Goal: Task Accomplishment & Management: Complete application form

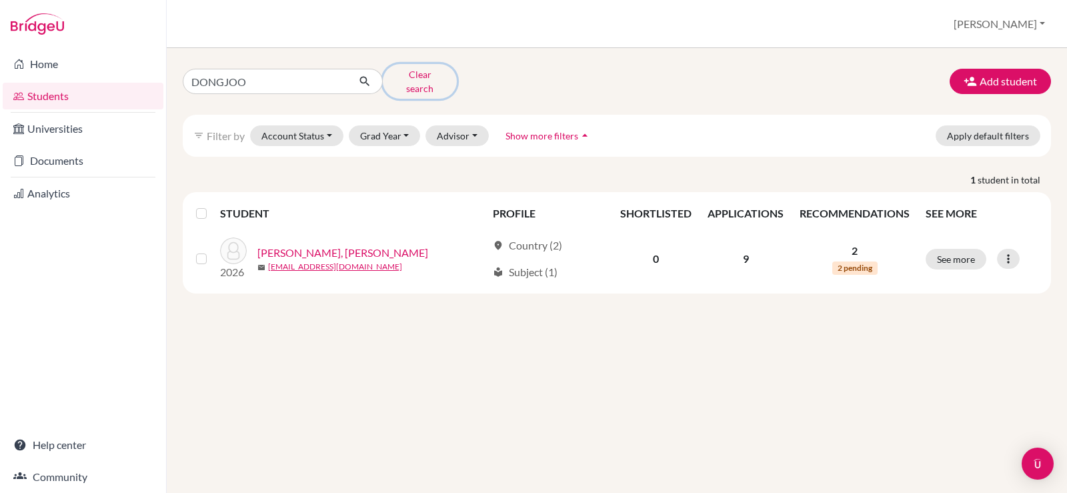
click at [420, 81] on button "Clear search" at bounding box center [420, 81] width 74 height 35
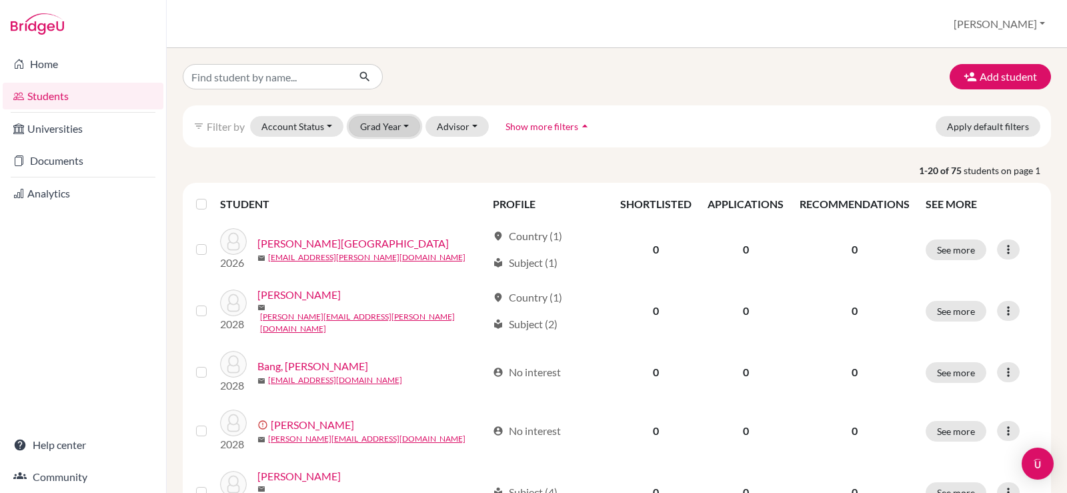
click at [414, 123] on button "Grad Year" at bounding box center [385, 126] width 72 height 21
click at [401, 173] on div "2027" at bounding box center [389, 176] width 47 height 16
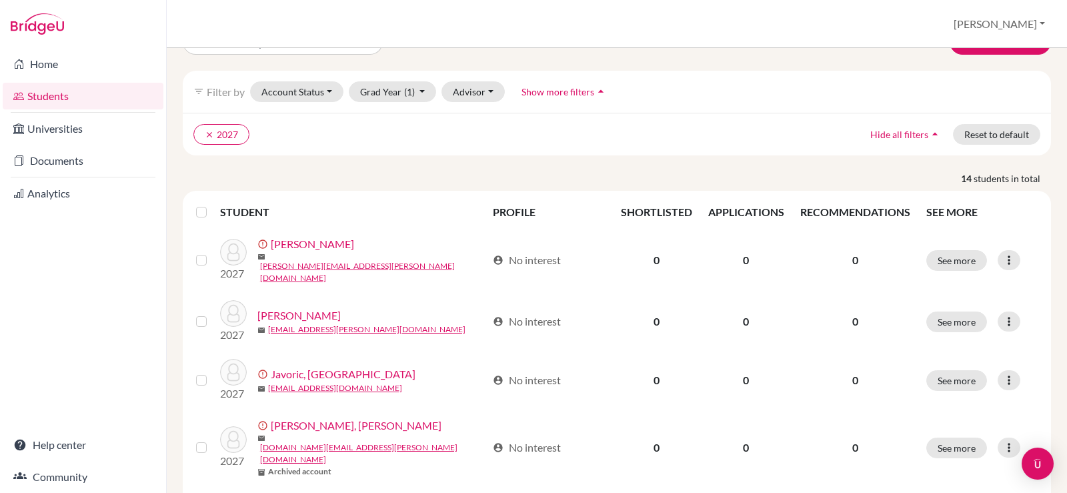
scroll to position [67, 0]
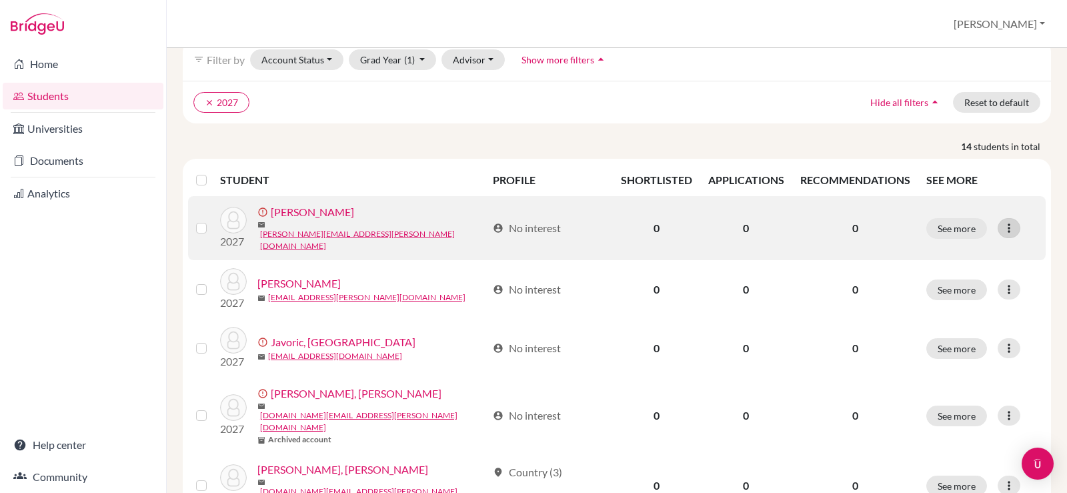
click at [1003, 223] on icon at bounding box center [1009, 227] width 13 height 13
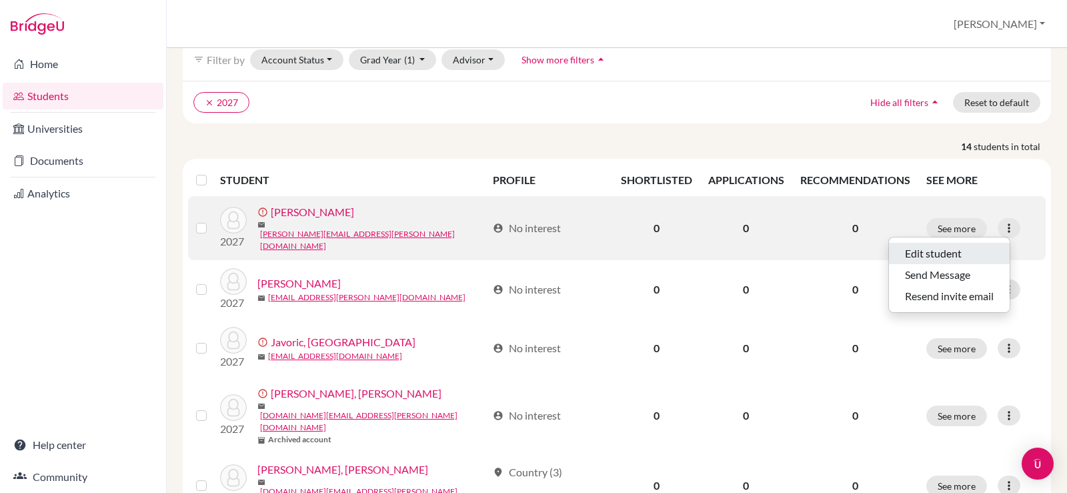
click at [973, 252] on button "Edit student" at bounding box center [949, 253] width 121 height 21
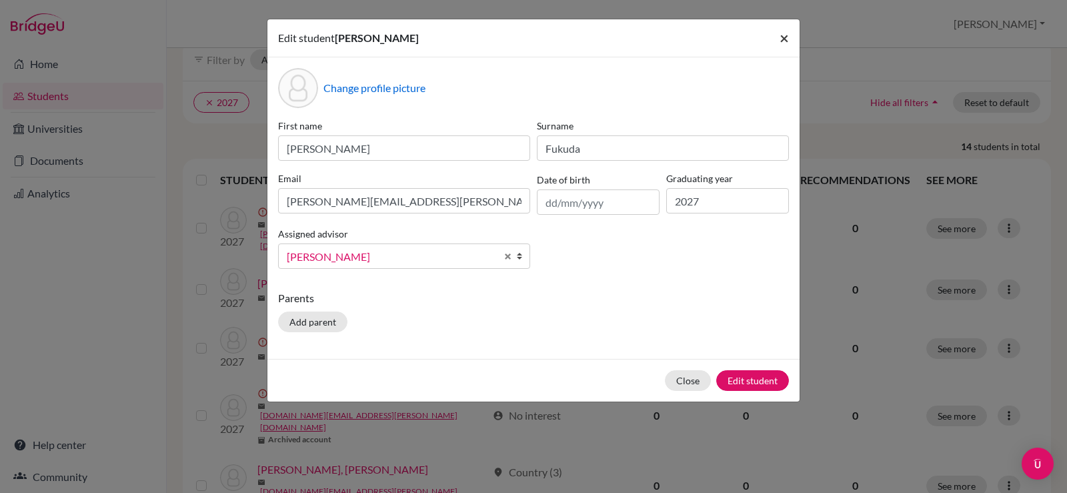
click at [787, 37] on span "×" at bounding box center [784, 37] width 9 height 19
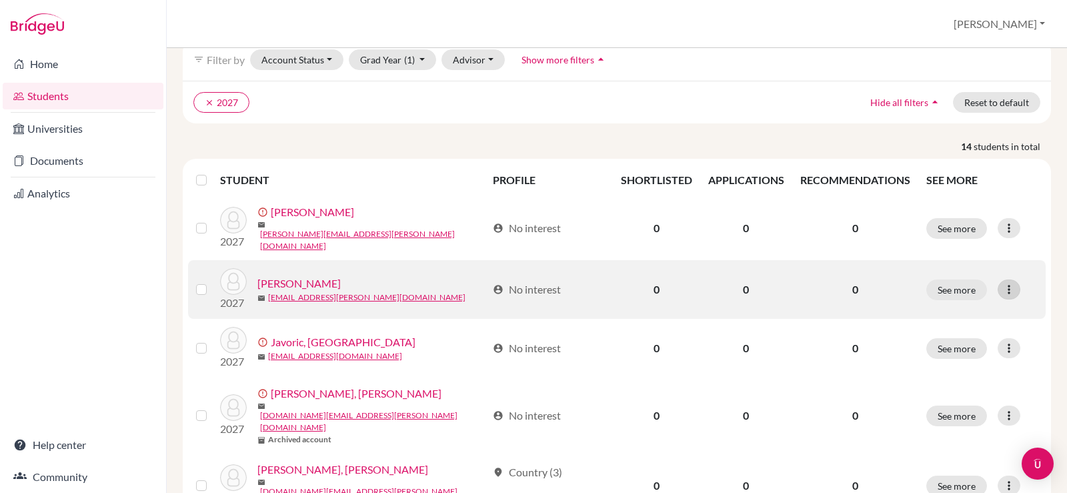
click at [1003, 284] on icon at bounding box center [1009, 289] width 13 height 13
click at [947, 319] on button "Edit student" at bounding box center [941, 312] width 105 height 21
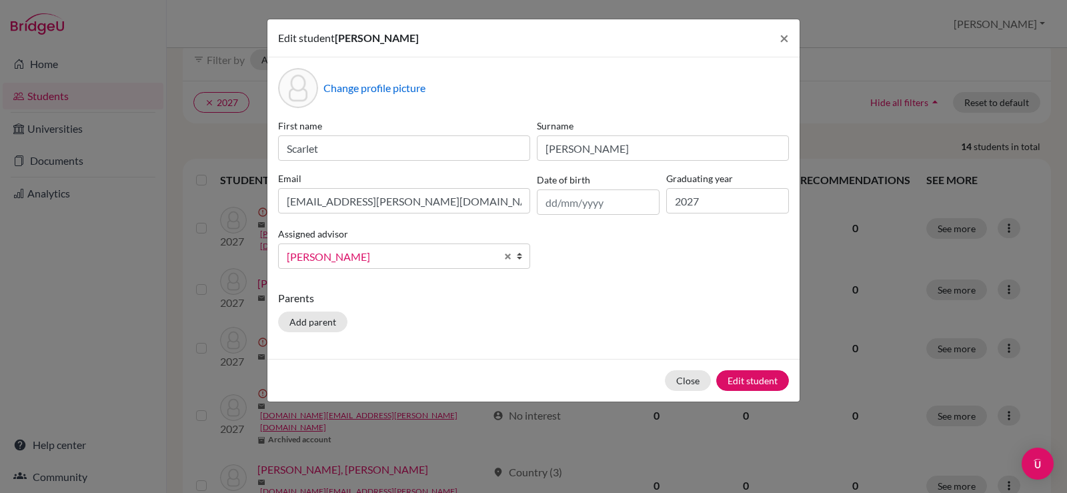
click at [458, 263] on span "[PERSON_NAME]" at bounding box center [391, 256] width 209 height 17
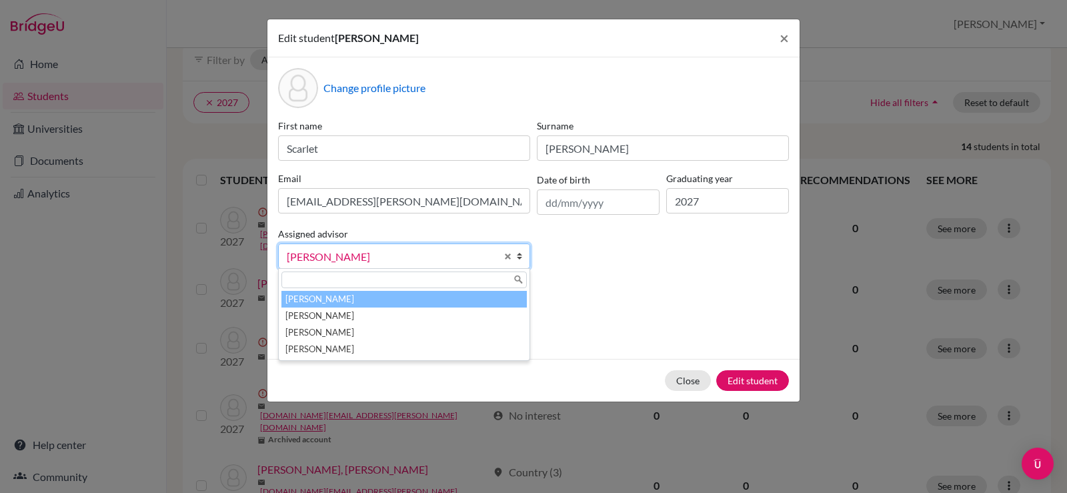
click at [402, 303] on li "Laylo, Trisha" at bounding box center [405, 299] width 246 height 17
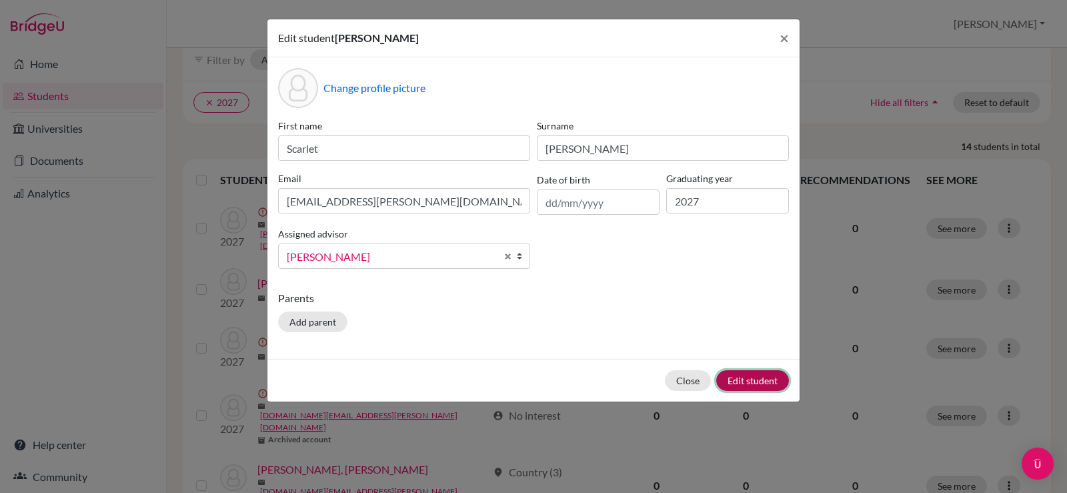
click at [729, 378] on button "Edit student" at bounding box center [753, 380] width 73 height 21
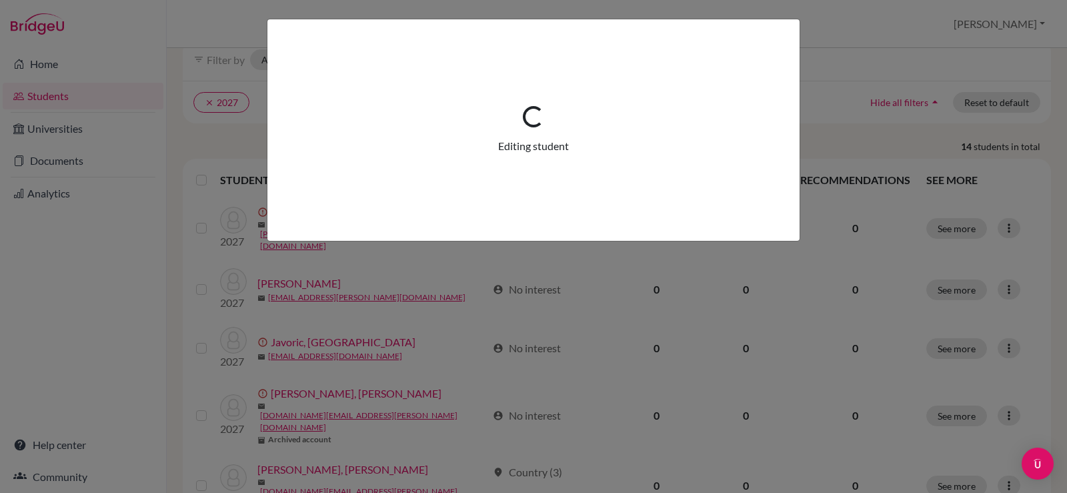
scroll to position [0, 0]
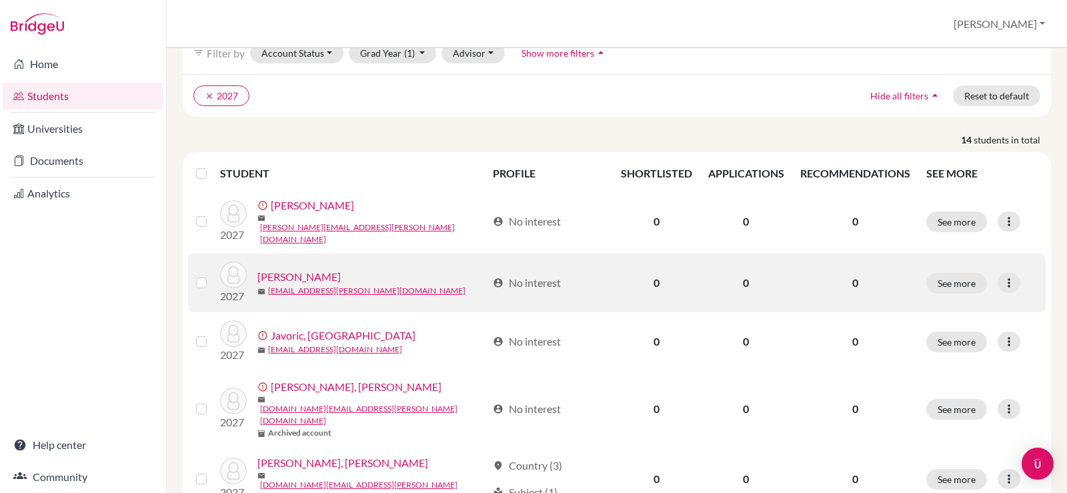
scroll to position [133, 0]
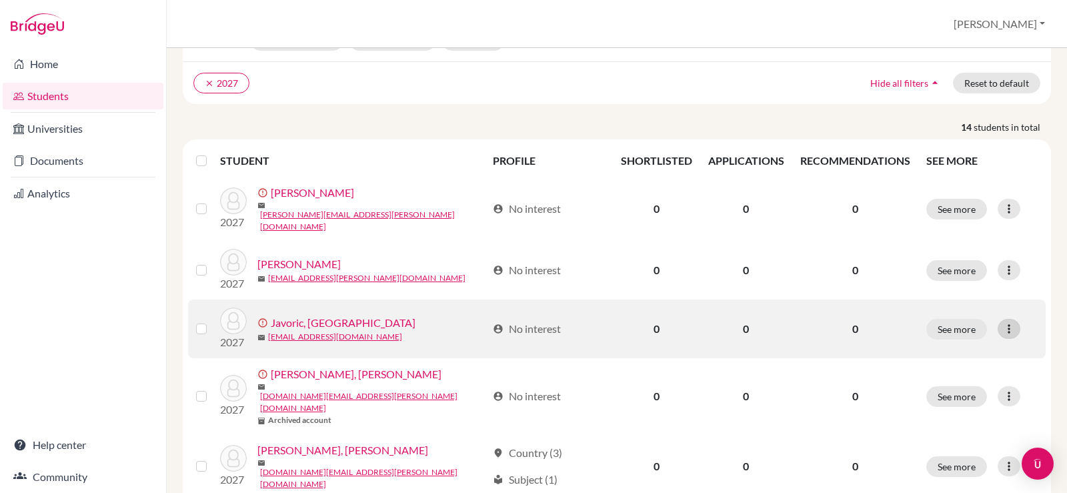
click at [1003, 323] on icon at bounding box center [1009, 328] width 13 height 13
click at [946, 350] on button "Edit student" at bounding box center [949, 351] width 121 height 21
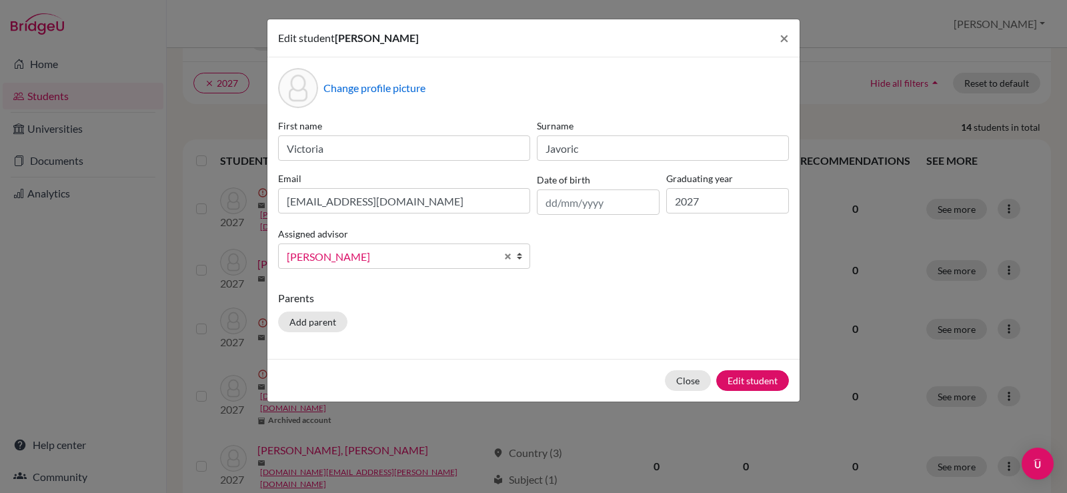
click at [405, 257] on span "Whitehead, John" at bounding box center [391, 256] width 209 height 17
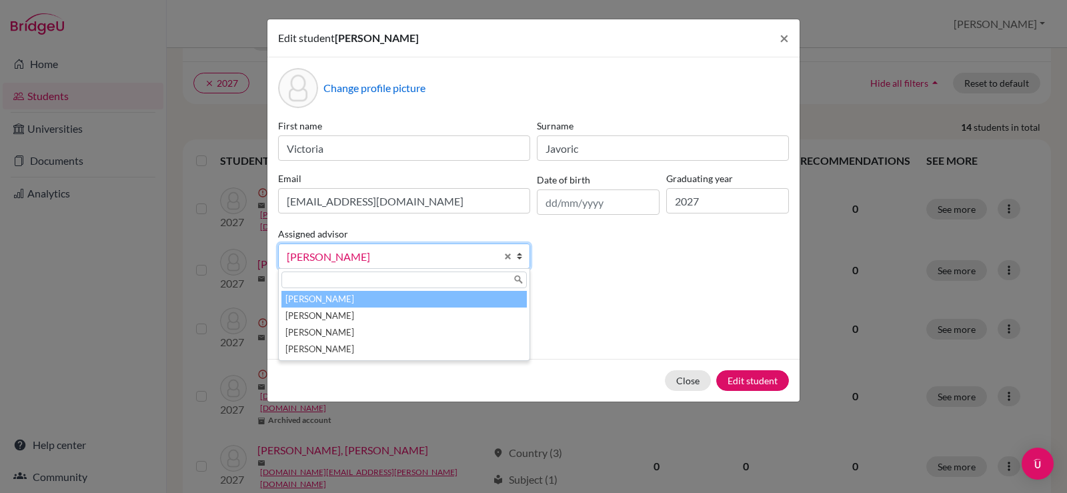
click at [371, 301] on li "Laylo, Trisha" at bounding box center [405, 299] width 246 height 17
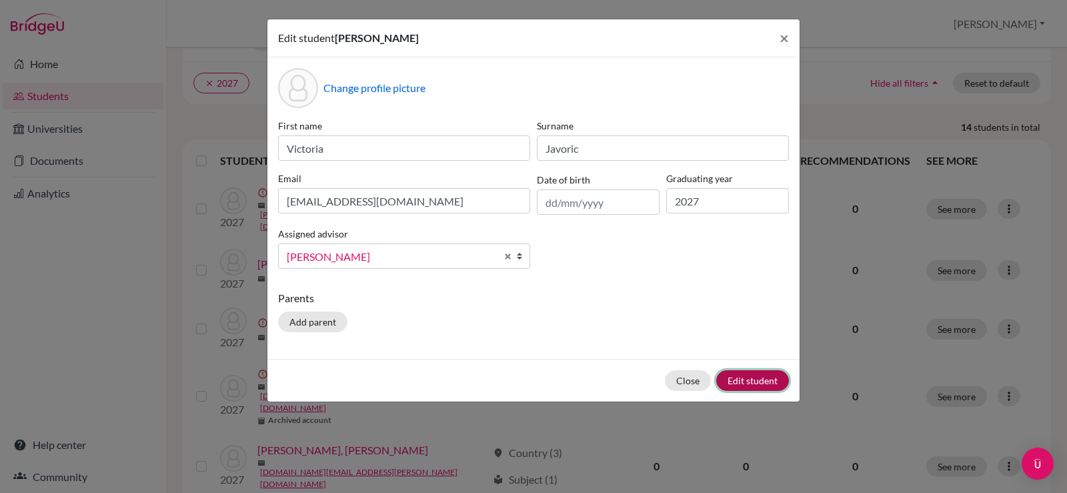
click at [767, 381] on button "Edit student" at bounding box center [753, 380] width 73 height 21
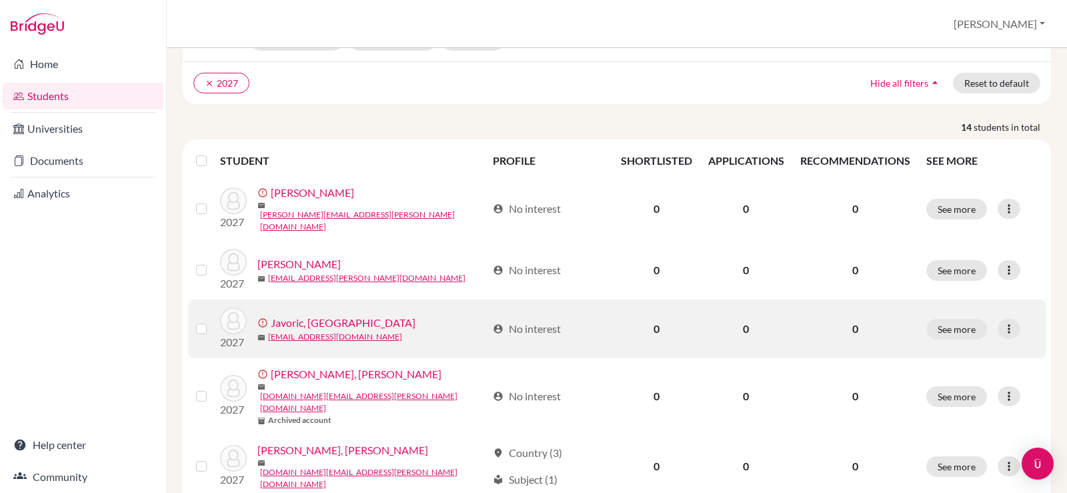
click at [334, 315] on link "Javoric, Victoria" at bounding box center [343, 323] width 145 height 16
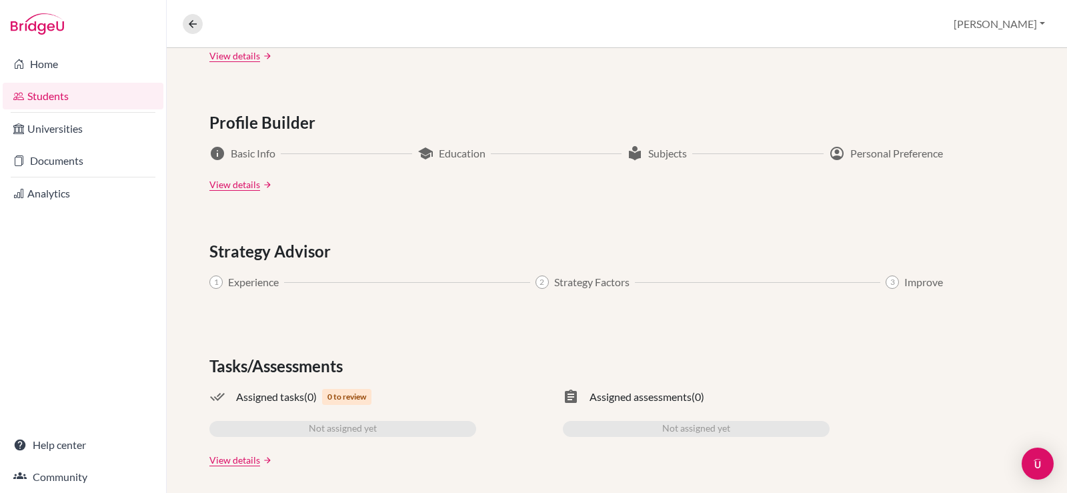
scroll to position [680, 0]
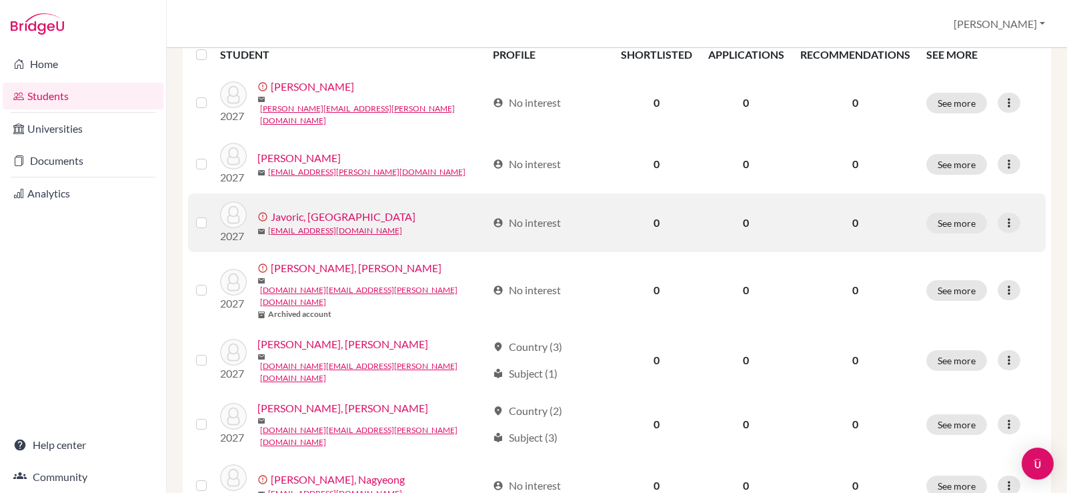
scroll to position [200, 0]
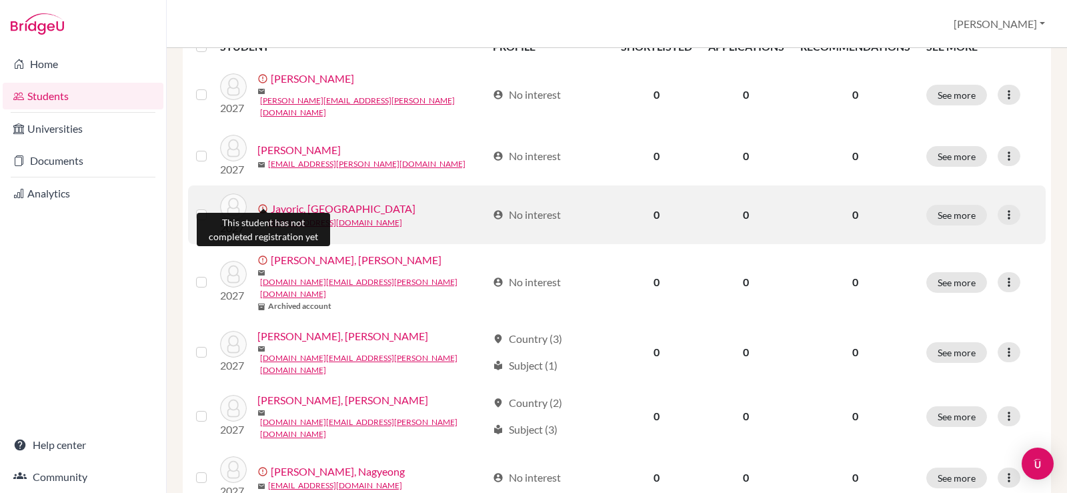
click at [264, 203] on span "error_outline" at bounding box center [264, 208] width 13 height 11
click at [260, 205] on span "error_outline" at bounding box center [264, 208] width 13 height 11
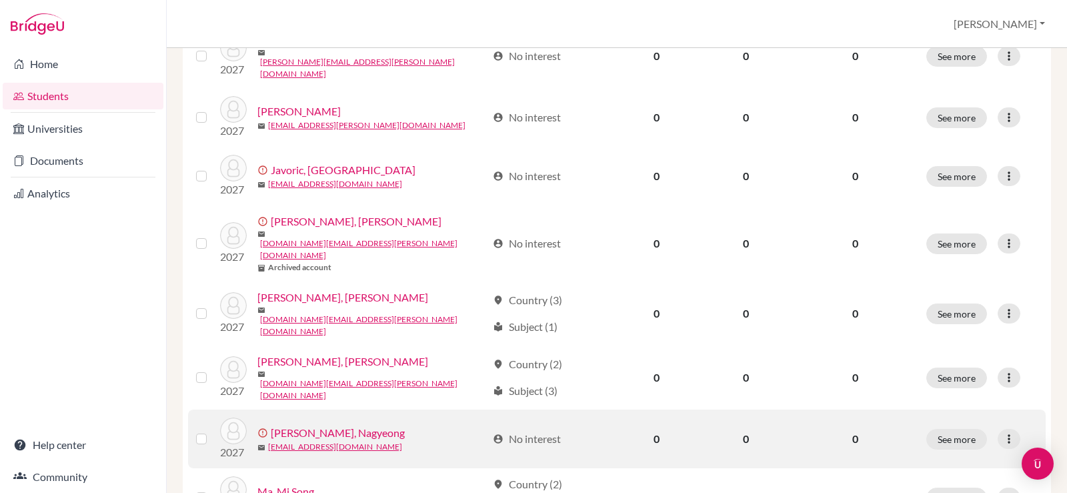
scroll to position [267, 0]
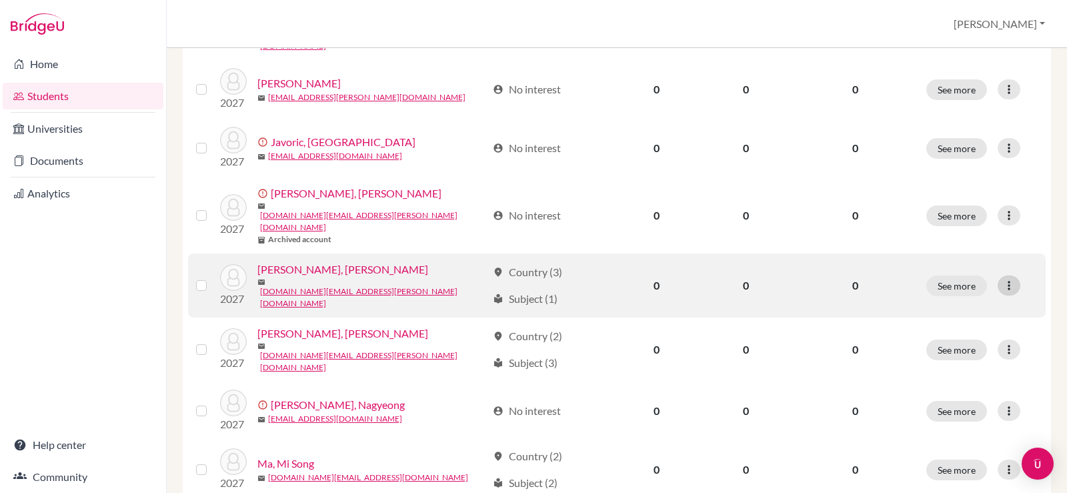
click at [1005, 279] on icon at bounding box center [1009, 285] width 13 height 13
click at [957, 290] on button "Edit student" at bounding box center [941, 288] width 105 height 21
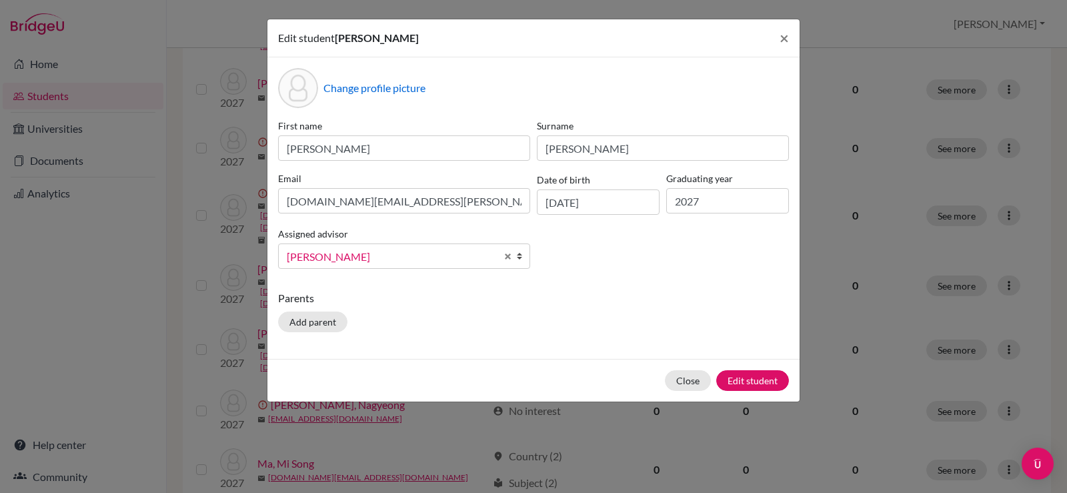
click at [434, 254] on span "[PERSON_NAME]" at bounding box center [391, 256] width 209 height 17
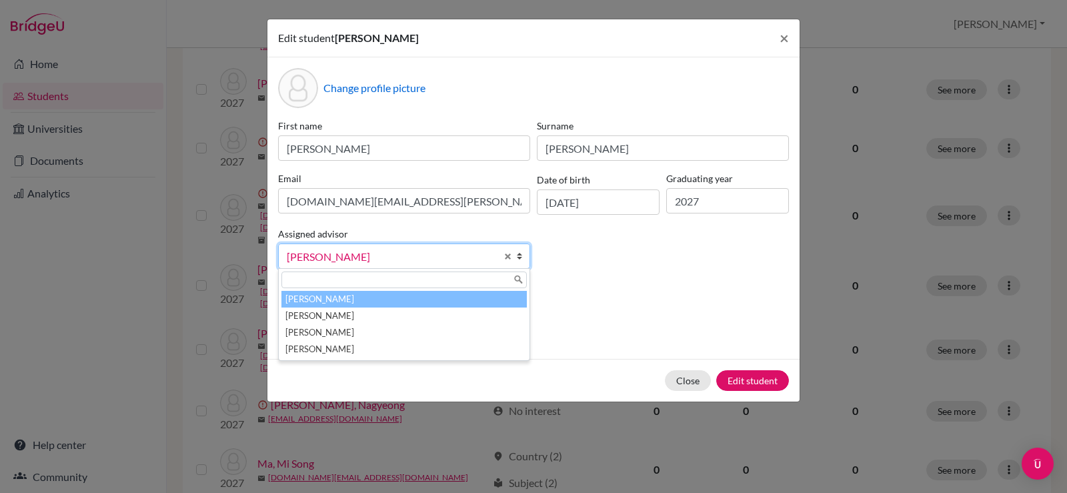
click at [418, 298] on li "Laylo, Trisha" at bounding box center [405, 299] width 246 height 17
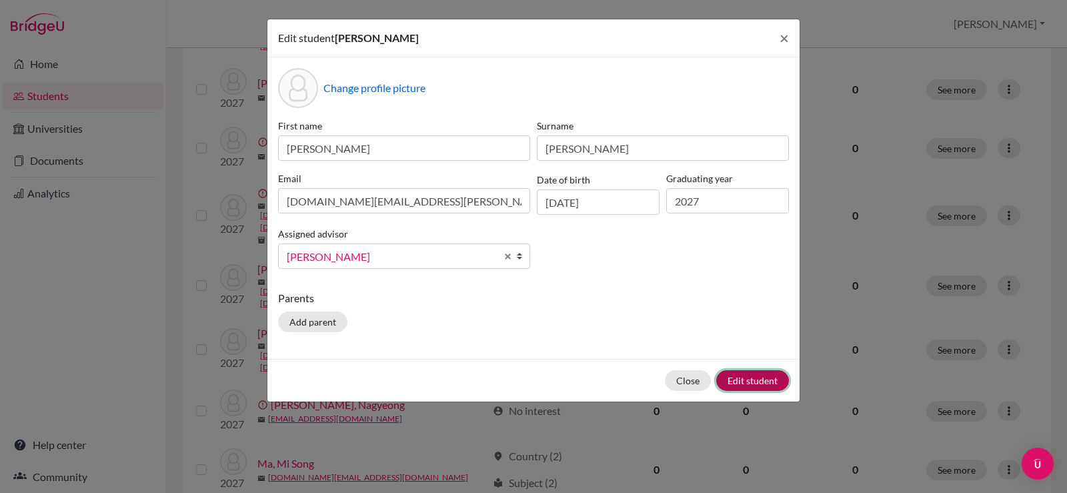
click at [762, 382] on button "Edit student" at bounding box center [753, 380] width 73 height 21
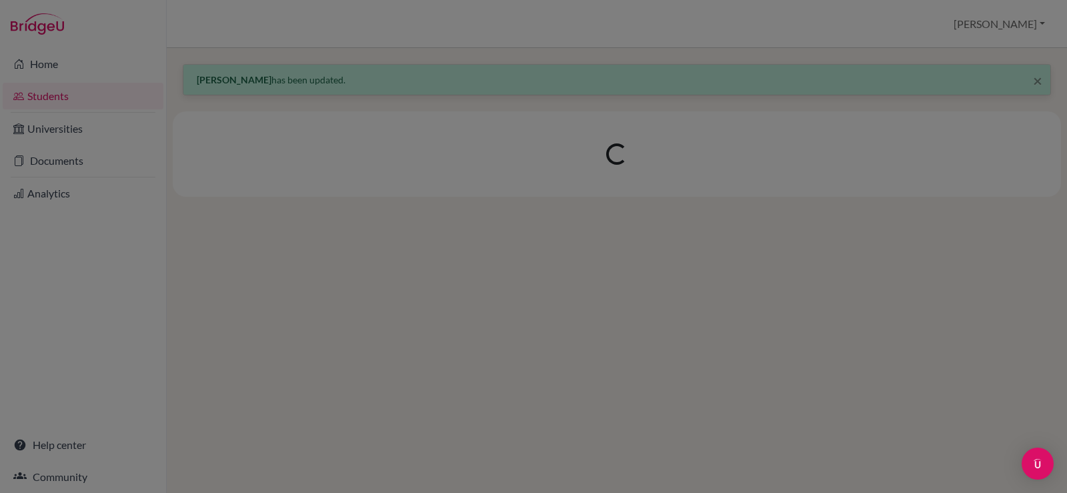
scroll to position [0, 0]
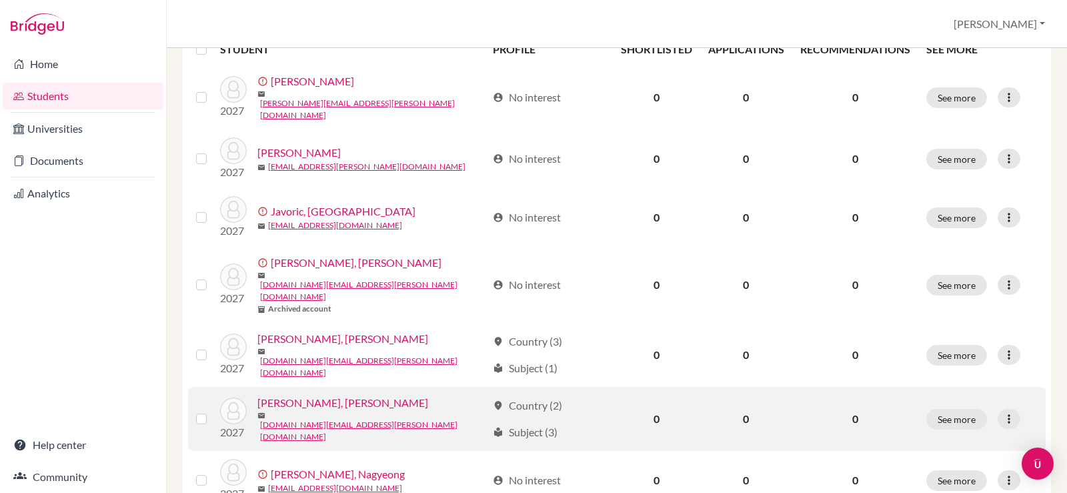
scroll to position [267, 0]
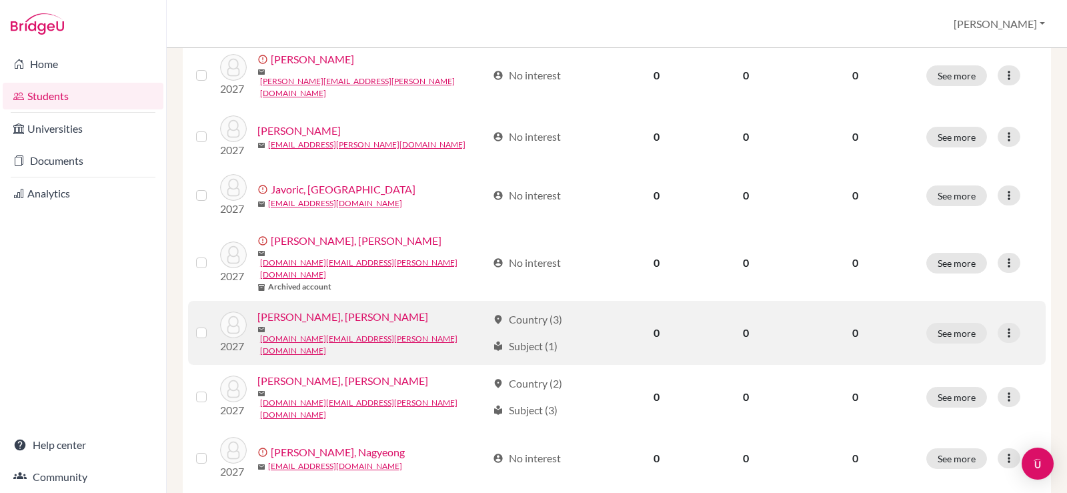
click at [531, 312] on div "location_on Country (3)" at bounding box center [527, 320] width 69 height 16
click at [288, 309] on link "[PERSON_NAME], [PERSON_NAME]" at bounding box center [343, 317] width 171 height 16
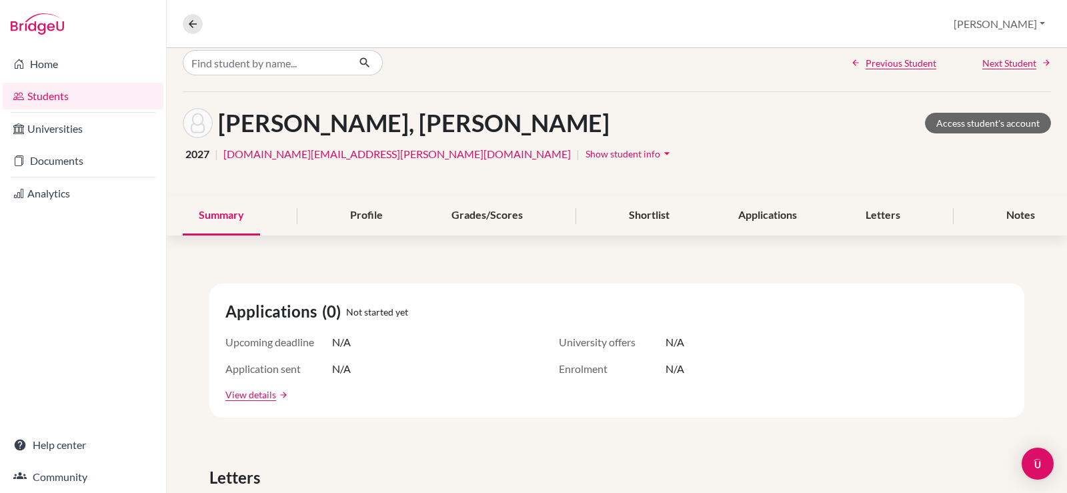
scroll to position [13, 0]
click at [769, 218] on div "Applications" at bounding box center [768, 216] width 91 height 39
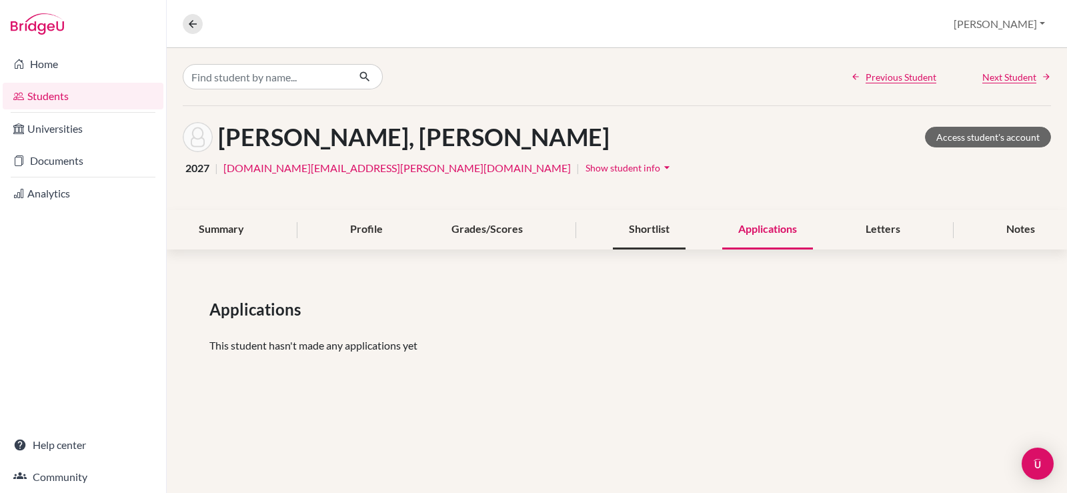
click at [634, 235] on div "Shortlist" at bounding box center [649, 229] width 73 height 39
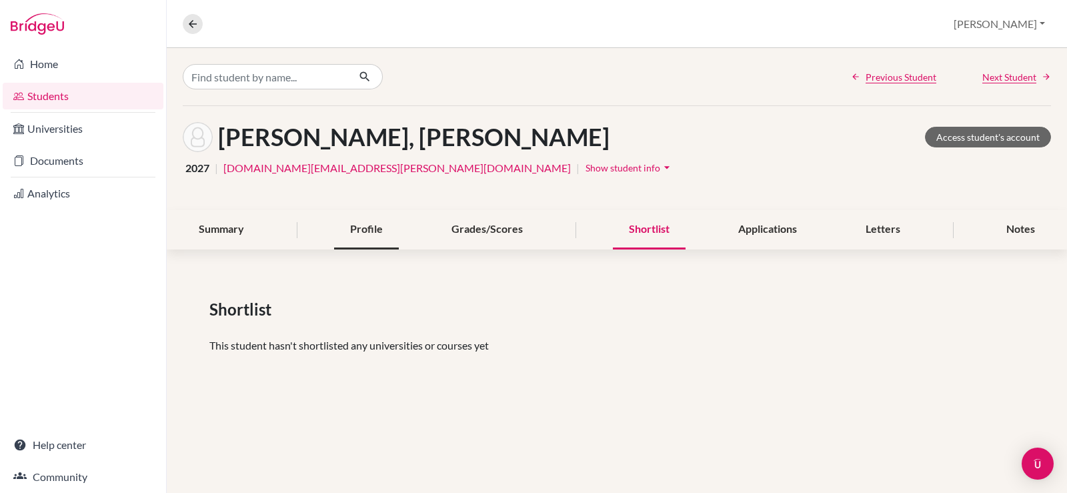
click at [335, 242] on div "Profile" at bounding box center [366, 229] width 65 height 39
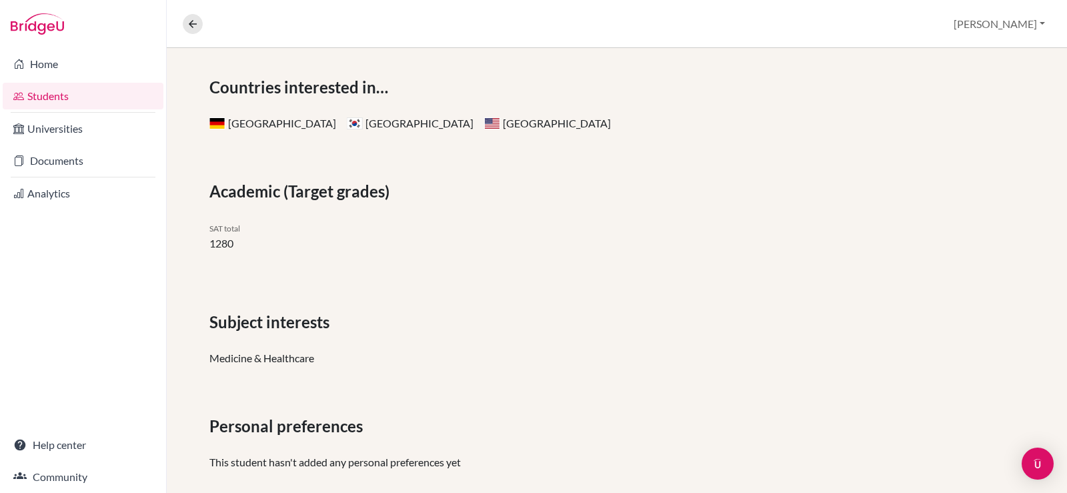
scroll to position [242, 0]
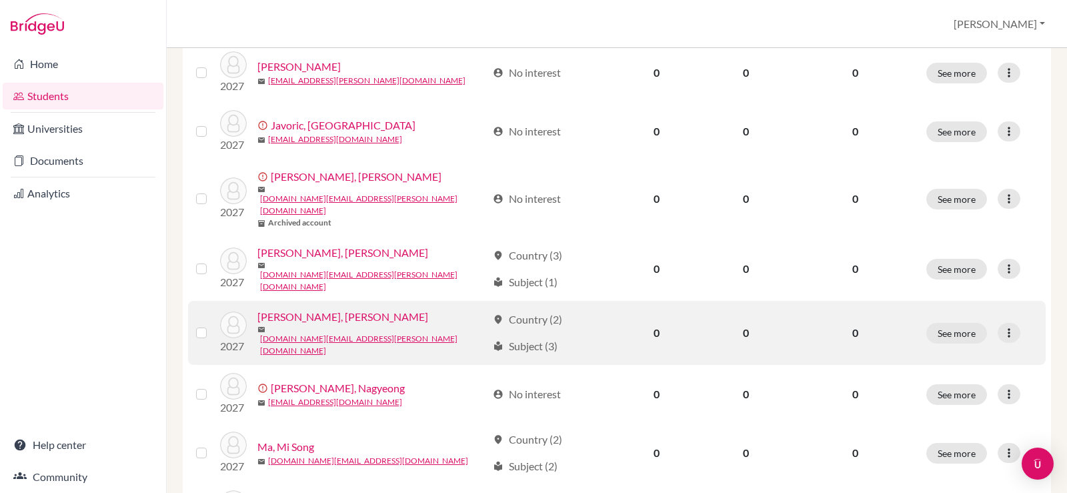
scroll to position [267, 0]
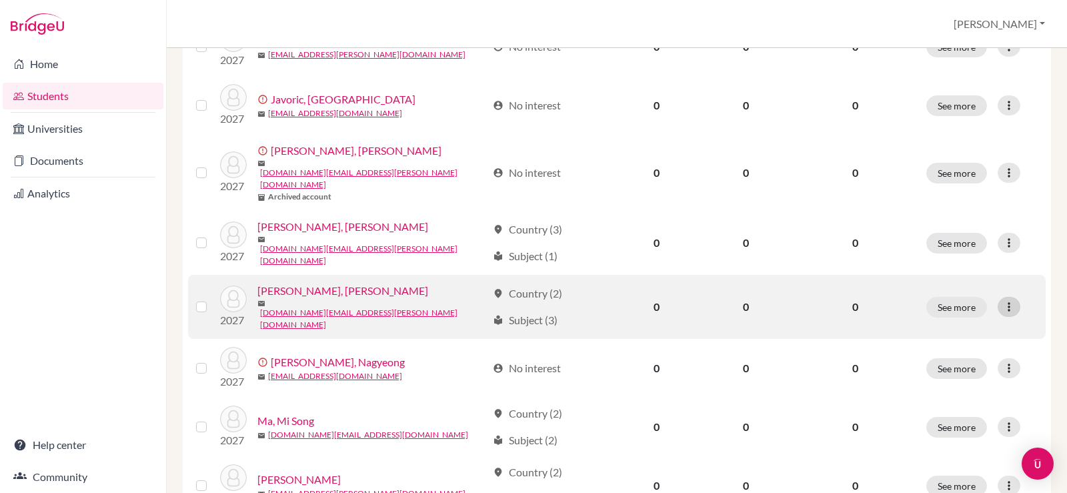
click at [1003, 300] on icon at bounding box center [1009, 306] width 13 height 13
click at [957, 303] on button "Edit student" at bounding box center [941, 304] width 105 height 21
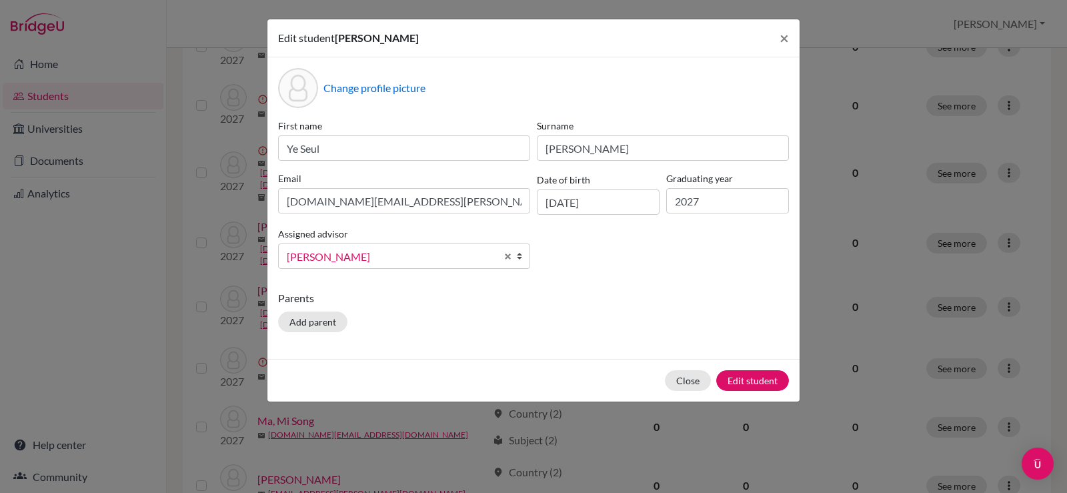
click at [328, 250] on span "[PERSON_NAME]" at bounding box center [391, 256] width 209 height 17
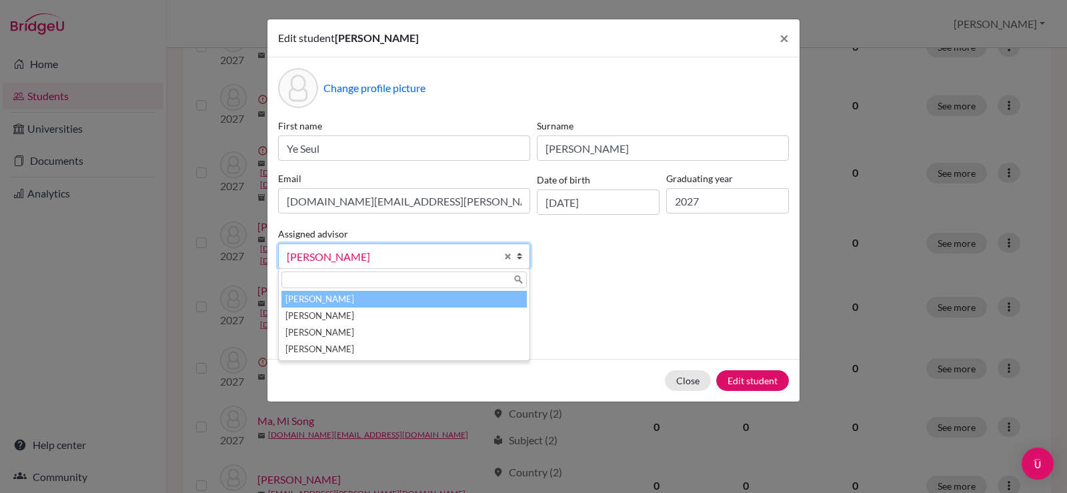
click at [330, 298] on li "Laylo, Trisha" at bounding box center [405, 299] width 246 height 17
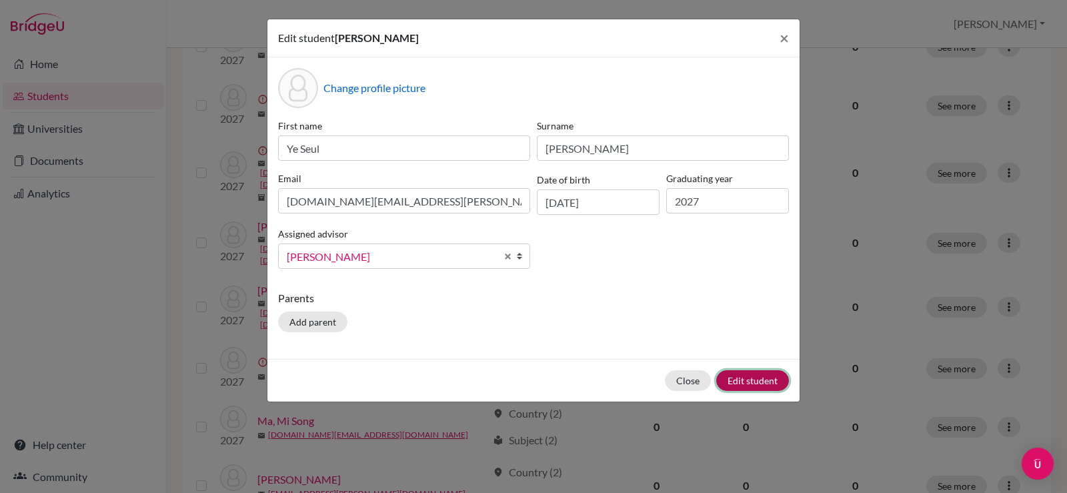
click at [756, 377] on button "Edit student" at bounding box center [753, 380] width 73 height 21
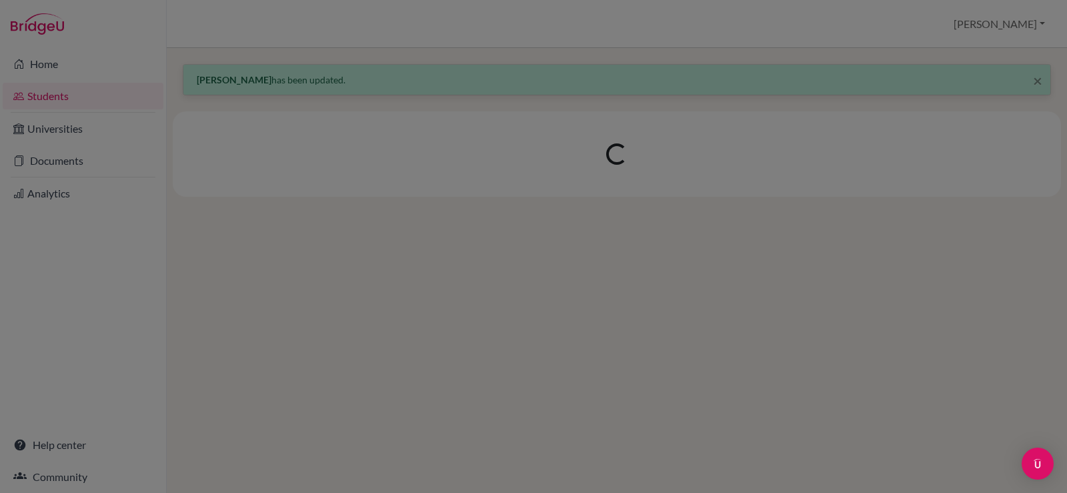
scroll to position [0, 0]
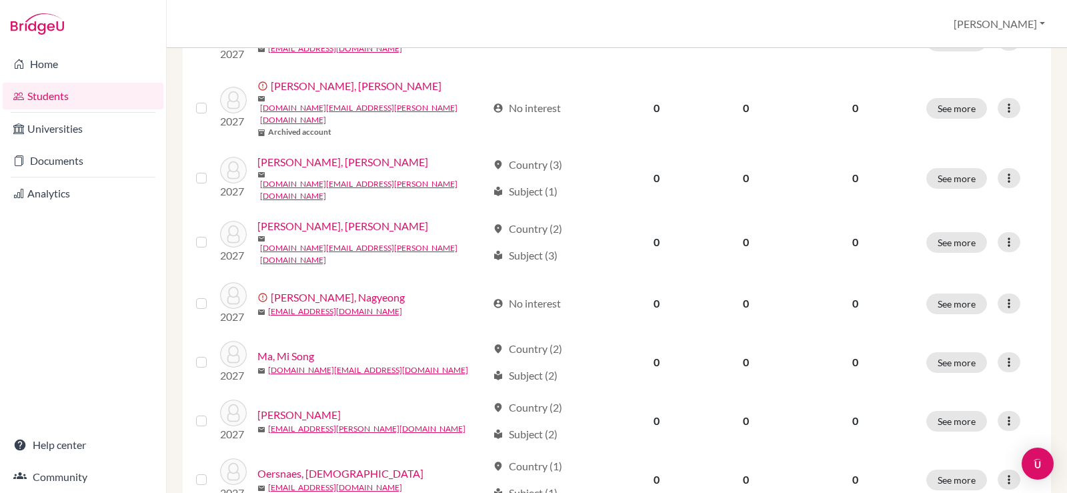
scroll to position [400, 0]
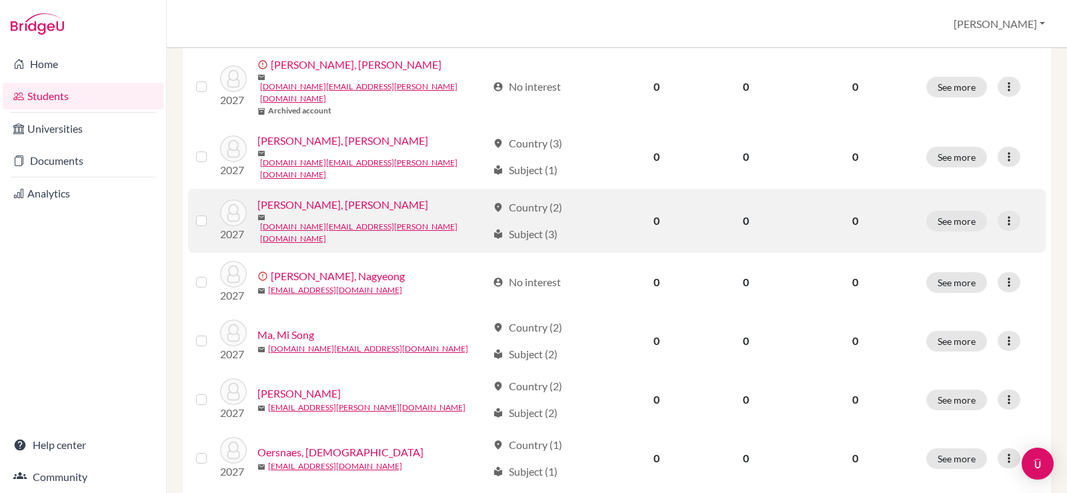
click at [294, 197] on link "[PERSON_NAME], [PERSON_NAME]" at bounding box center [343, 205] width 171 height 16
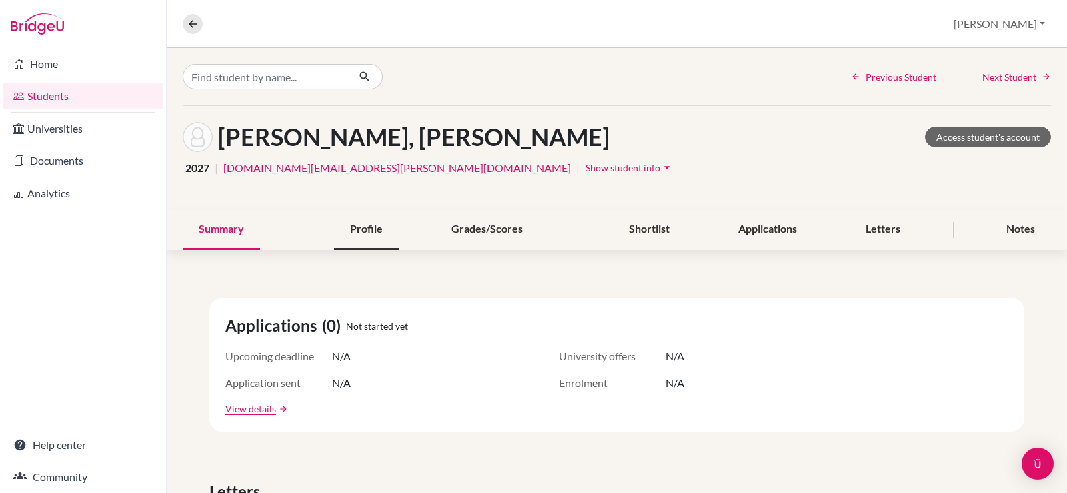
click at [375, 228] on div "Profile" at bounding box center [366, 229] width 65 height 39
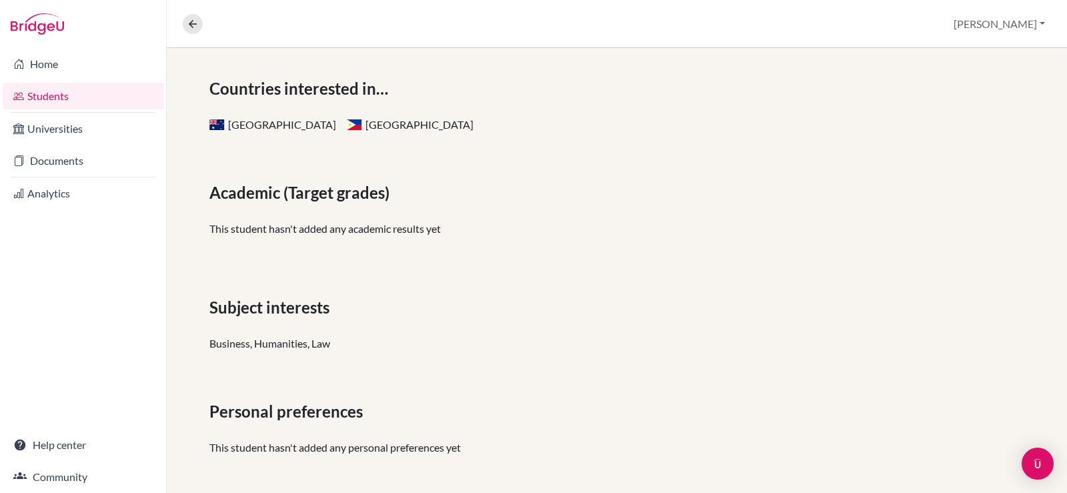
scroll to position [226, 0]
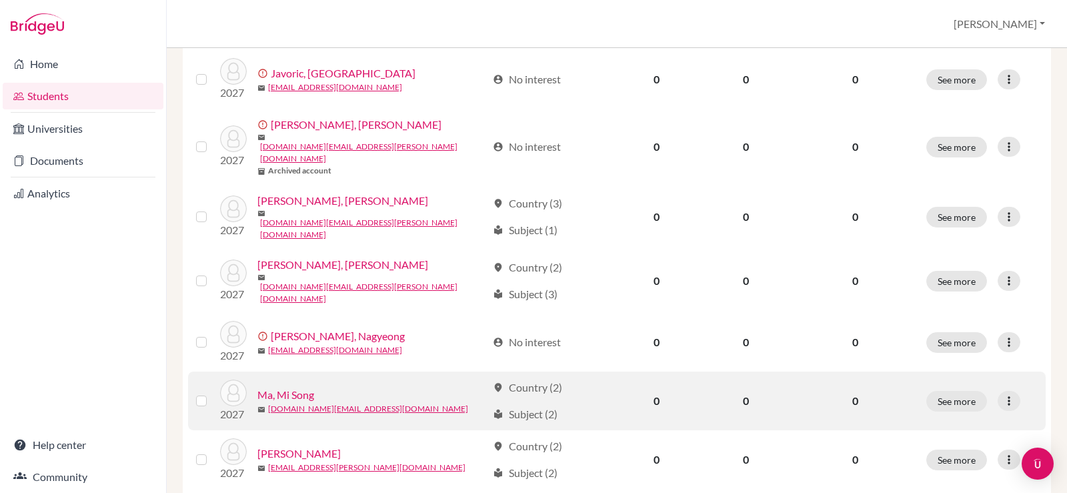
scroll to position [400, 0]
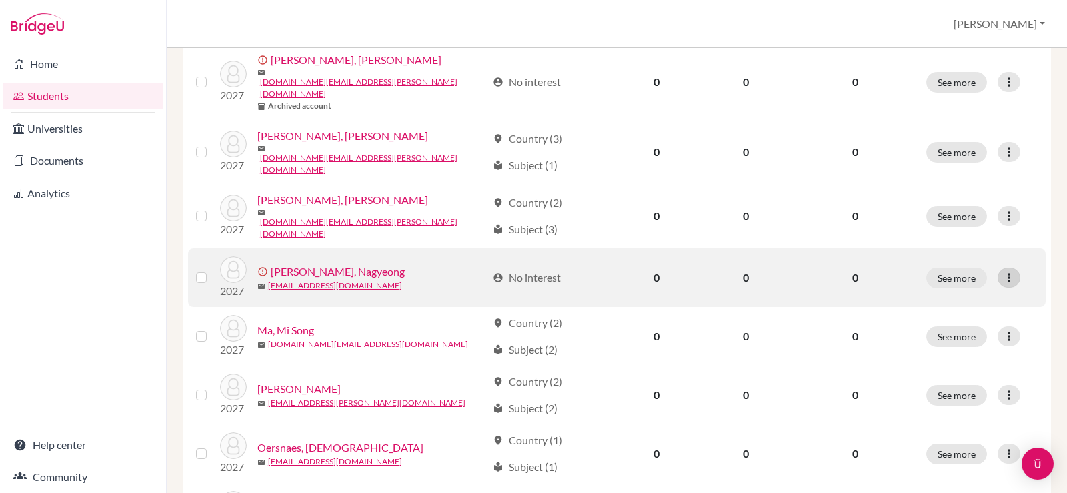
click at [1003, 271] on icon at bounding box center [1009, 277] width 13 height 13
click at [961, 276] on button "Edit student" at bounding box center [949, 272] width 121 height 21
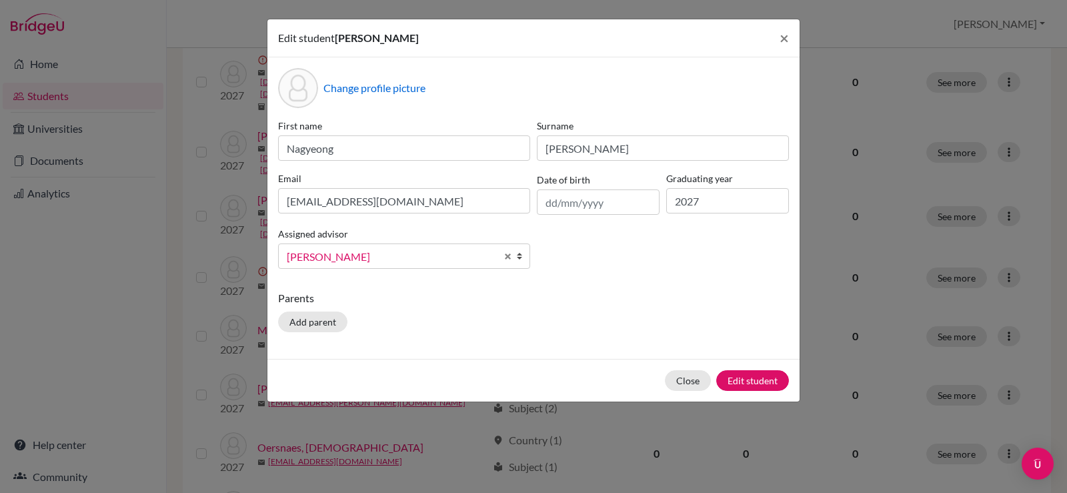
click at [330, 244] on link "[PERSON_NAME]" at bounding box center [404, 256] width 252 height 25
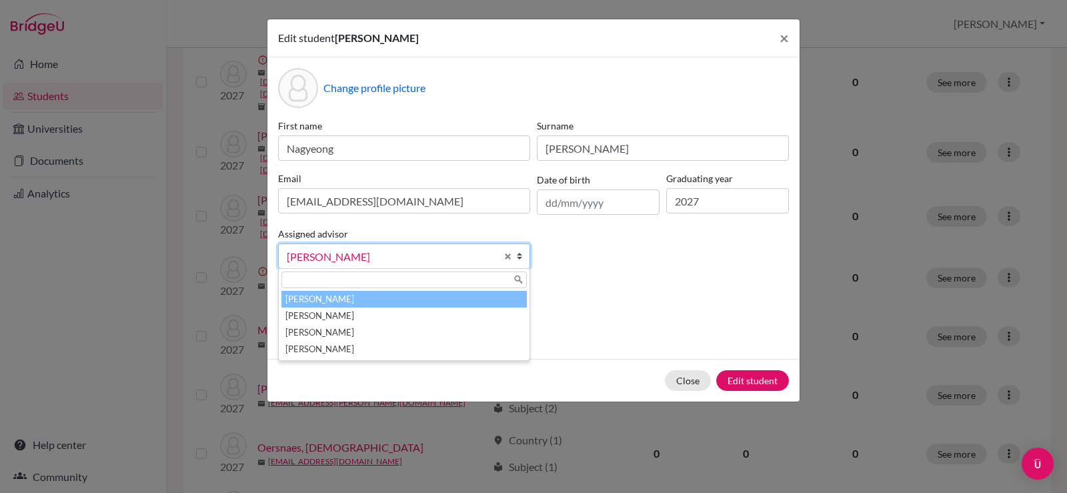
click at [331, 295] on li "Laylo, Trisha" at bounding box center [405, 299] width 246 height 17
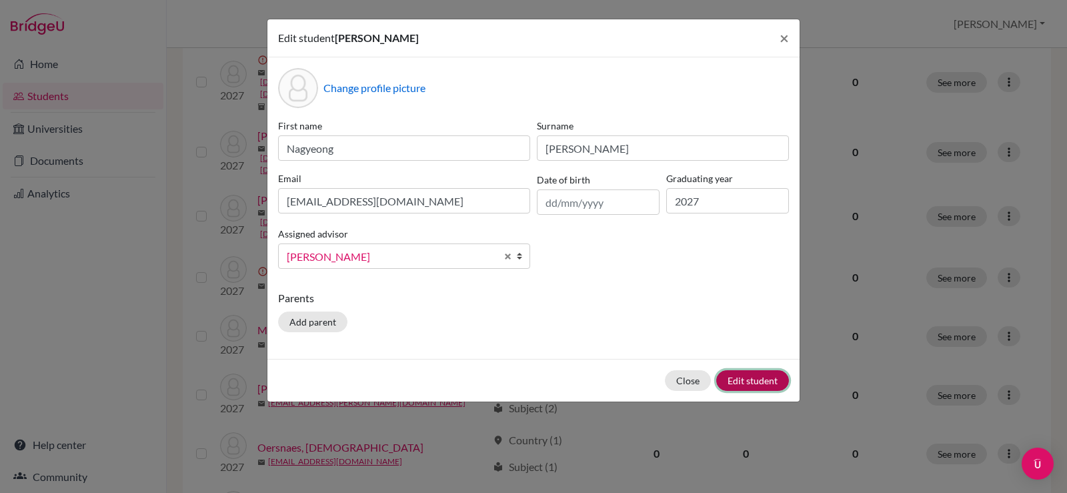
click at [758, 382] on button "Edit student" at bounding box center [753, 380] width 73 height 21
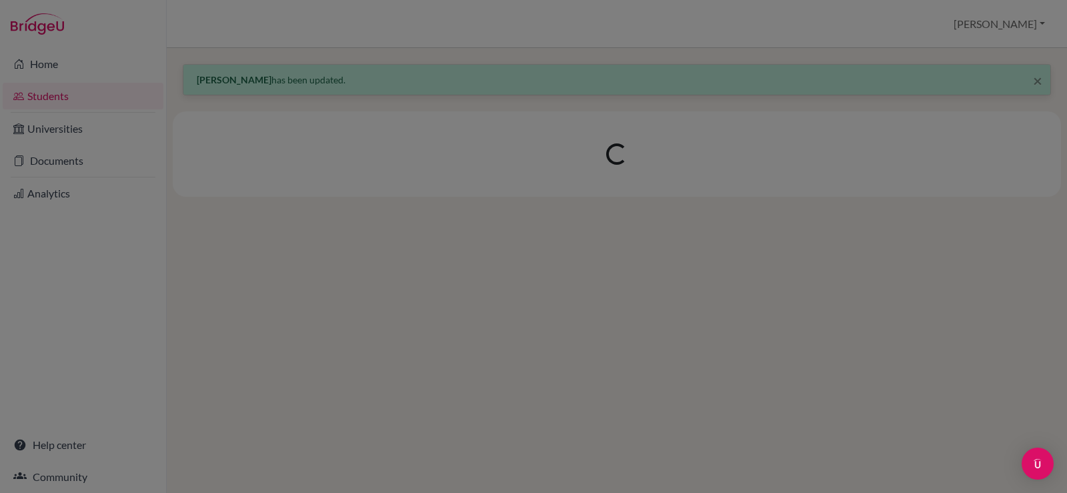
scroll to position [0, 0]
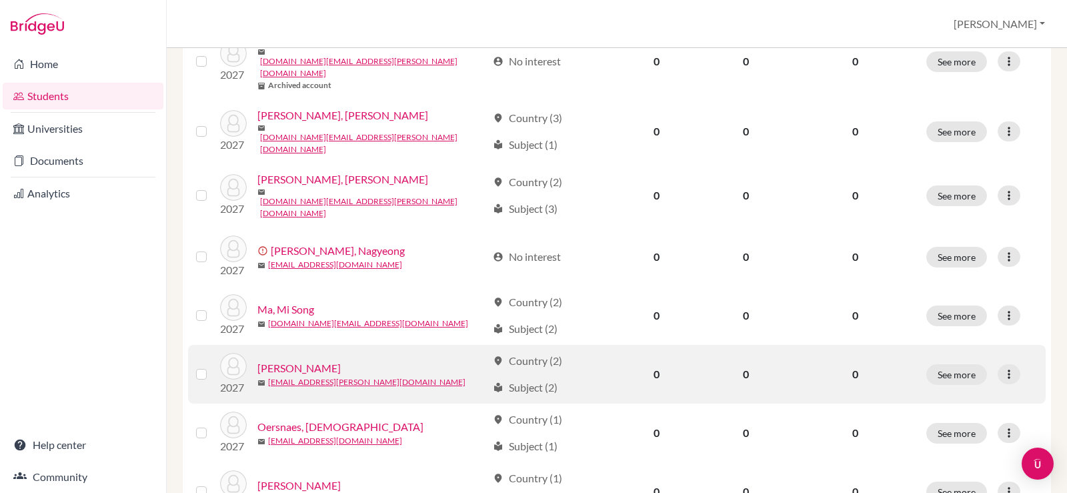
scroll to position [467, 0]
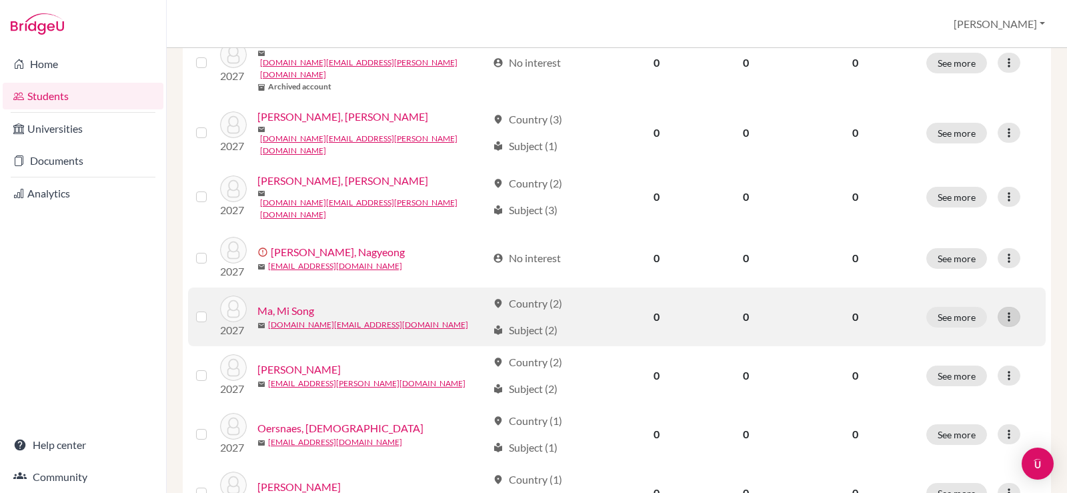
click at [1003, 310] on icon at bounding box center [1009, 316] width 13 height 13
click at [958, 309] on button "Edit student" at bounding box center [941, 311] width 105 height 21
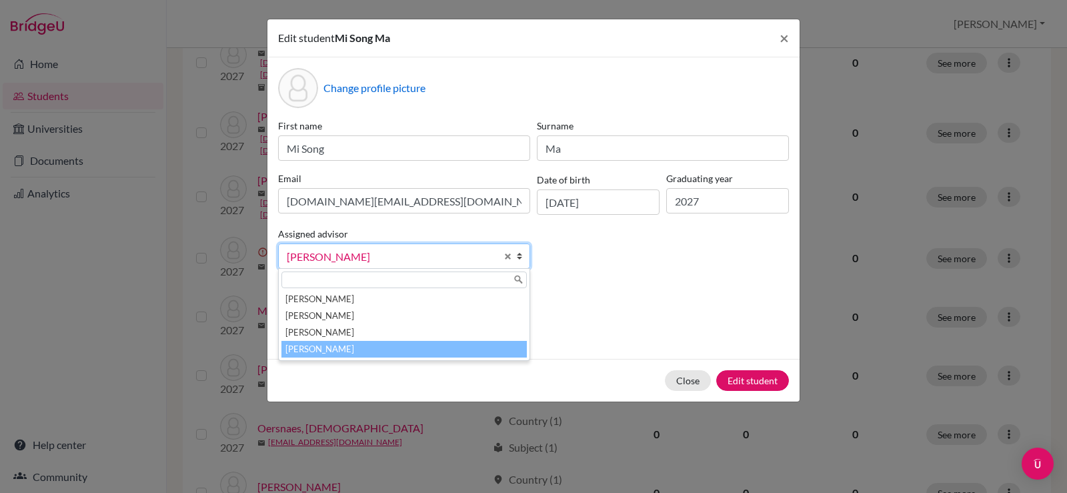
click at [360, 263] on span "[PERSON_NAME]" at bounding box center [391, 256] width 209 height 17
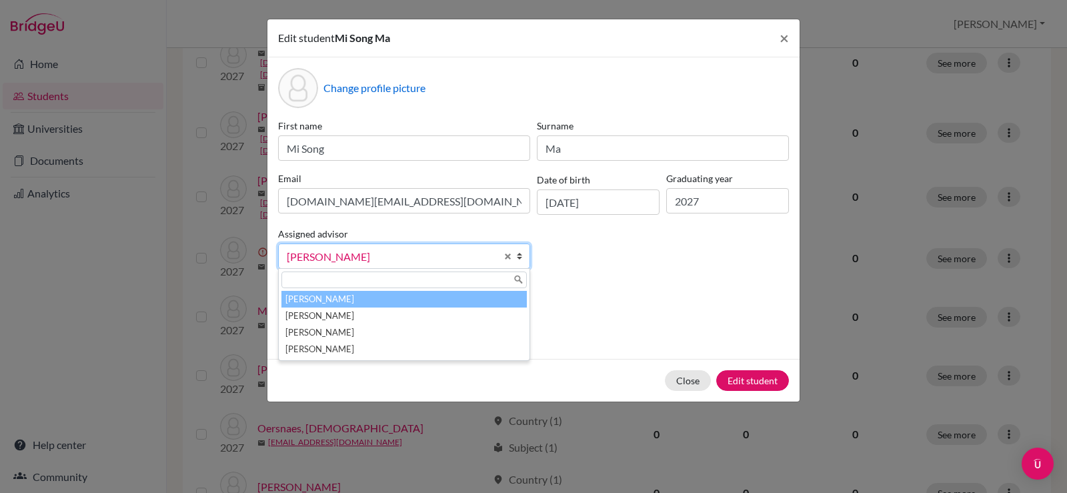
click at [355, 296] on li "Laylo, Trisha" at bounding box center [405, 299] width 246 height 17
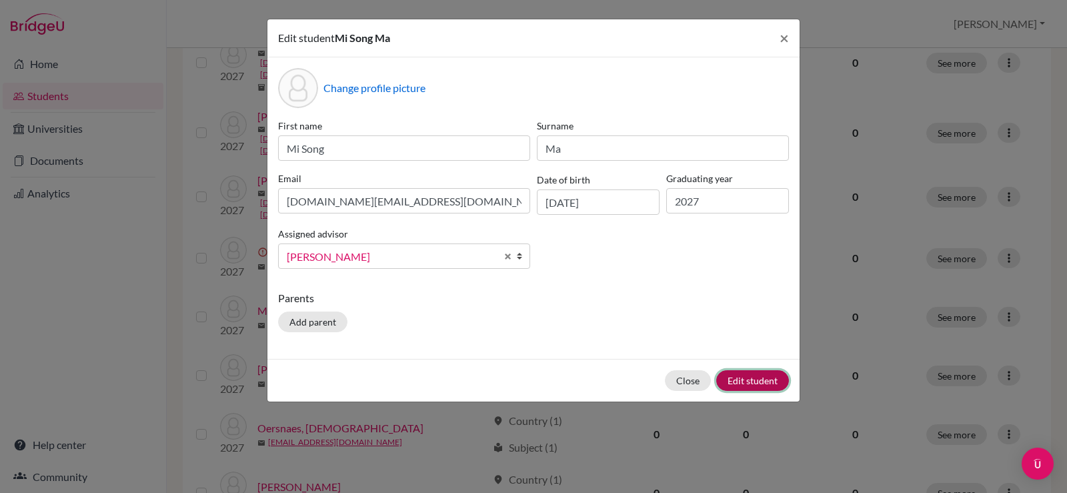
click at [749, 377] on button "Edit student" at bounding box center [753, 380] width 73 height 21
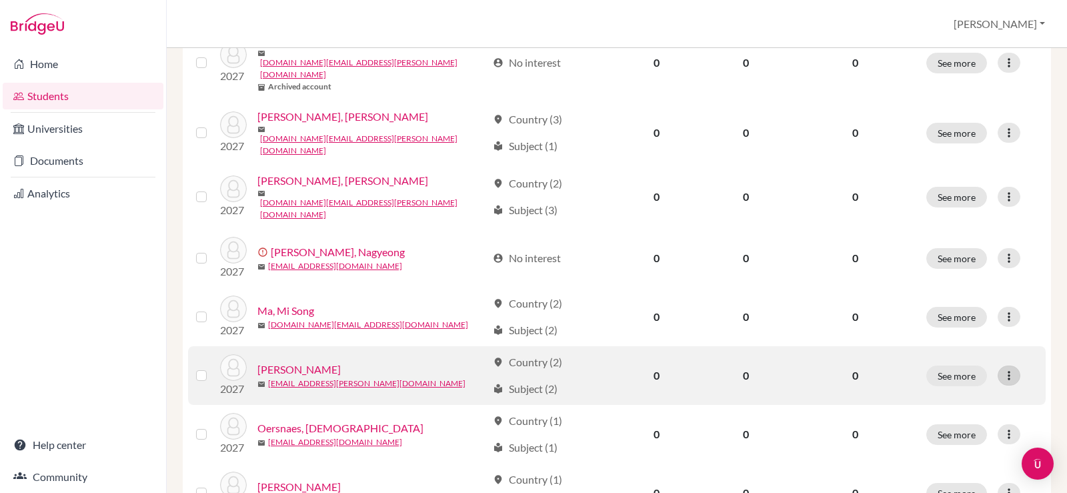
click at [1003, 369] on icon at bounding box center [1009, 375] width 13 height 13
click at [943, 366] on button "Edit student" at bounding box center [941, 370] width 105 height 21
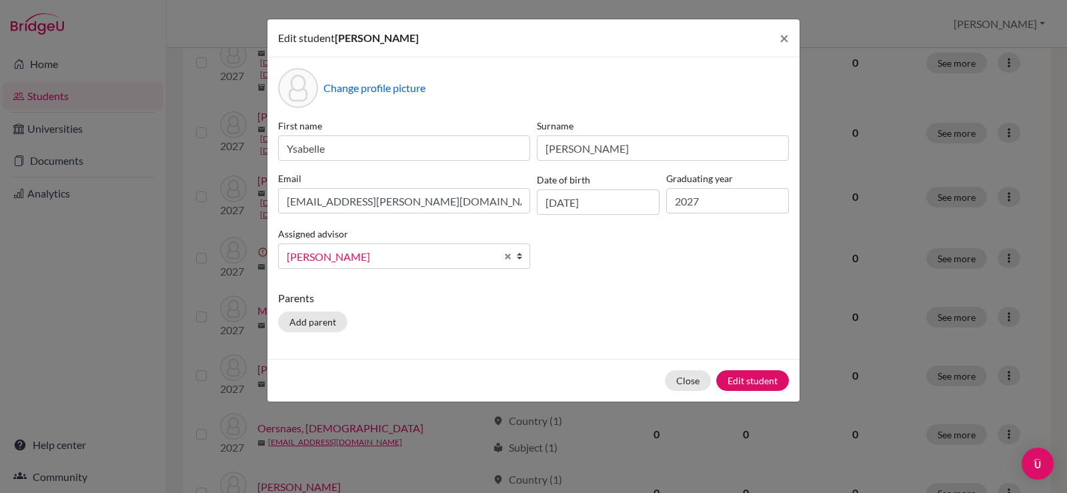
click at [339, 248] on link "[PERSON_NAME]" at bounding box center [404, 256] width 252 height 25
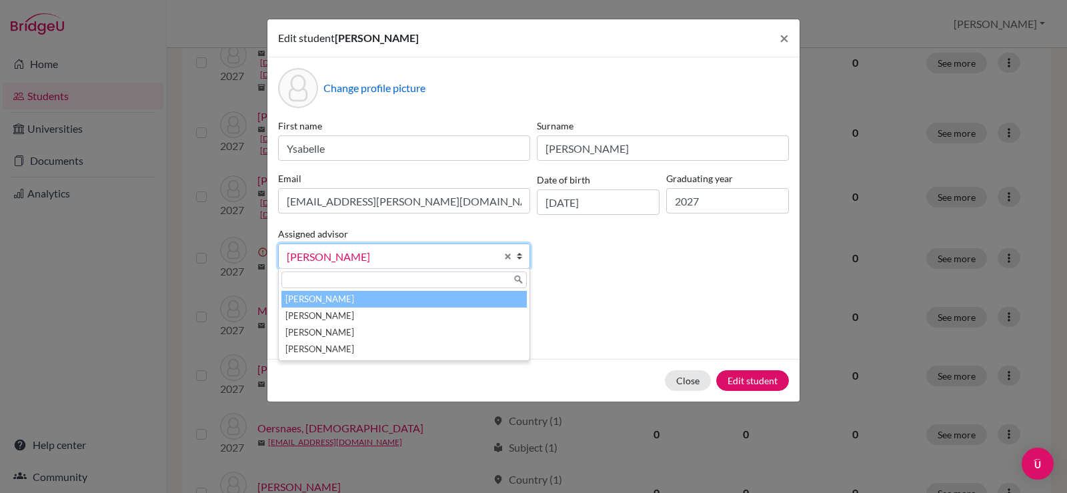
click at [341, 298] on li "Laylo, Trisha" at bounding box center [405, 299] width 246 height 17
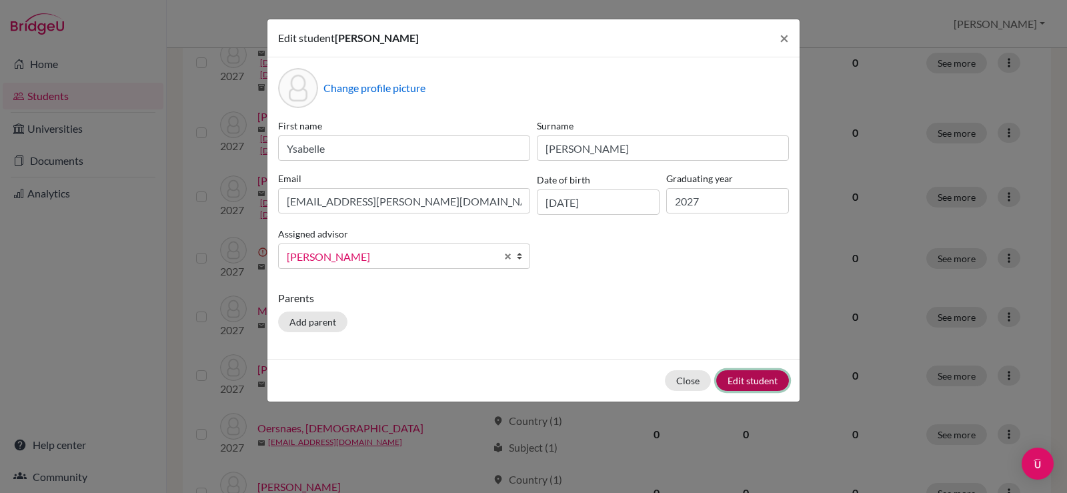
click at [755, 383] on button "Edit student" at bounding box center [753, 380] width 73 height 21
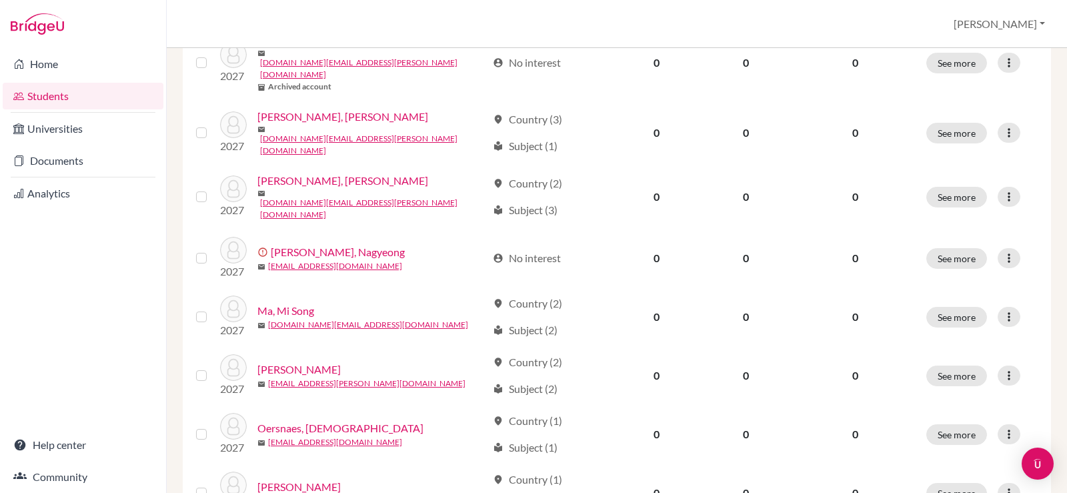
scroll to position [534, 0]
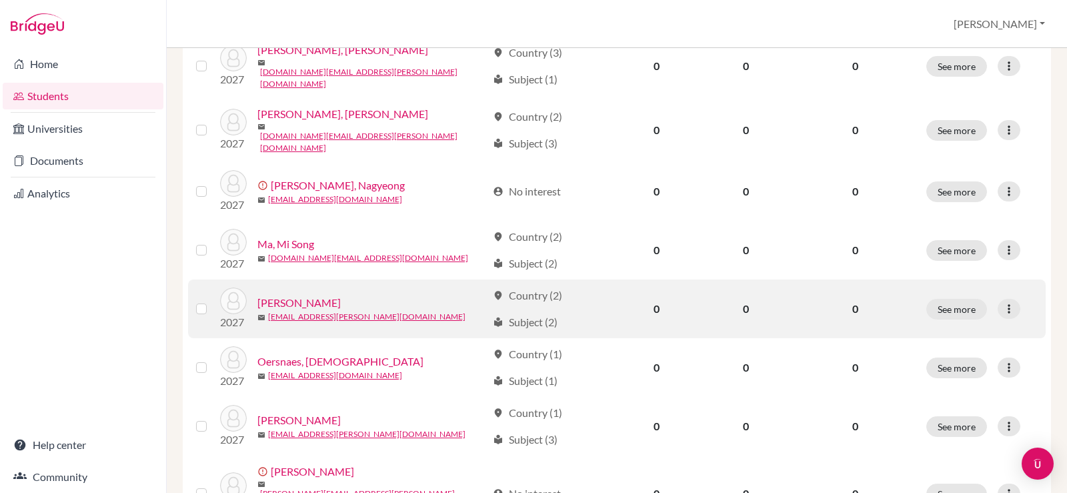
click at [301, 295] on link "[PERSON_NAME]" at bounding box center [299, 303] width 83 height 16
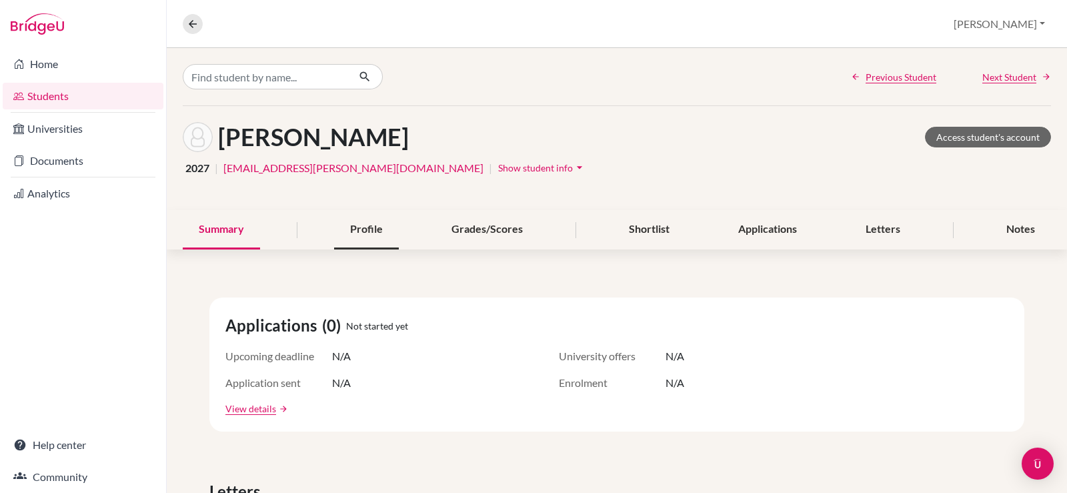
click at [371, 225] on div "Profile" at bounding box center [366, 229] width 65 height 39
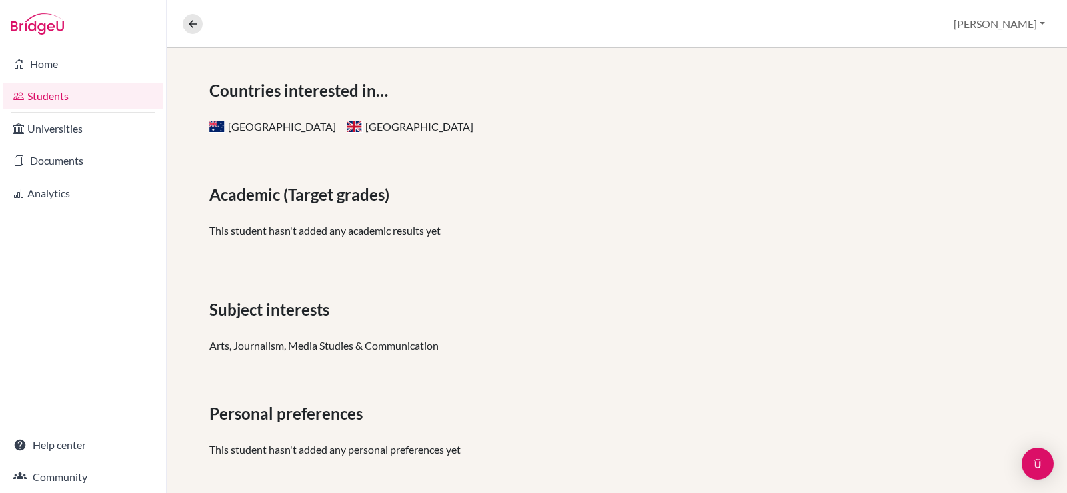
scroll to position [226, 0]
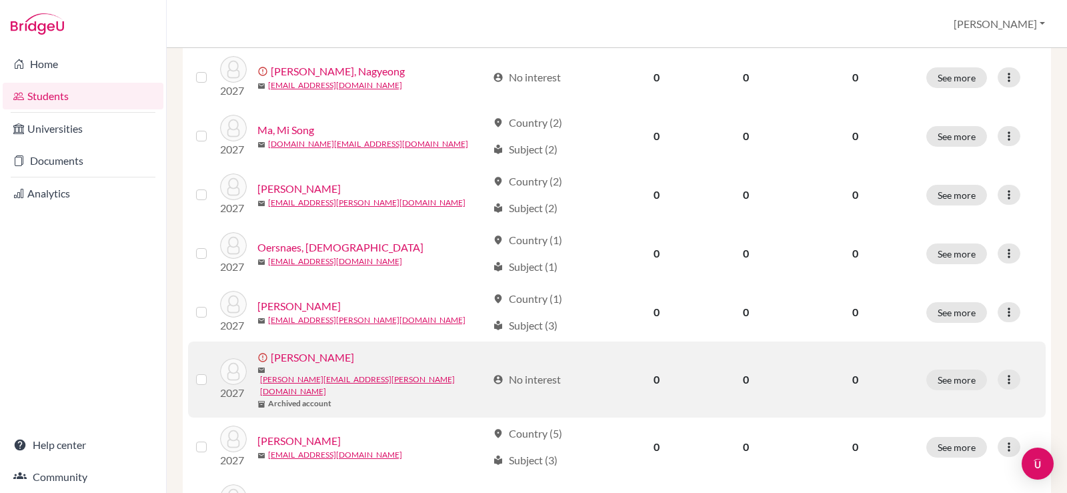
scroll to position [629, 0]
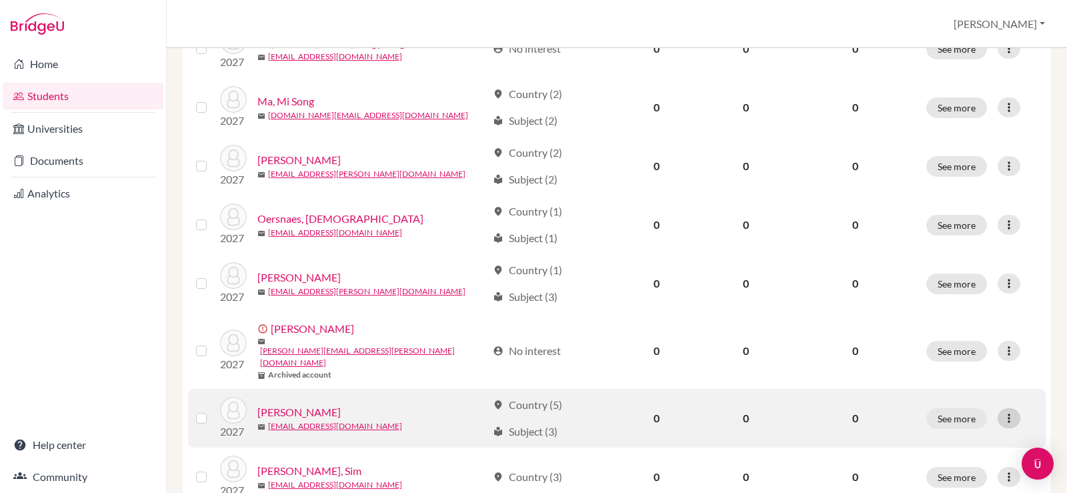
click at [1003, 412] on icon at bounding box center [1009, 418] width 13 height 13
click at [953, 390] on button "Edit student" at bounding box center [941, 395] width 105 height 21
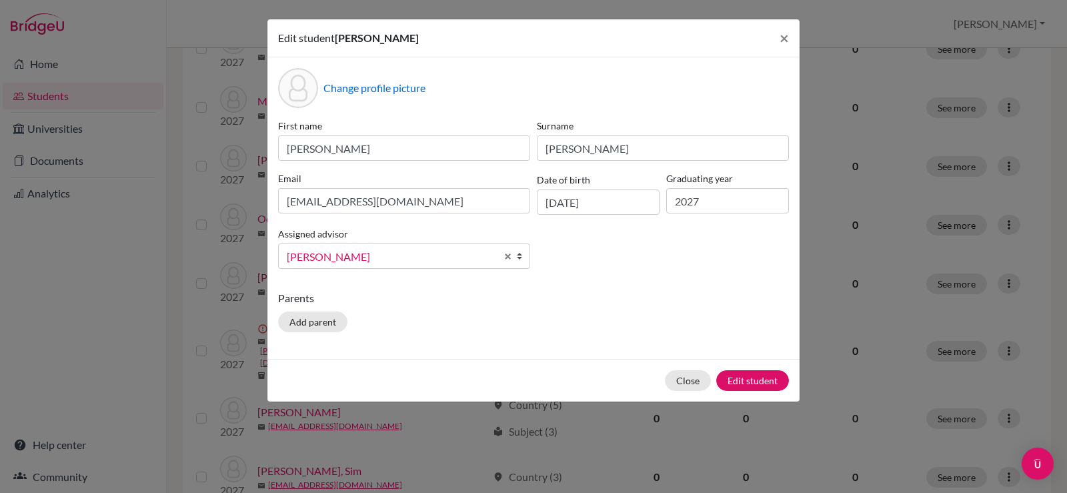
click at [363, 255] on span "[PERSON_NAME]" at bounding box center [391, 256] width 209 height 17
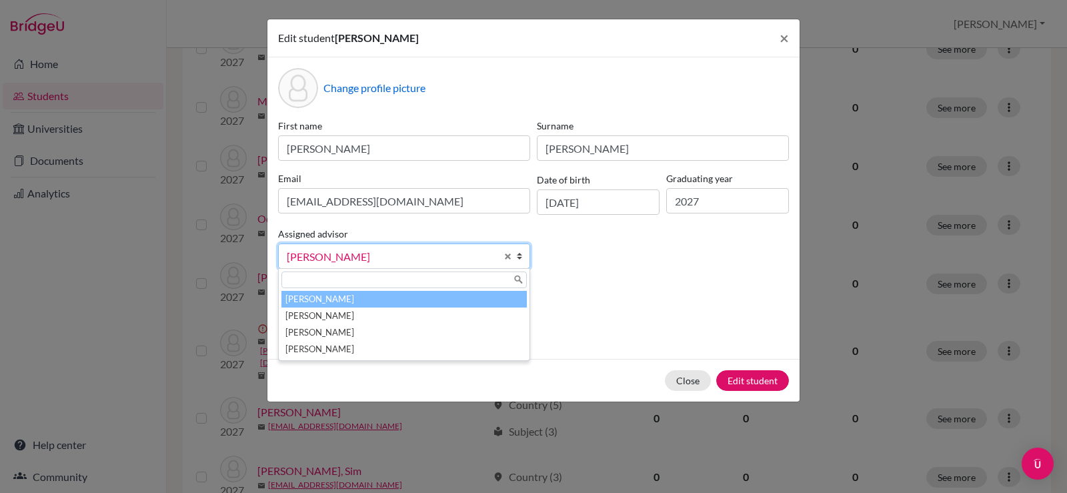
click at [355, 296] on li "Laylo, Trisha" at bounding box center [405, 299] width 246 height 17
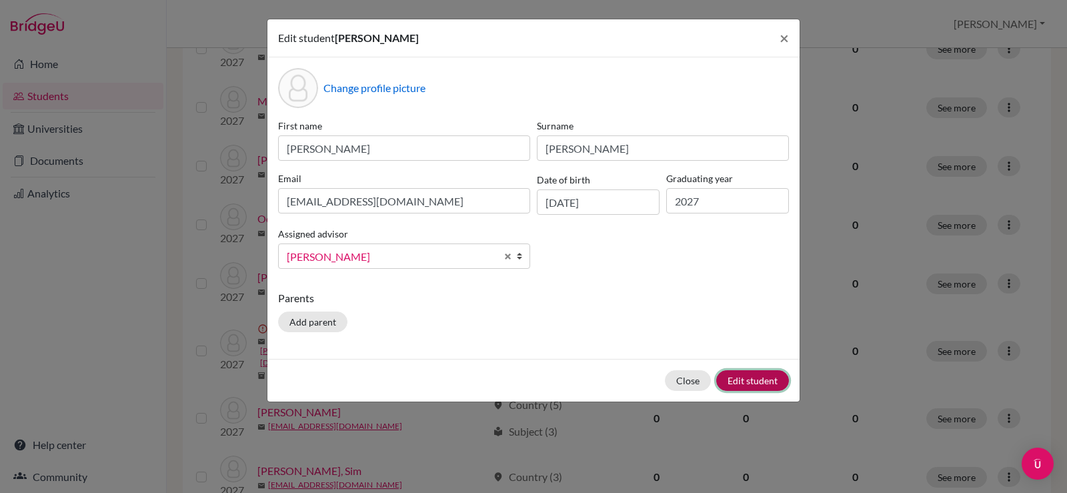
click at [761, 380] on button "Edit student" at bounding box center [753, 380] width 73 height 21
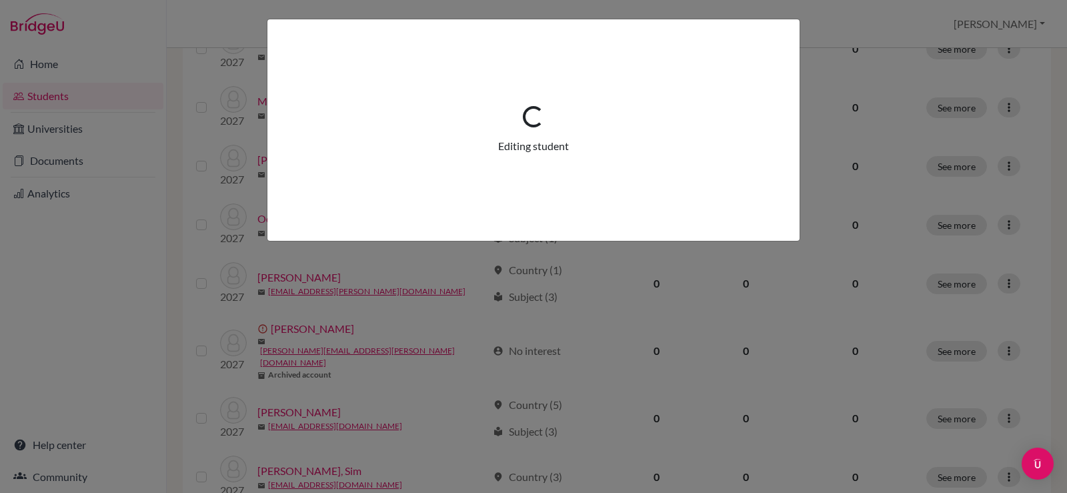
scroll to position [0, 0]
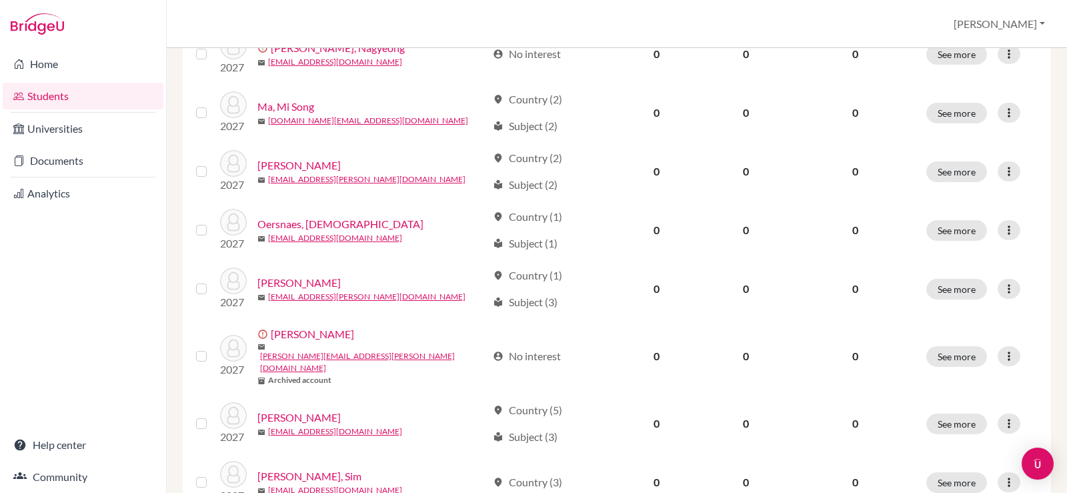
scroll to position [676, 0]
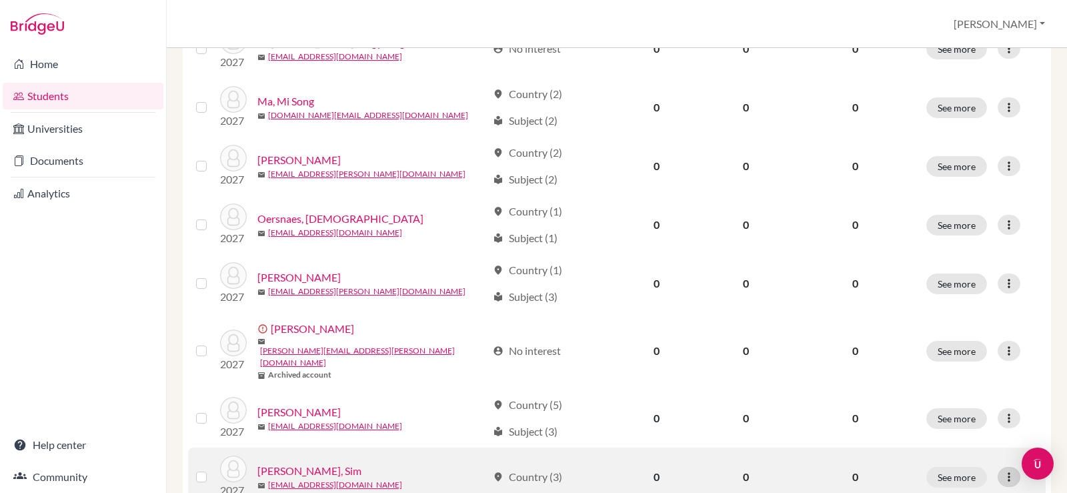
click at [1003, 470] on icon at bounding box center [1009, 476] width 13 height 13
click at [955, 357] on button "Edit student" at bounding box center [941, 356] width 105 height 21
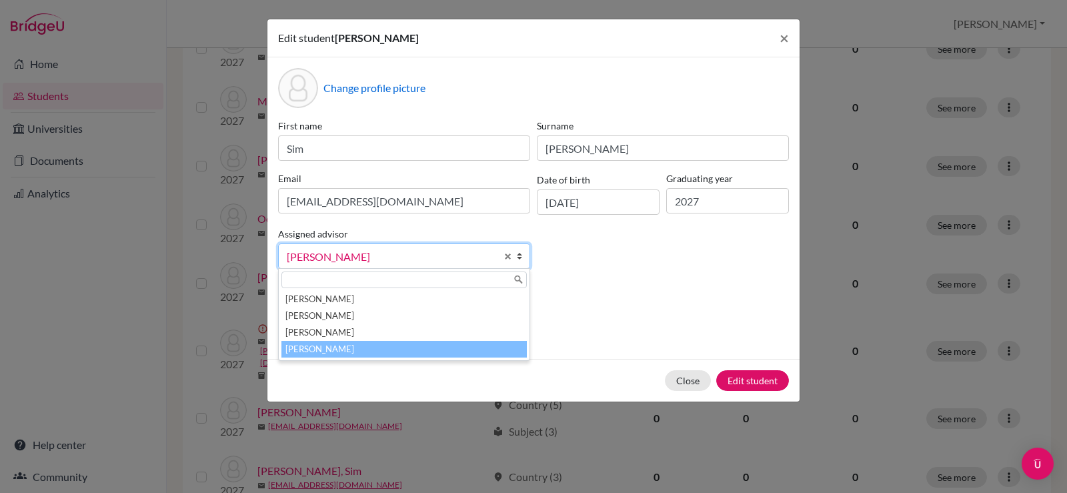
click at [431, 260] on span "[PERSON_NAME]" at bounding box center [391, 256] width 209 height 17
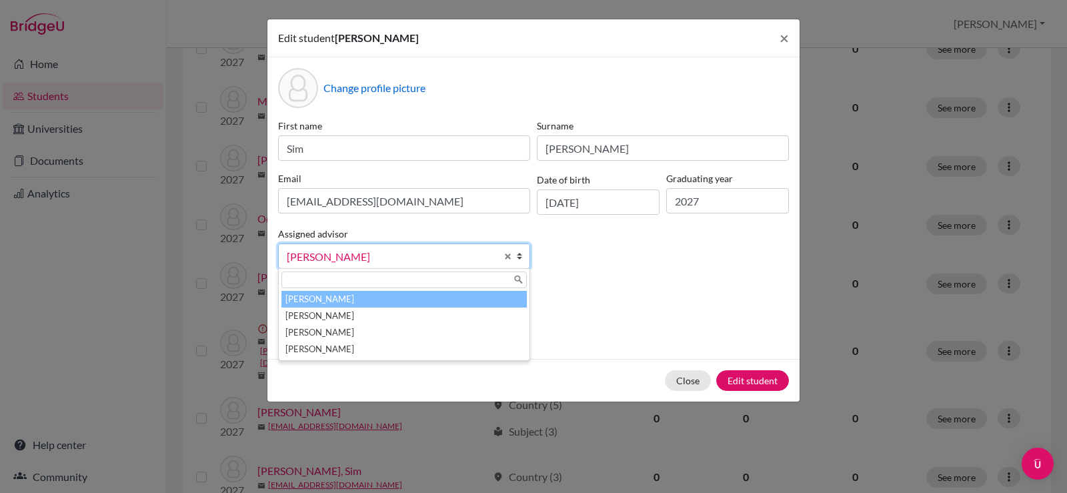
click at [421, 292] on li "Laylo, Trisha" at bounding box center [405, 299] width 246 height 17
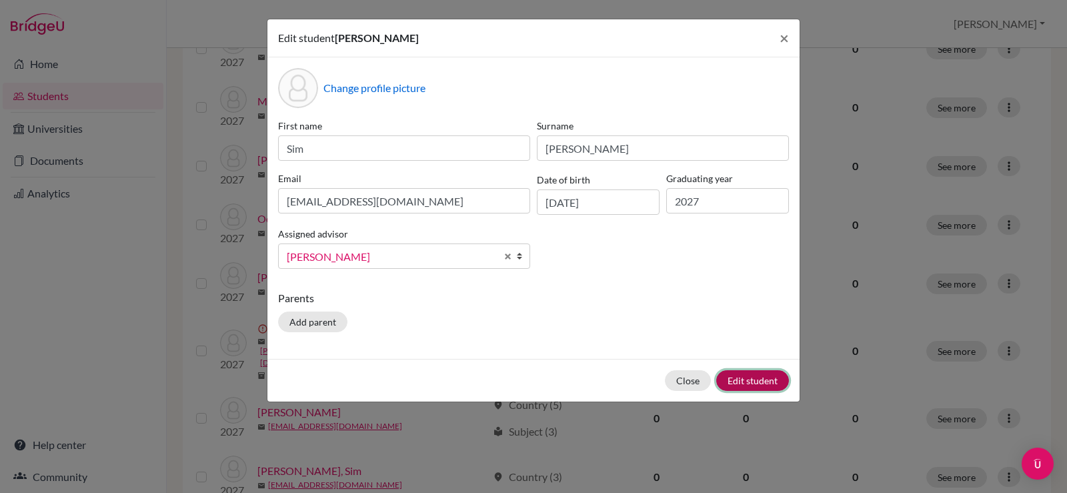
click at [727, 382] on button "Edit student" at bounding box center [753, 380] width 73 height 21
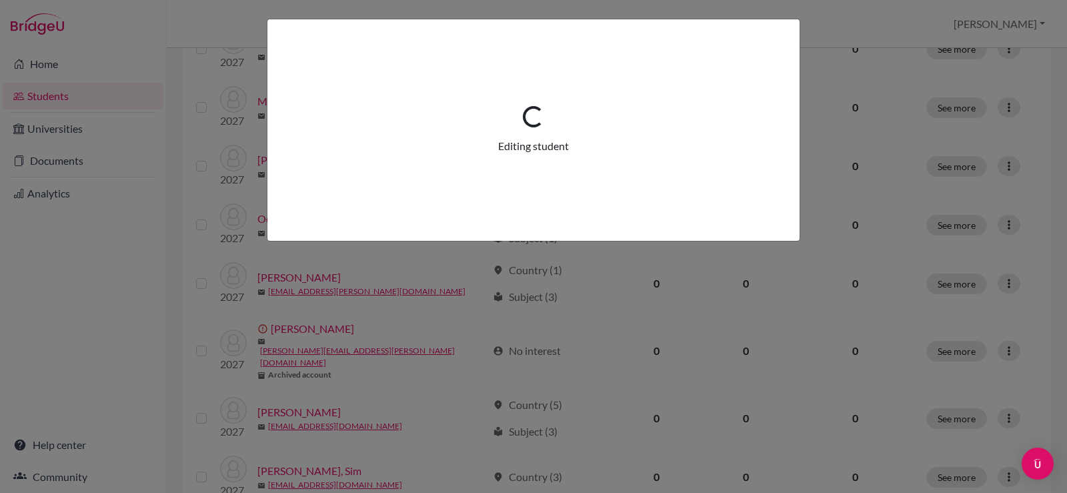
scroll to position [0, 0]
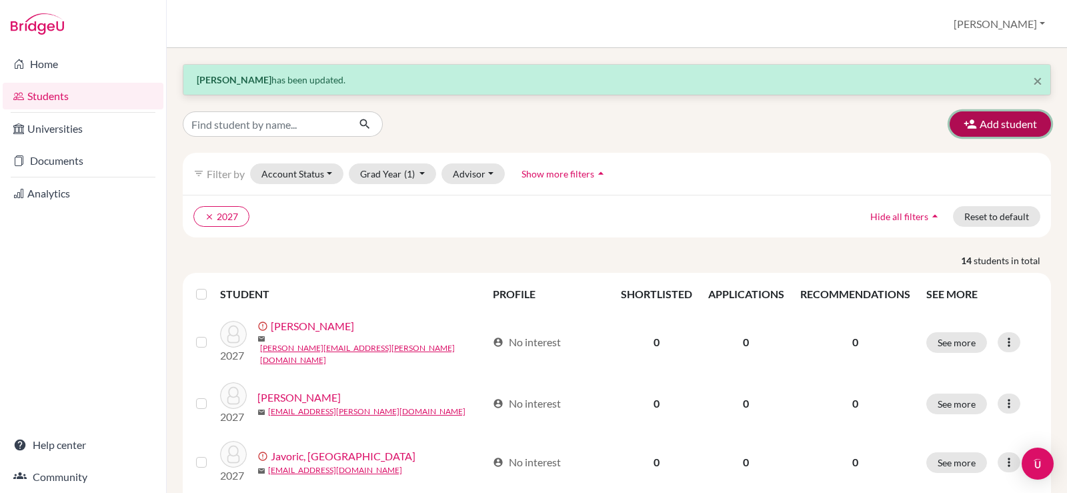
click at [1008, 123] on button "Add student" at bounding box center [1000, 123] width 101 height 25
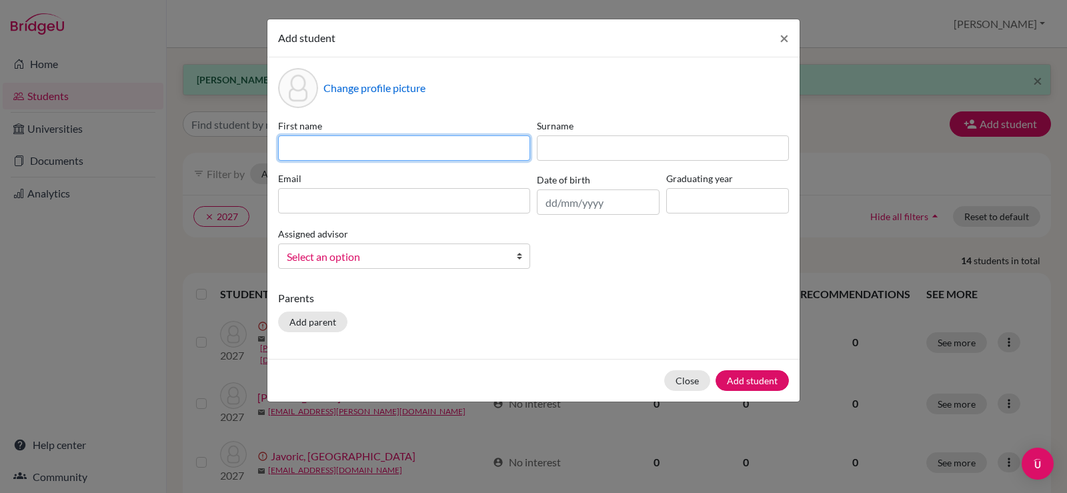
click at [431, 137] on input at bounding box center [404, 147] width 252 height 25
type input "Ayoung"
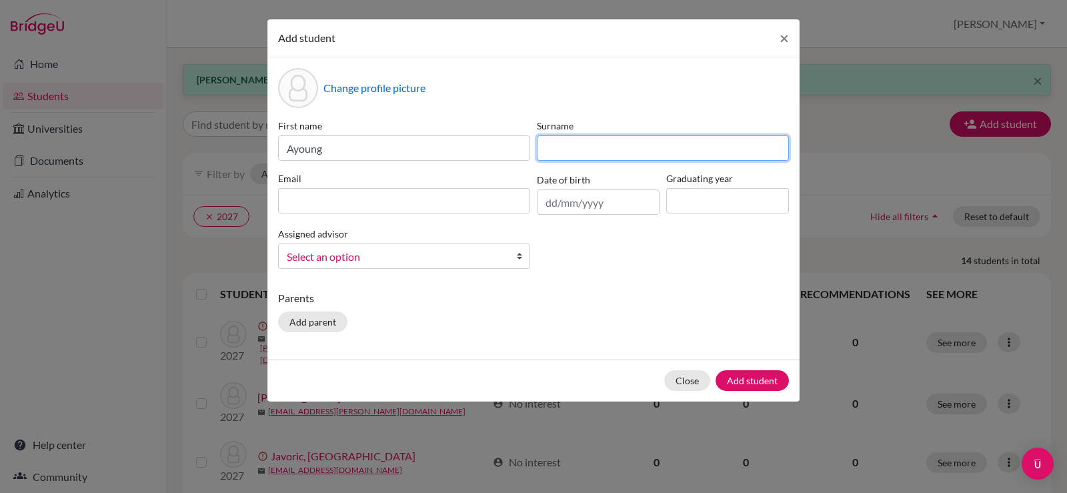
click at [677, 151] on input at bounding box center [663, 147] width 252 height 25
type input "Na"
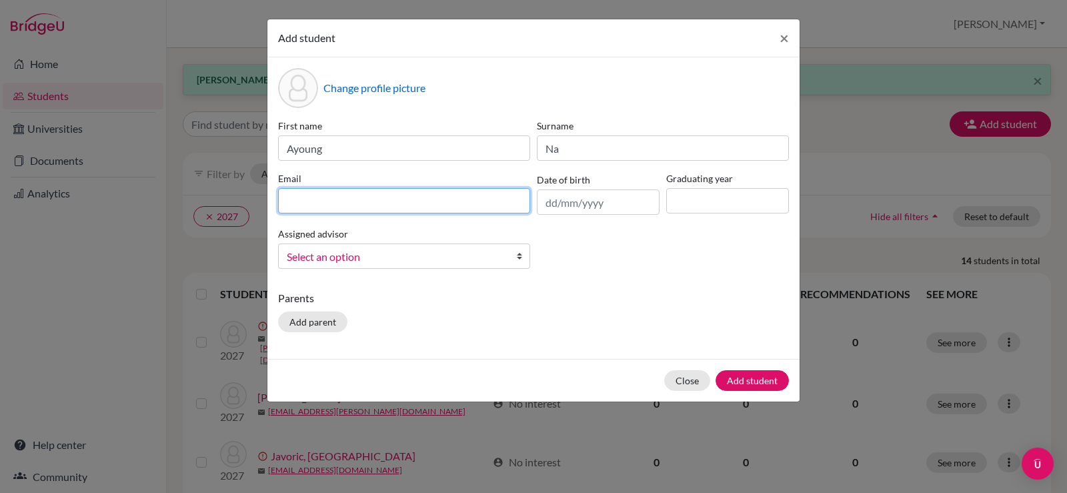
click at [489, 204] on input at bounding box center [404, 200] width 252 height 25
click at [413, 197] on input at bounding box center [404, 200] width 252 height 25
paste input "[DOMAIN_NAME][EMAIL_ADDRESS][DOMAIN_NAME]"
type input "[DOMAIN_NAME][EMAIL_ADDRESS][DOMAIN_NAME]"
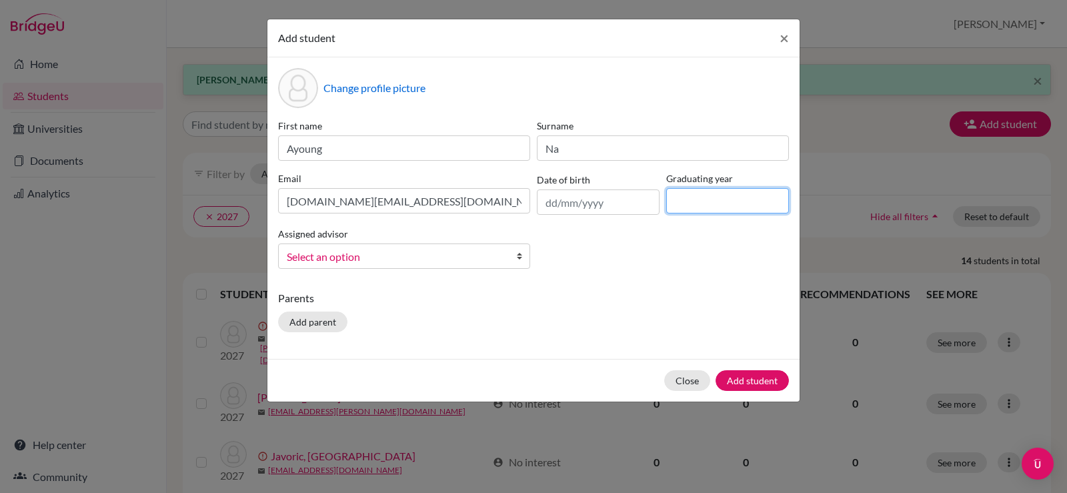
click at [733, 195] on input at bounding box center [727, 200] width 123 height 25
type input "2027"
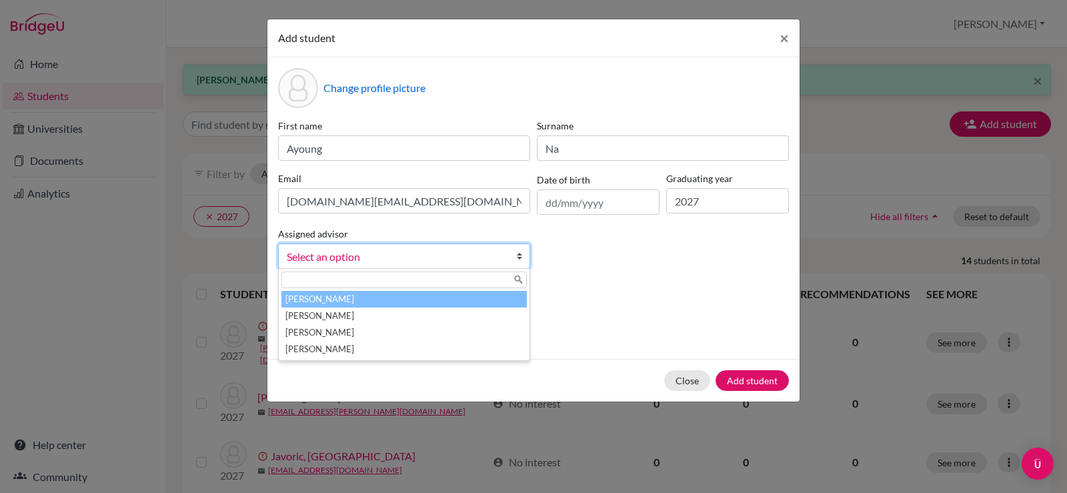
click at [361, 254] on span "Select an option" at bounding box center [395, 256] width 217 height 17
click at [348, 297] on li "Laylo, Trisha" at bounding box center [405, 299] width 246 height 17
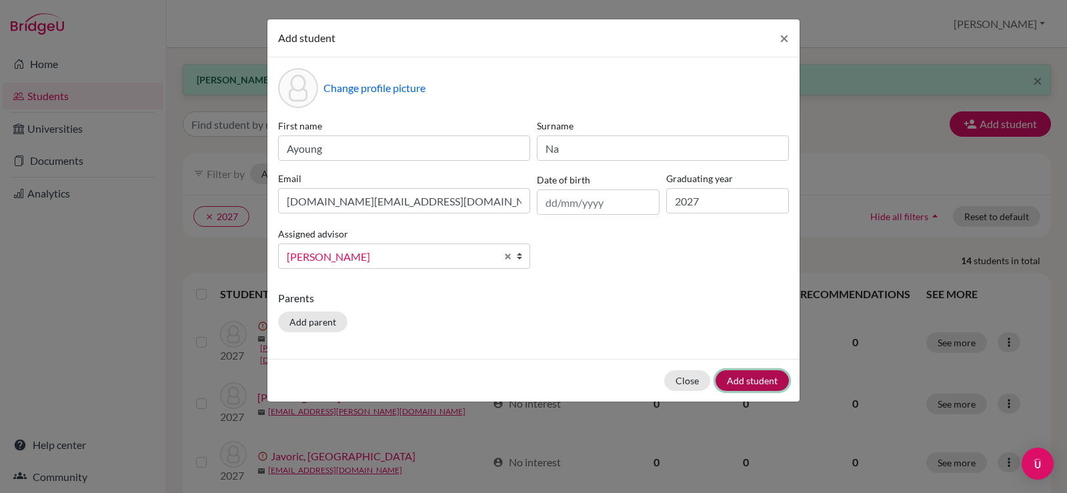
click at [763, 382] on button "Add student" at bounding box center [752, 380] width 73 height 21
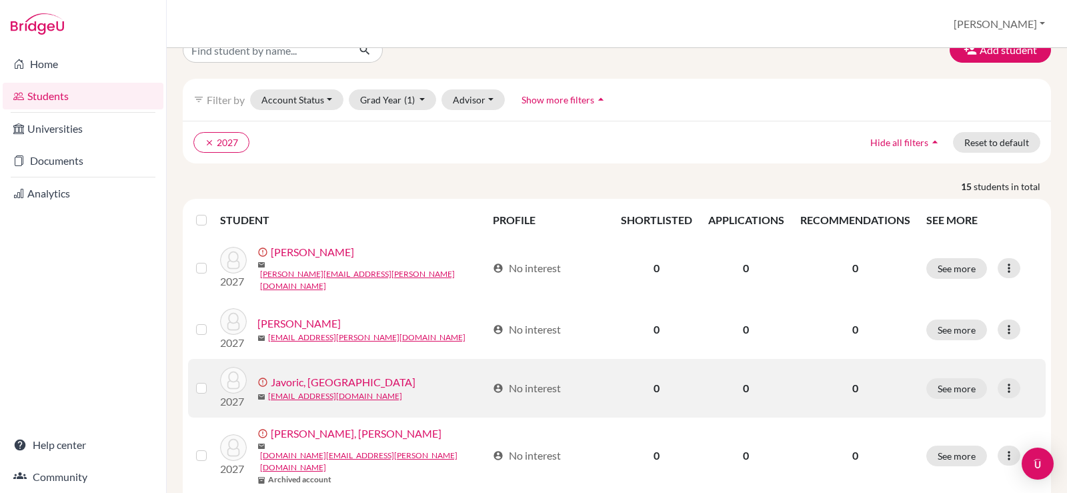
scroll to position [68, 0]
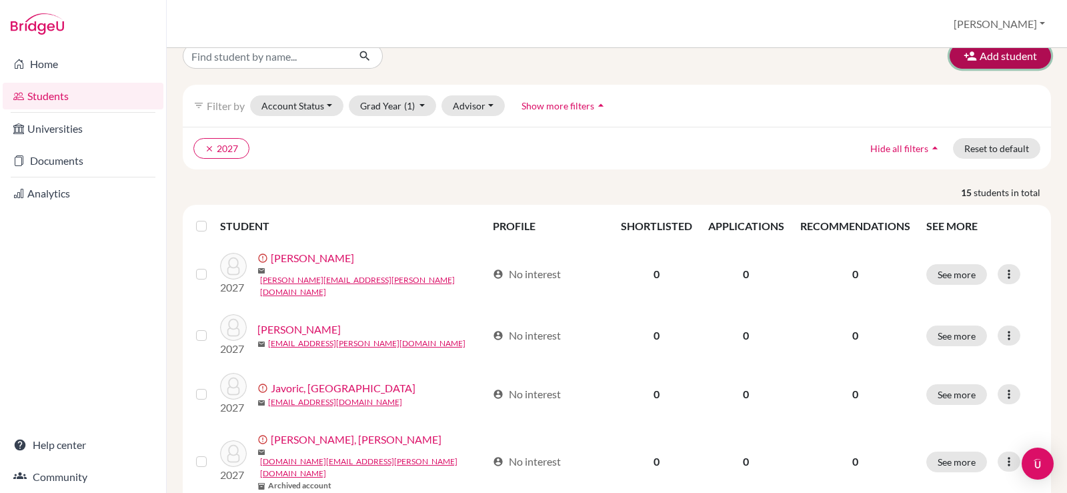
click at [964, 51] on icon "button" at bounding box center [970, 55] width 13 height 13
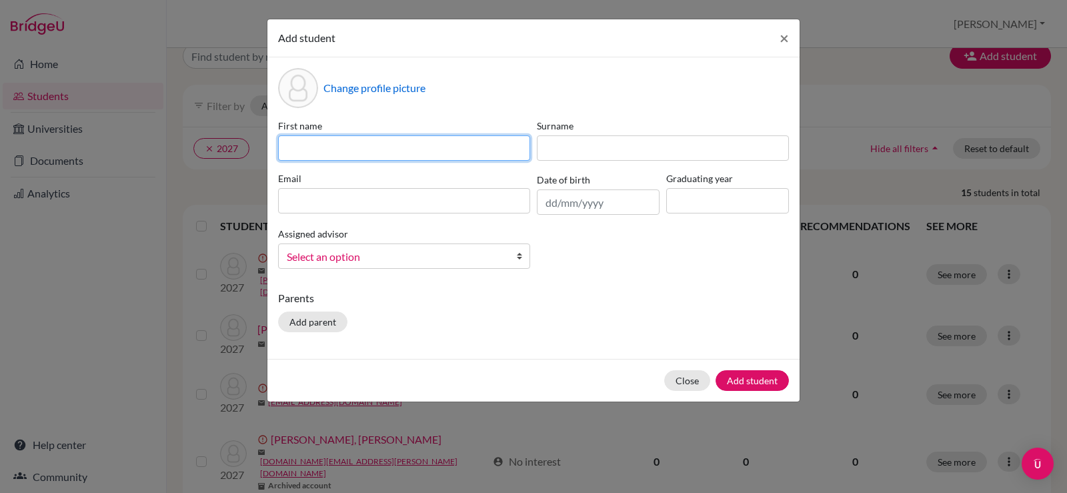
click at [418, 145] on input at bounding box center [404, 147] width 252 height 25
type input "Colin"
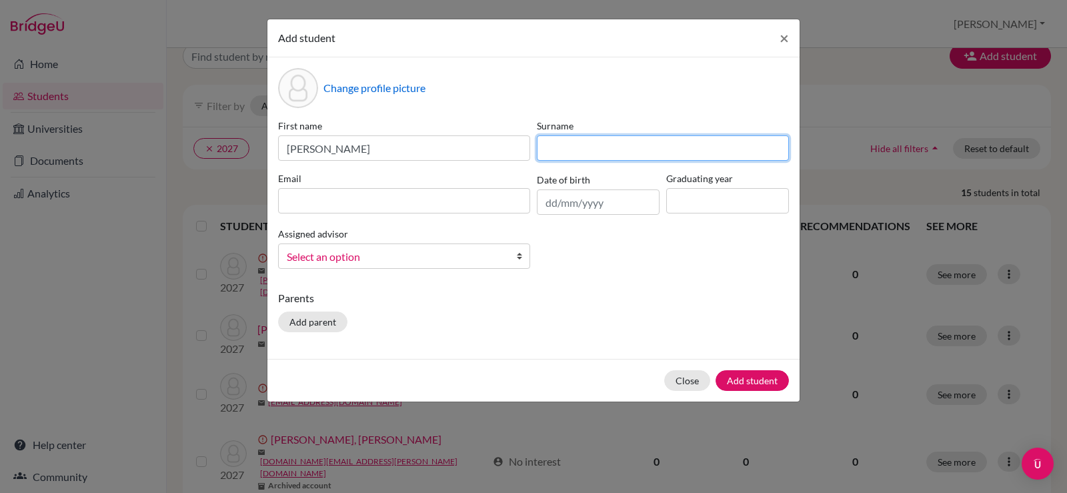
click at [614, 146] on input at bounding box center [663, 147] width 252 height 25
type input "Park"
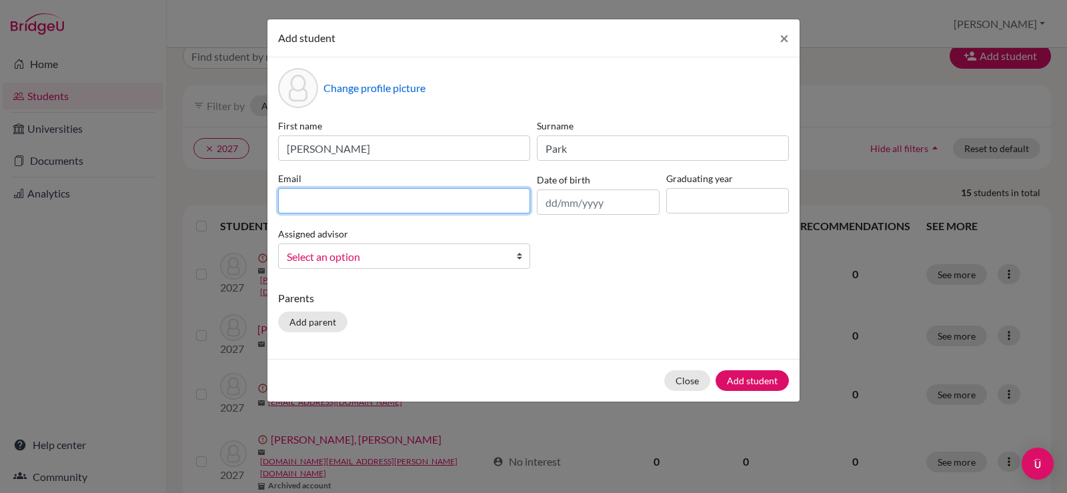
click at [438, 207] on input at bounding box center [404, 200] width 252 height 25
paste input "[EMAIL_ADDRESS][DOMAIN_NAME]"
type input "[EMAIL_ADDRESS][DOMAIN_NAME]"
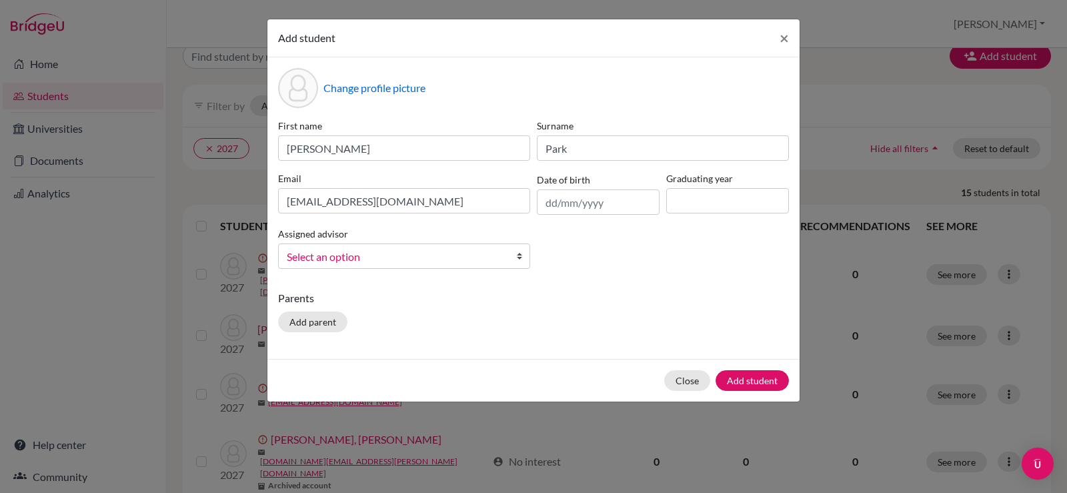
click at [418, 256] on span "Select an option" at bounding box center [395, 256] width 217 height 17
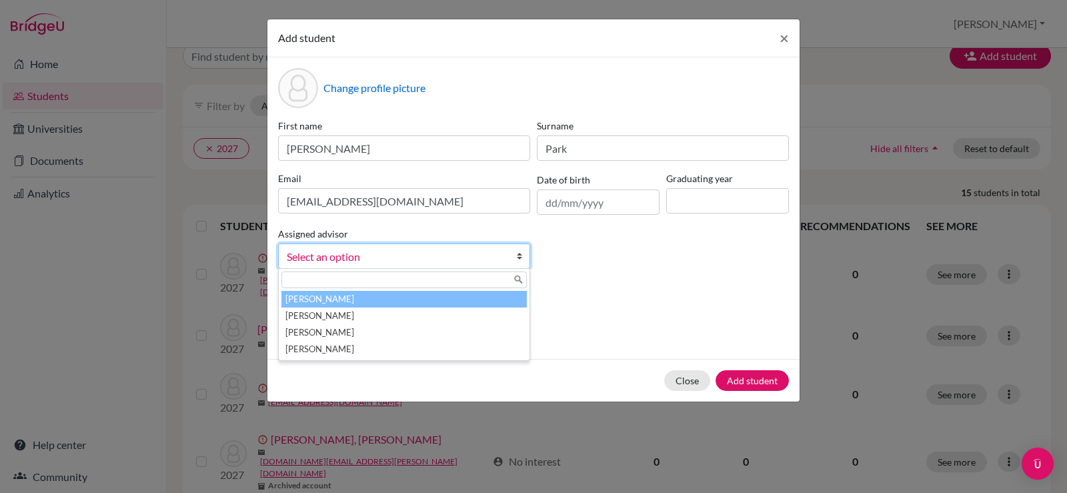
click at [403, 295] on li "Laylo, Trisha" at bounding box center [405, 299] width 246 height 17
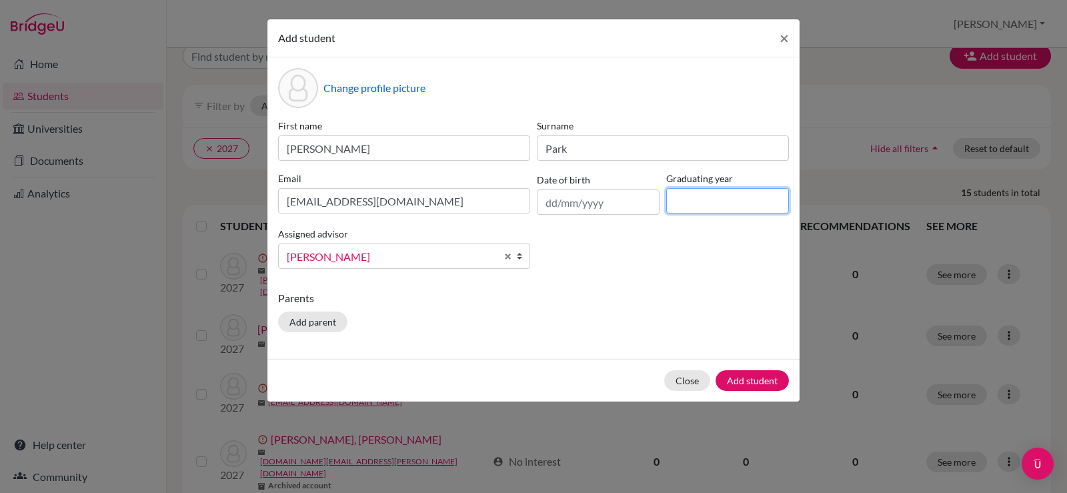
click at [706, 200] on input at bounding box center [727, 200] width 123 height 25
type input "2027"
click at [757, 386] on button "Add student" at bounding box center [752, 380] width 73 height 21
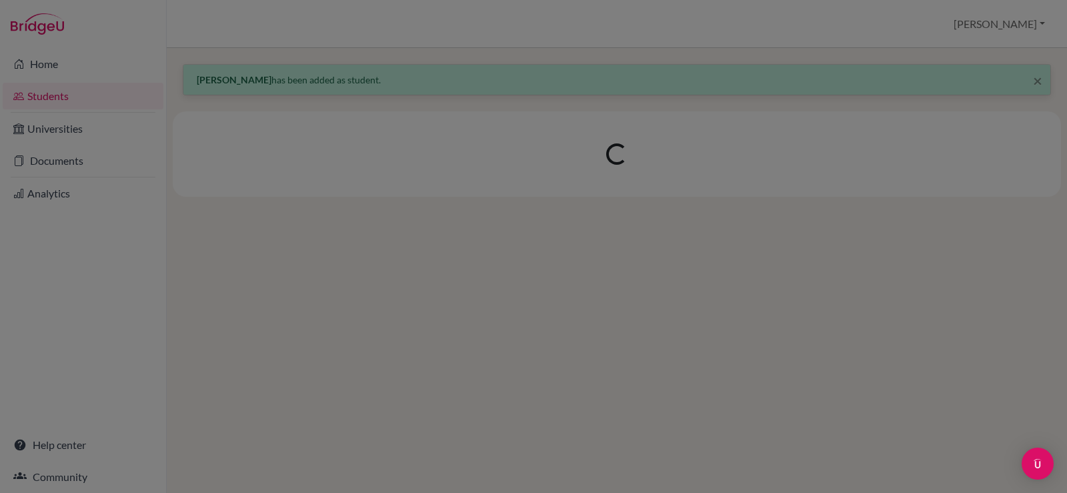
scroll to position [0, 0]
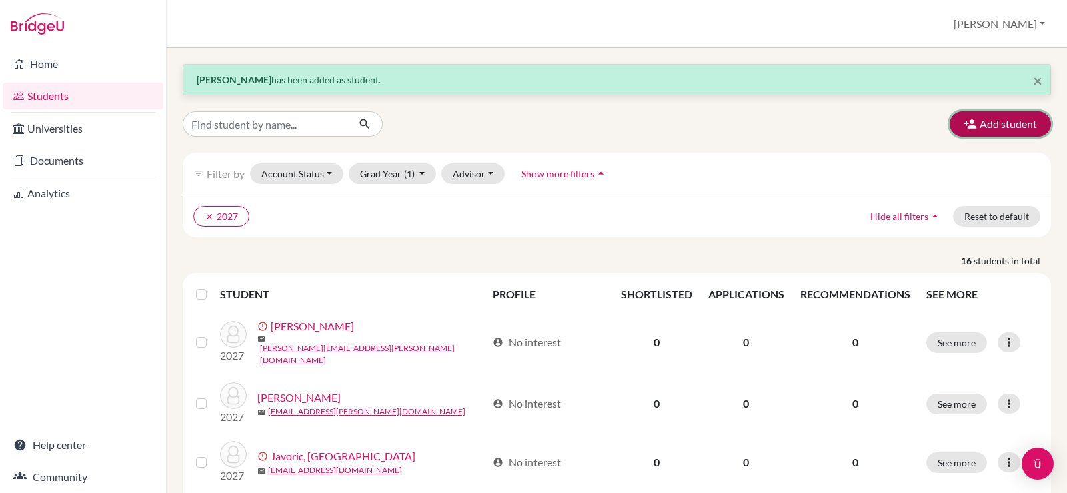
click at [1001, 125] on button "Add student" at bounding box center [1000, 123] width 101 height 25
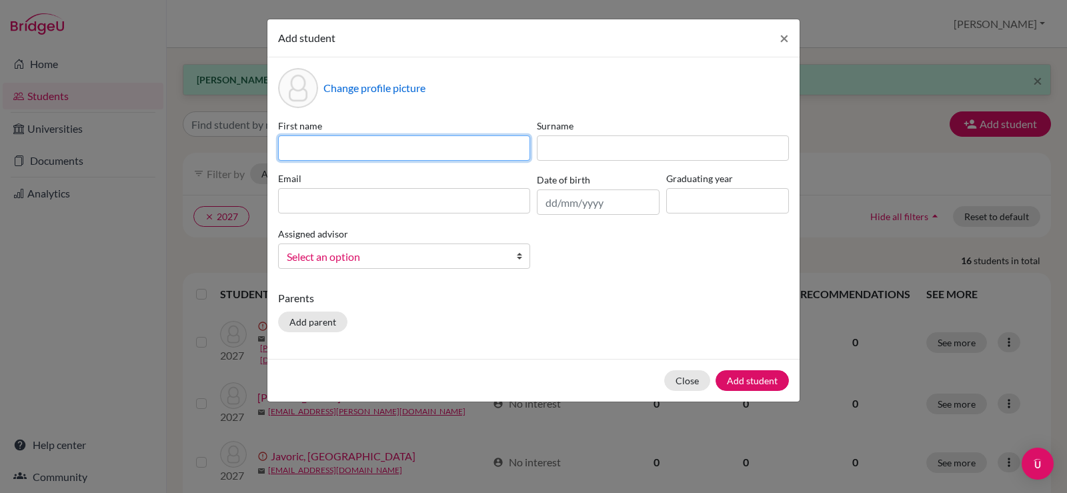
click at [395, 141] on input at bounding box center [404, 147] width 252 height 25
type input "Gayeong"
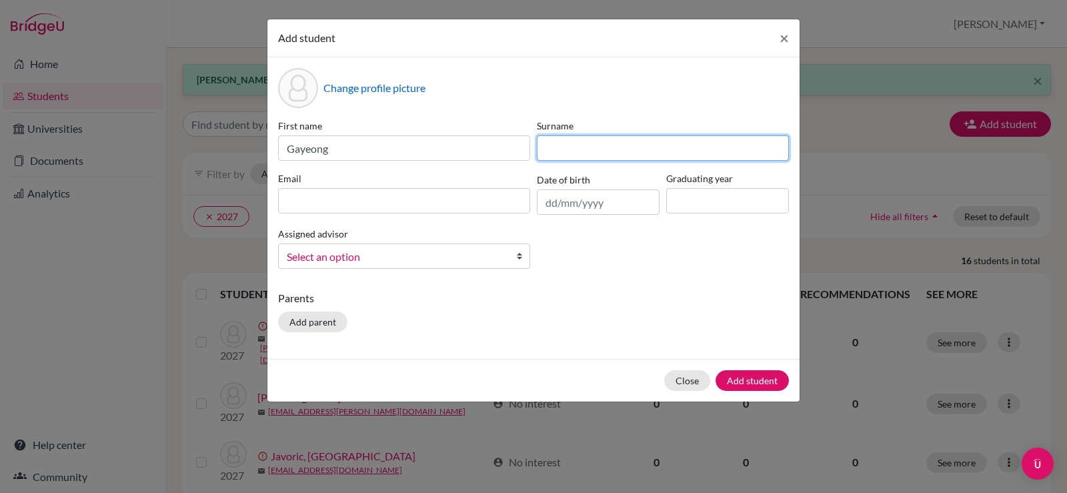
click at [632, 141] on input at bounding box center [663, 147] width 252 height 25
type input "Ko"
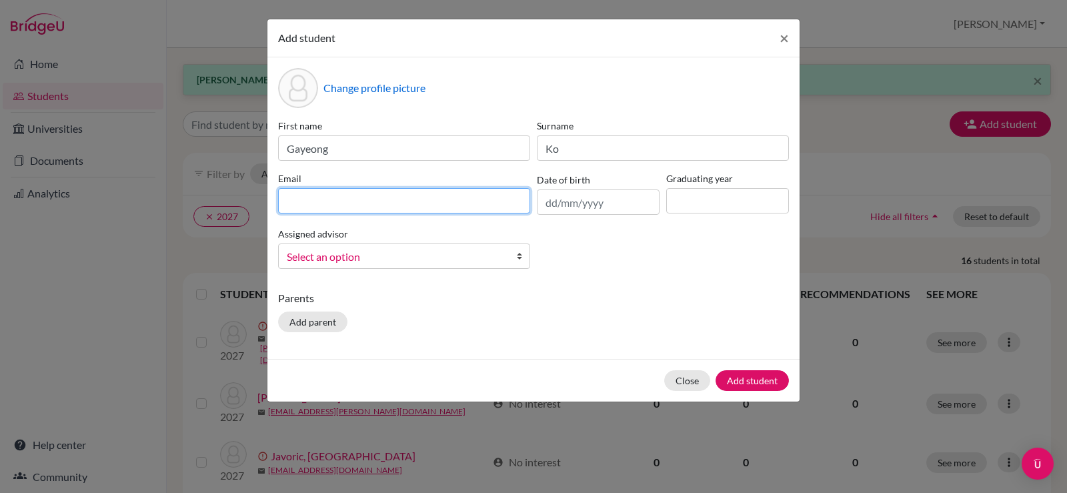
click at [471, 205] on input at bounding box center [404, 200] width 252 height 25
paste input "[EMAIL_ADDRESS][DOMAIN_NAME]"
type input "[EMAIL_ADDRESS][DOMAIN_NAME]"
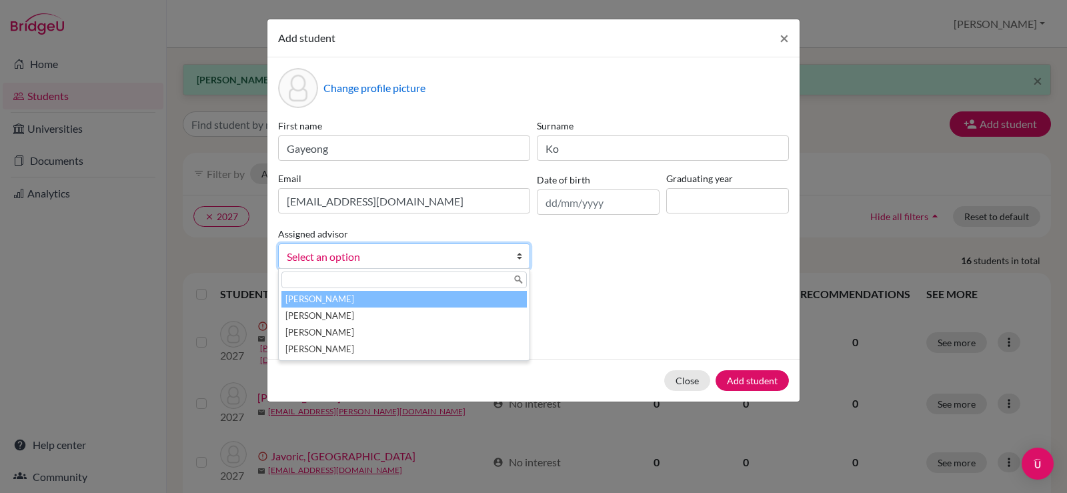
click at [431, 253] on span "Select an option" at bounding box center [395, 256] width 217 height 17
click at [404, 294] on li "Laylo, Trisha" at bounding box center [405, 299] width 246 height 17
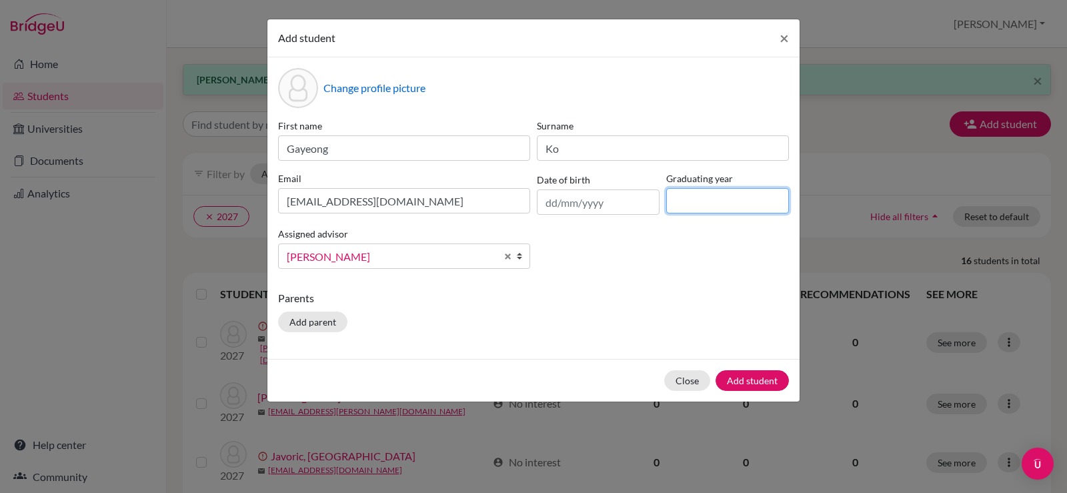
click at [689, 201] on input at bounding box center [727, 200] width 123 height 25
type input "2027"
click at [775, 383] on button "Add student" at bounding box center [752, 380] width 73 height 21
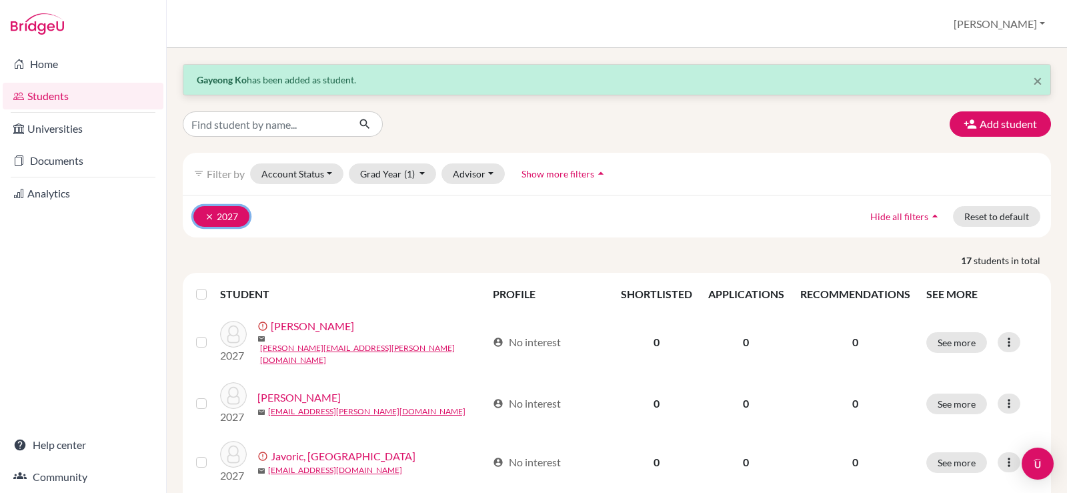
click at [229, 221] on button "clear 2027" at bounding box center [221, 216] width 56 height 21
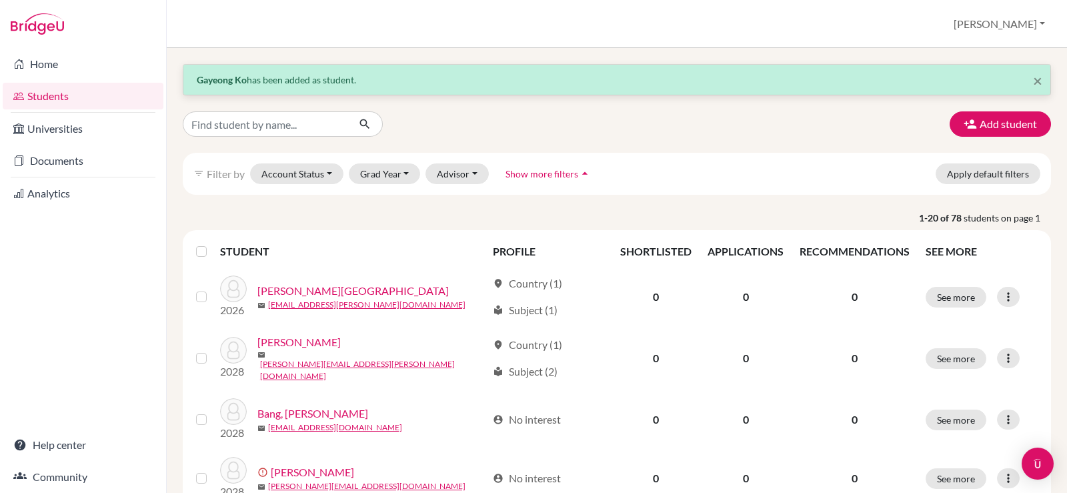
click at [534, 174] on span "Show more filters" at bounding box center [542, 173] width 73 height 11
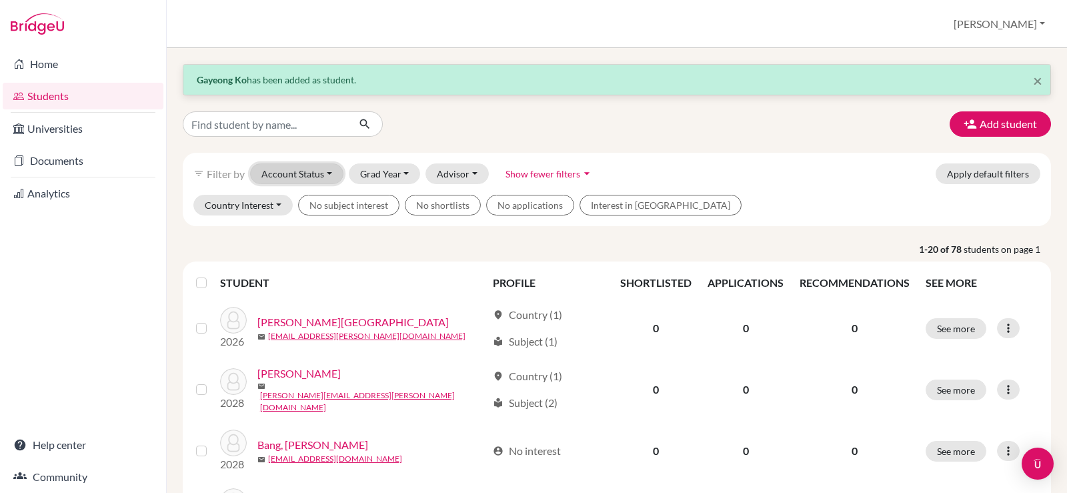
click at [306, 175] on button "Account Status" at bounding box center [296, 173] width 93 height 21
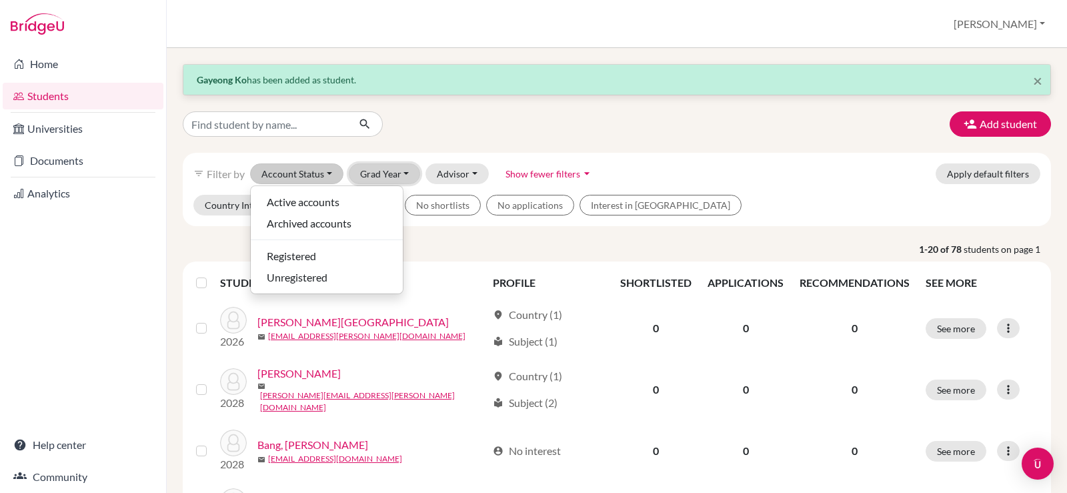
click at [406, 169] on button "Grad Year" at bounding box center [385, 173] width 72 height 21
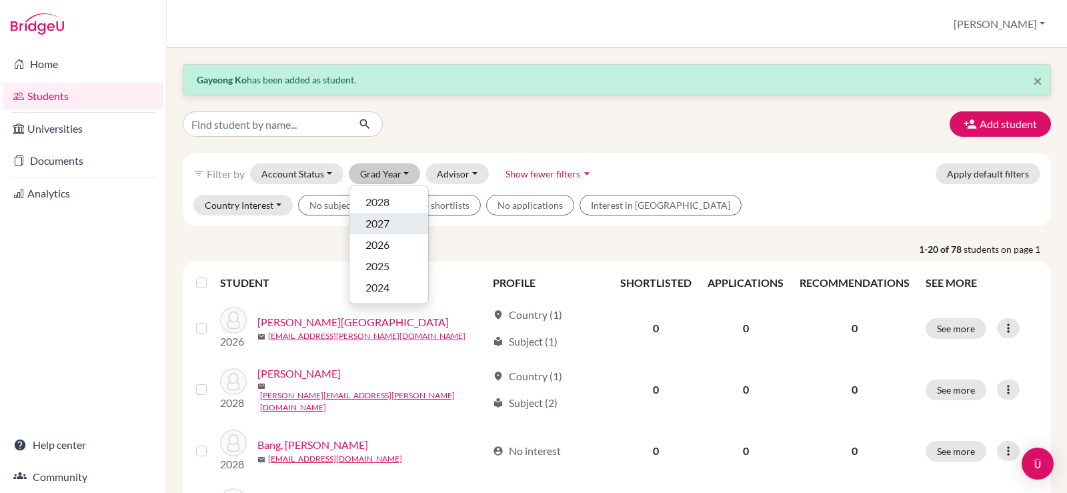
click at [392, 223] on div "2027" at bounding box center [389, 223] width 47 height 16
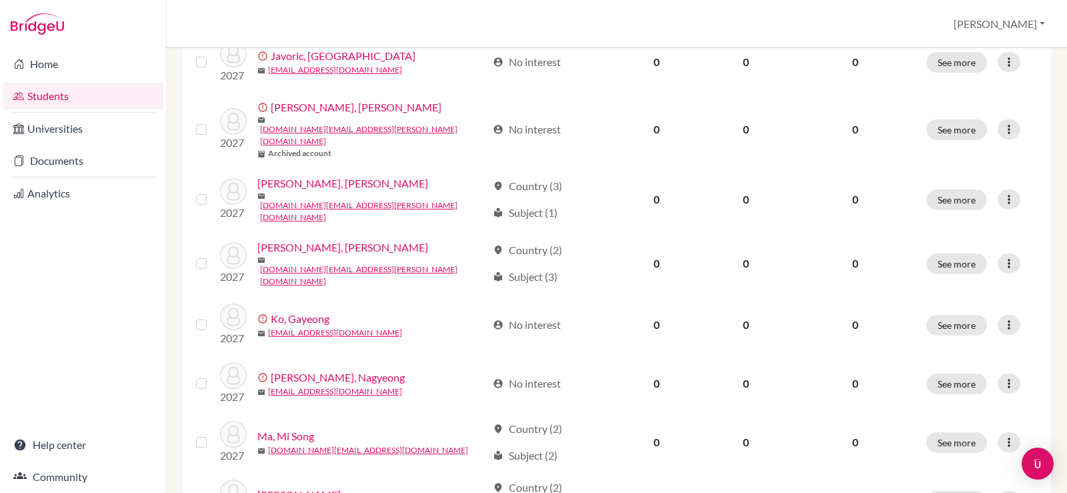
scroll to position [334, 0]
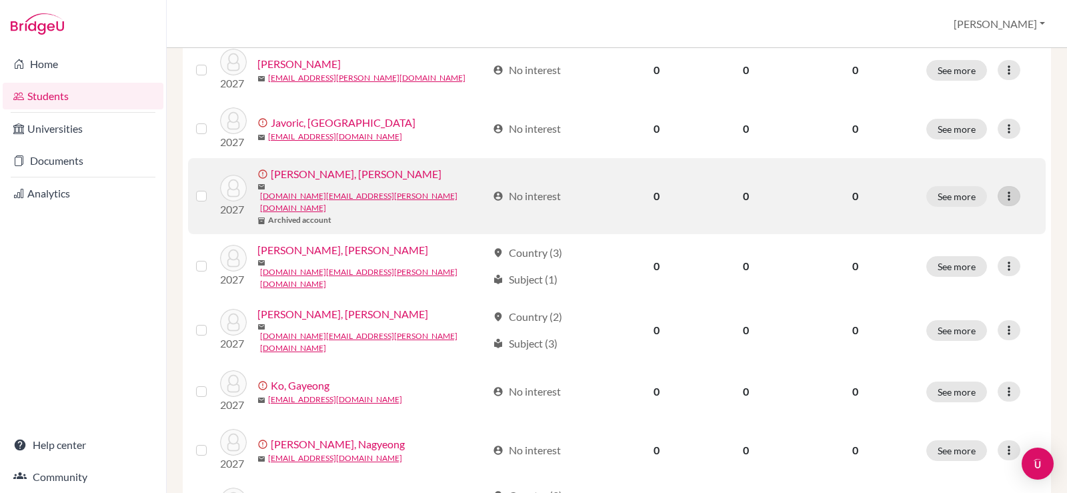
click at [1003, 189] on icon at bounding box center [1009, 195] width 13 height 13
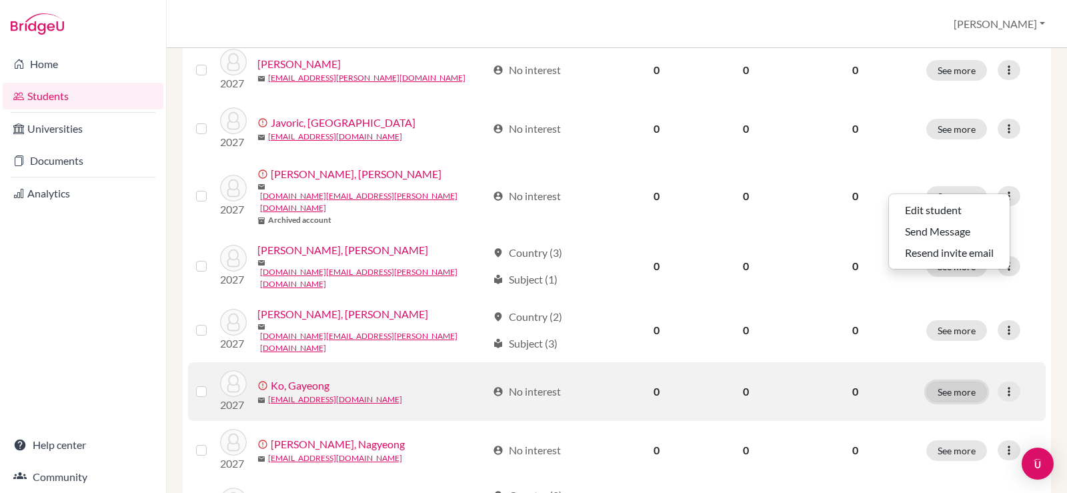
click at [959, 382] on button "See more" at bounding box center [957, 392] width 61 height 21
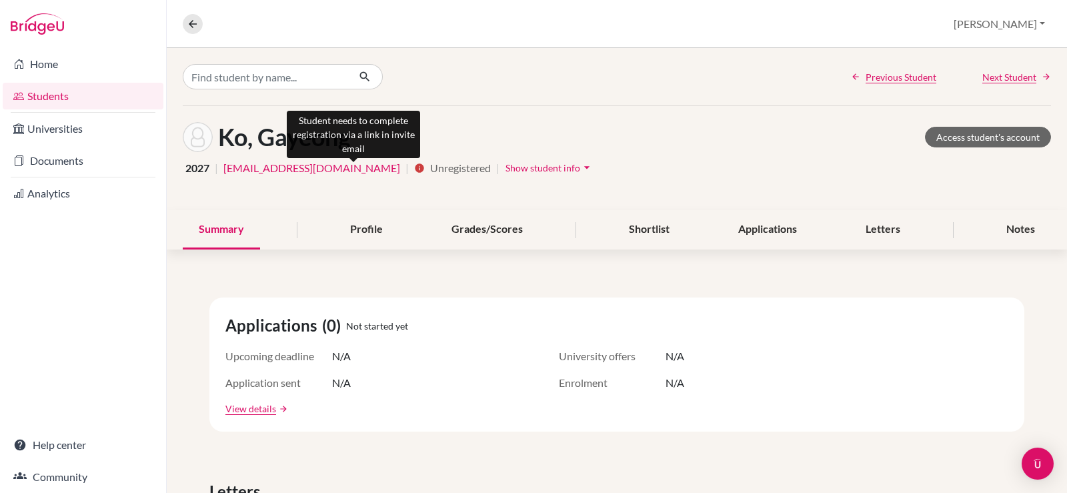
click at [414, 169] on icon "info" at bounding box center [419, 168] width 11 height 11
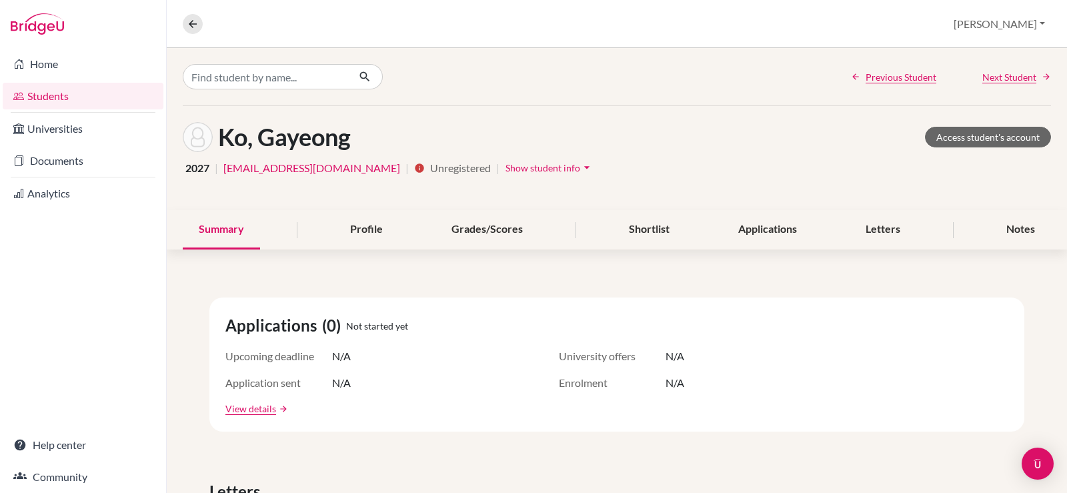
click at [506, 171] on span "Show student info" at bounding box center [543, 167] width 75 height 11
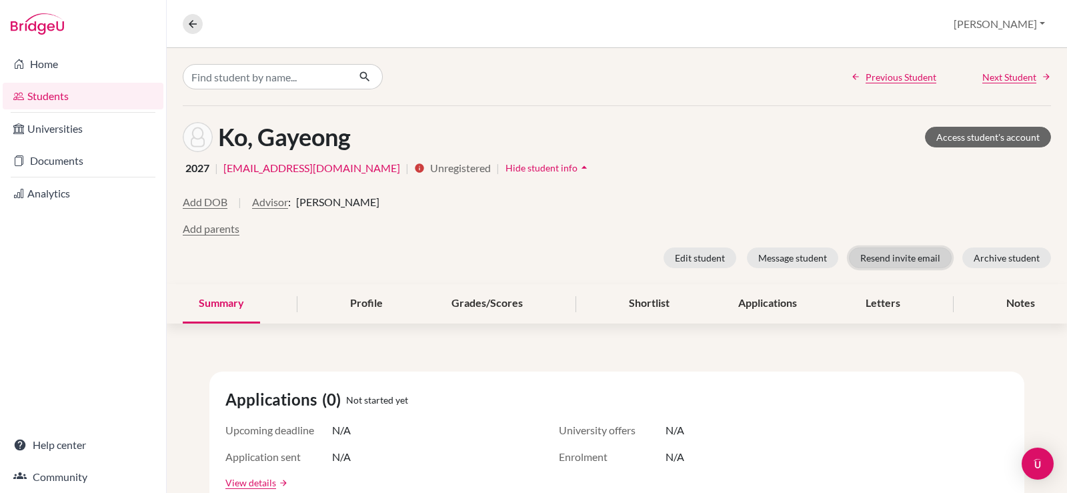
click at [895, 258] on button "Resend invite email" at bounding box center [900, 258] width 103 height 21
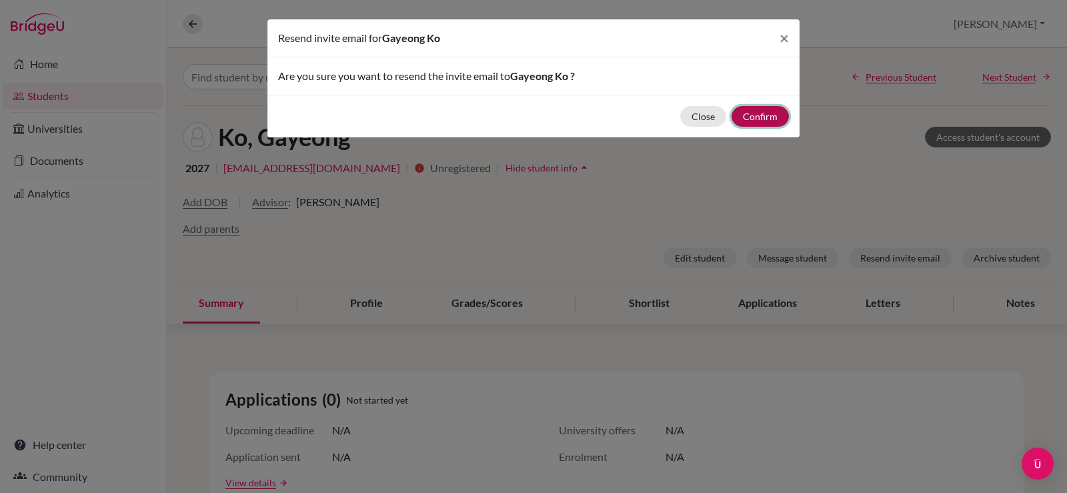
click at [762, 114] on button "Confirm" at bounding box center [760, 116] width 57 height 21
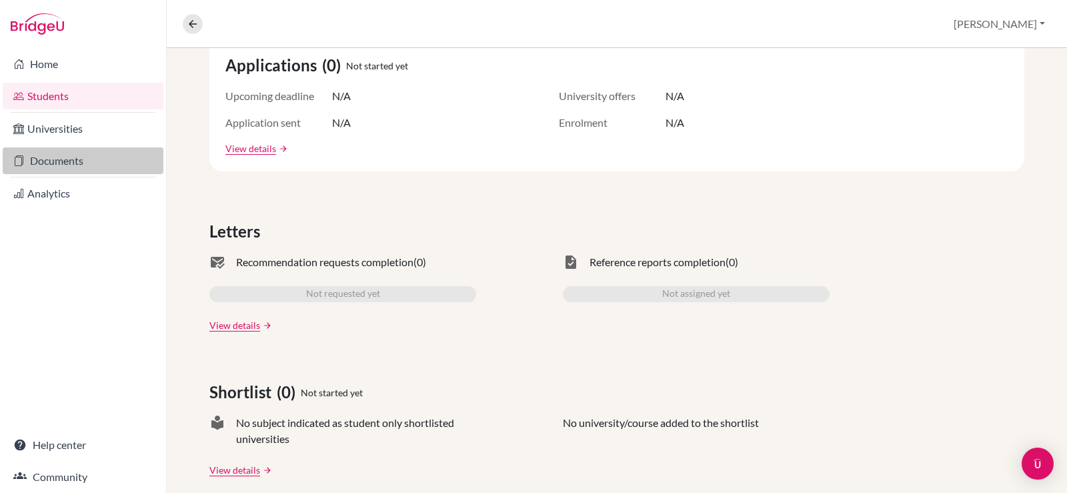
scroll to position [400, 0]
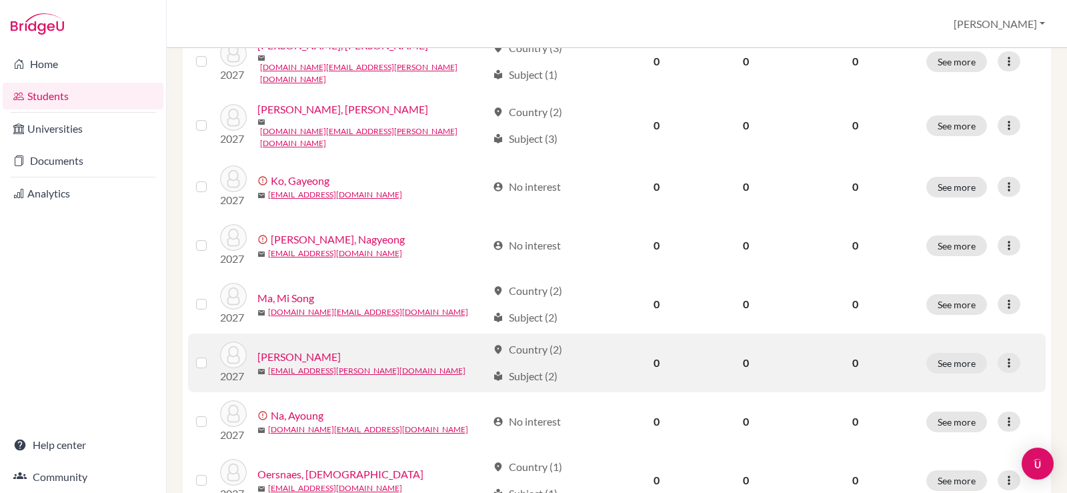
scroll to position [472, 0]
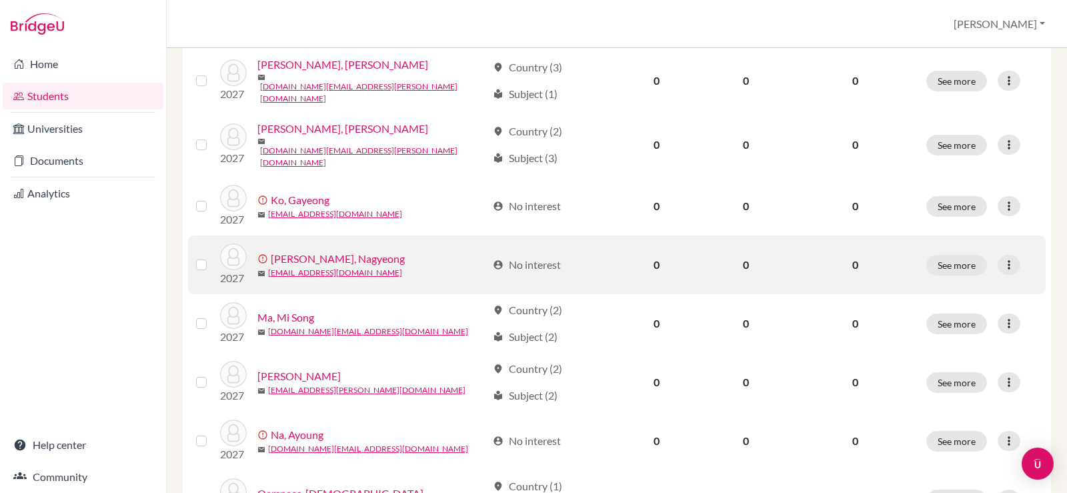
click at [318, 251] on link "[PERSON_NAME], Nagyeong" at bounding box center [338, 259] width 134 height 16
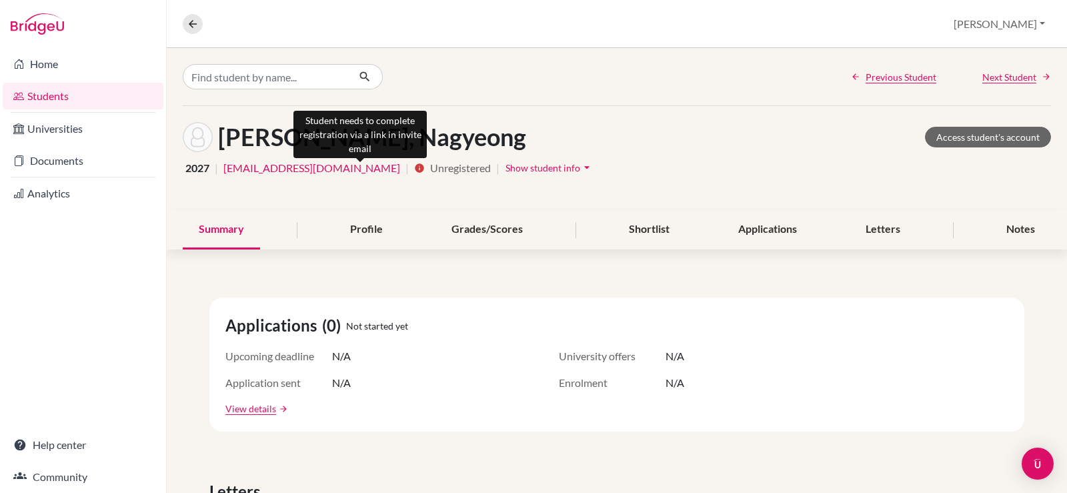
click at [414, 169] on icon "info" at bounding box center [419, 168] width 11 height 11
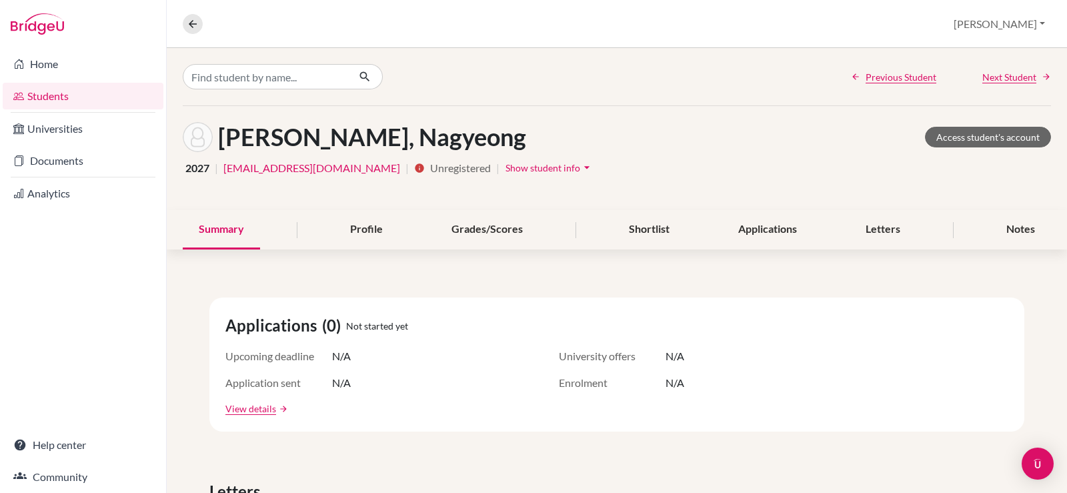
click at [506, 167] on span "Show student info" at bounding box center [543, 167] width 75 height 11
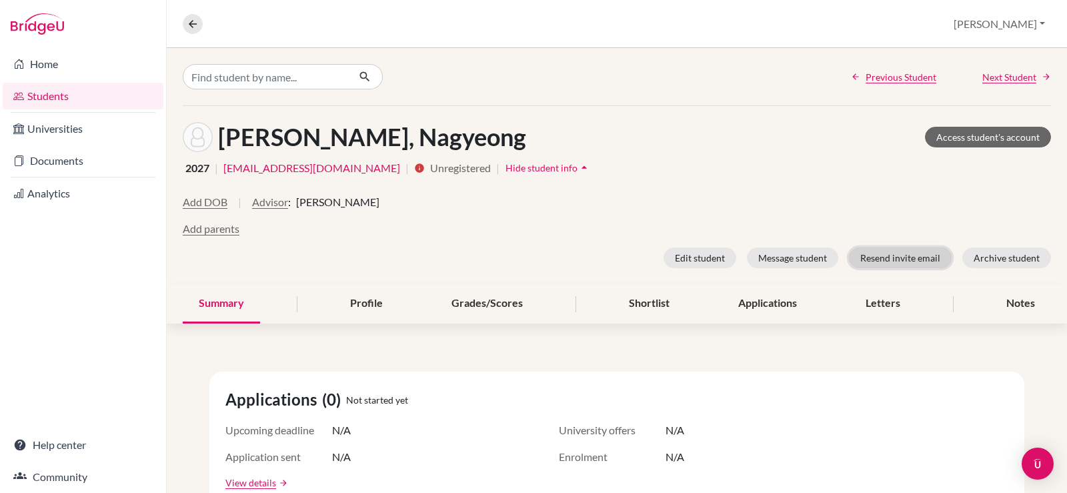
click at [903, 256] on button "Resend invite email" at bounding box center [900, 258] width 103 height 21
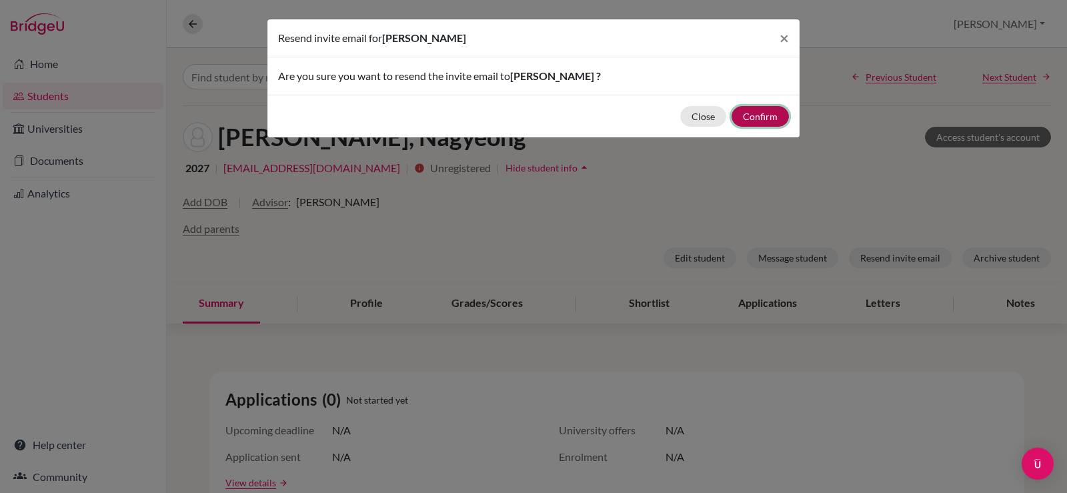
click at [763, 117] on button "Confirm" at bounding box center [760, 116] width 57 height 21
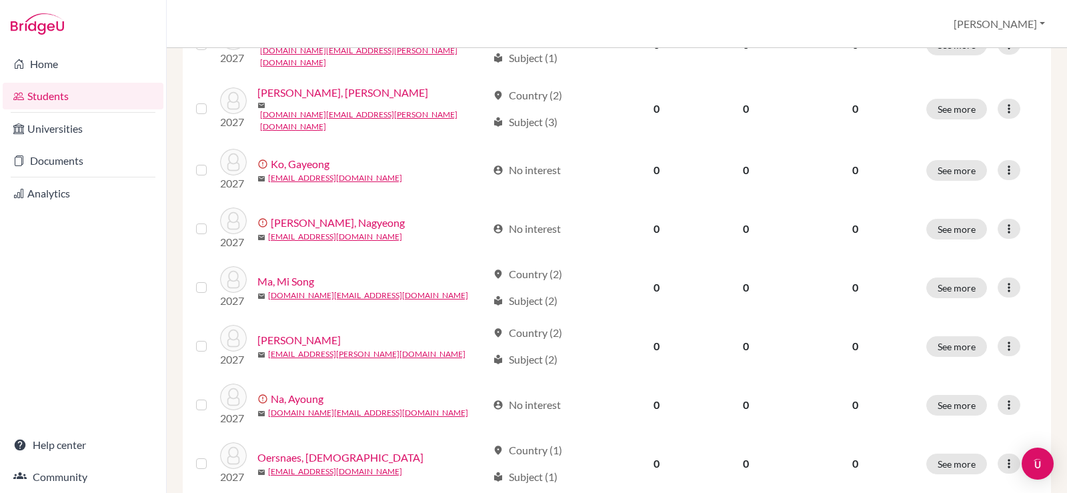
scroll to position [600, 0]
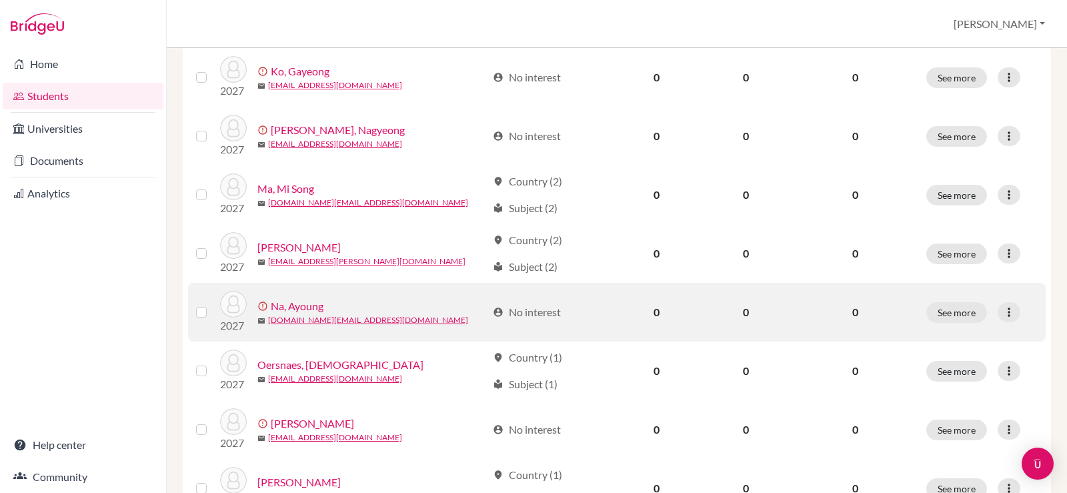
click at [304, 298] on link "Na, Ayoung" at bounding box center [297, 306] width 53 height 16
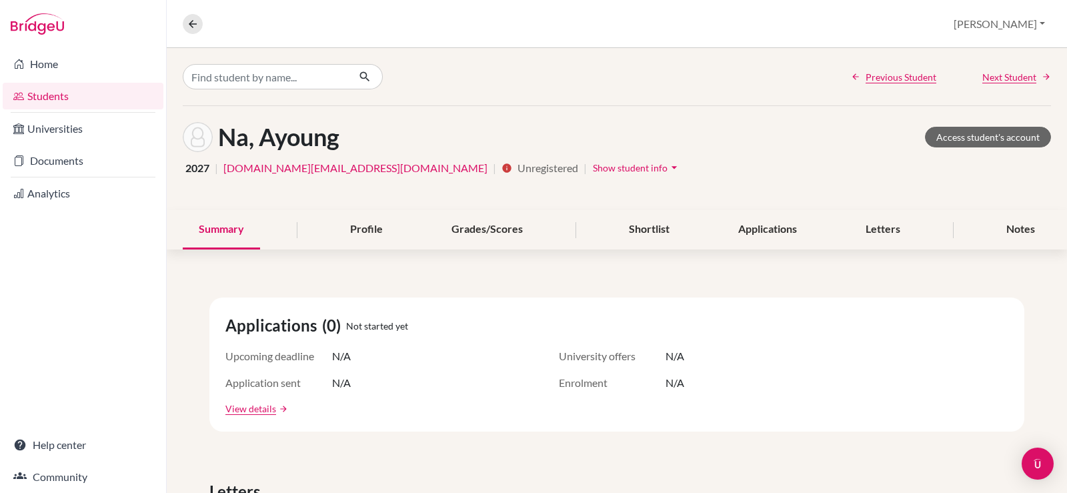
click at [593, 172] on span "Show student info" at bounding box center [630, 167] width 75 height 11
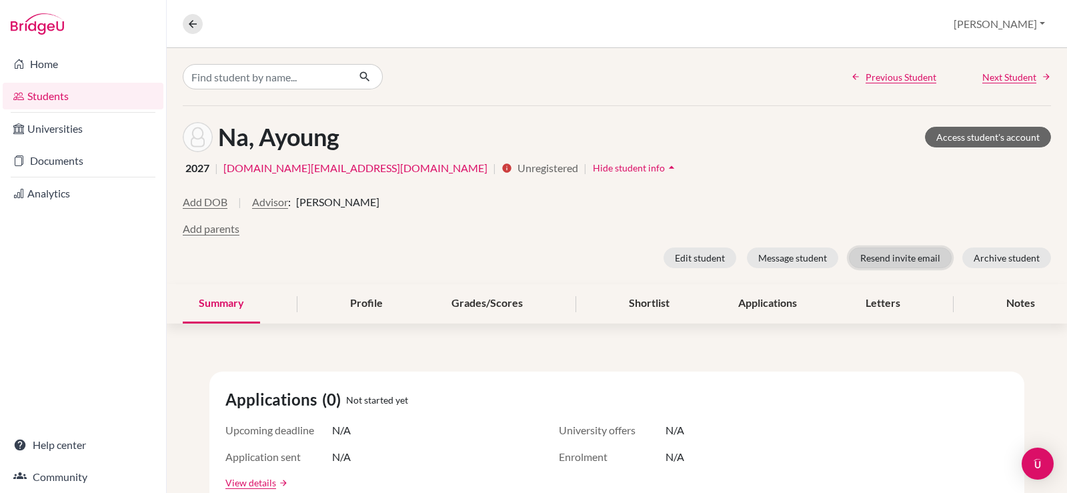
click at [914, 262] on button "Resend invite email" at bounding box center [900, 258] width 103 height 21
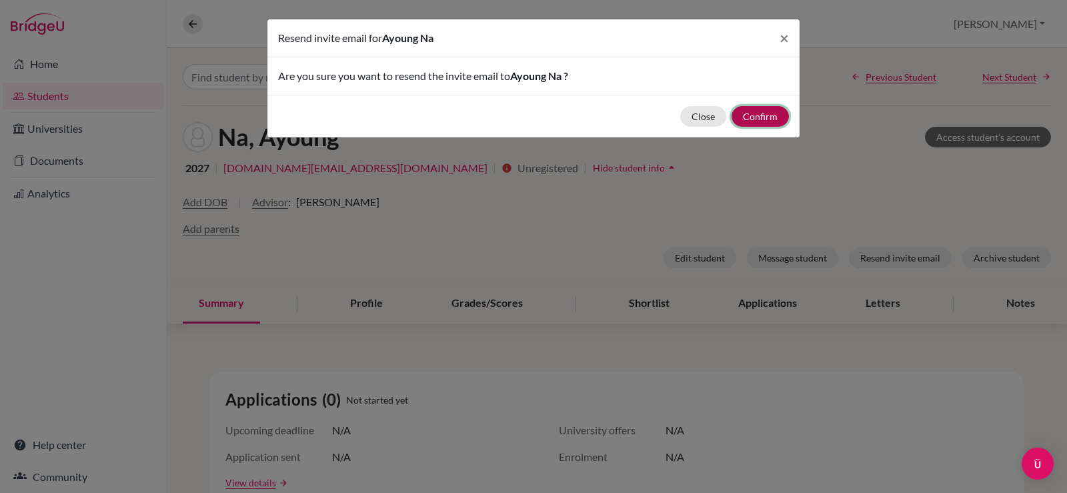
click at [762, 116] on button "Confirm" at bounding box center [760, 116] width 57 height 21
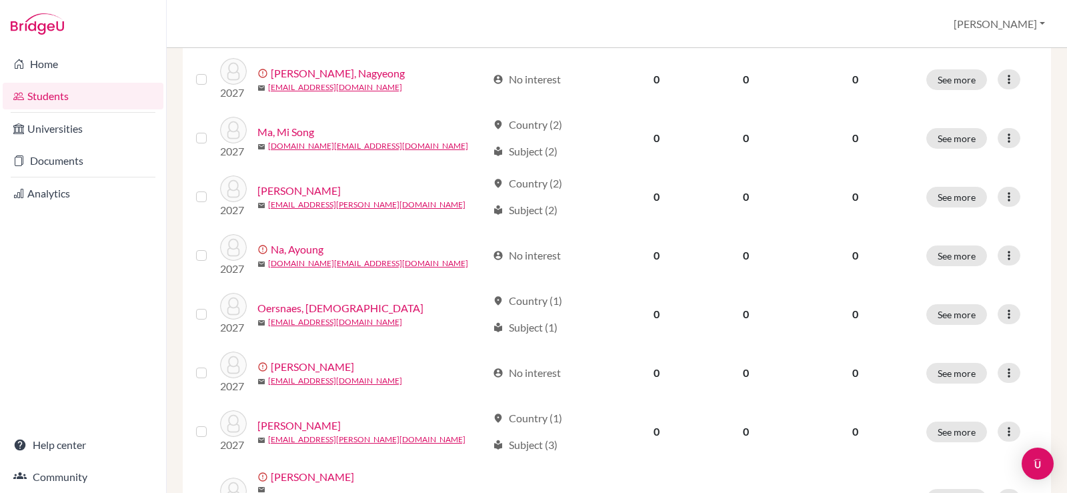
scroll to position [734, 0]
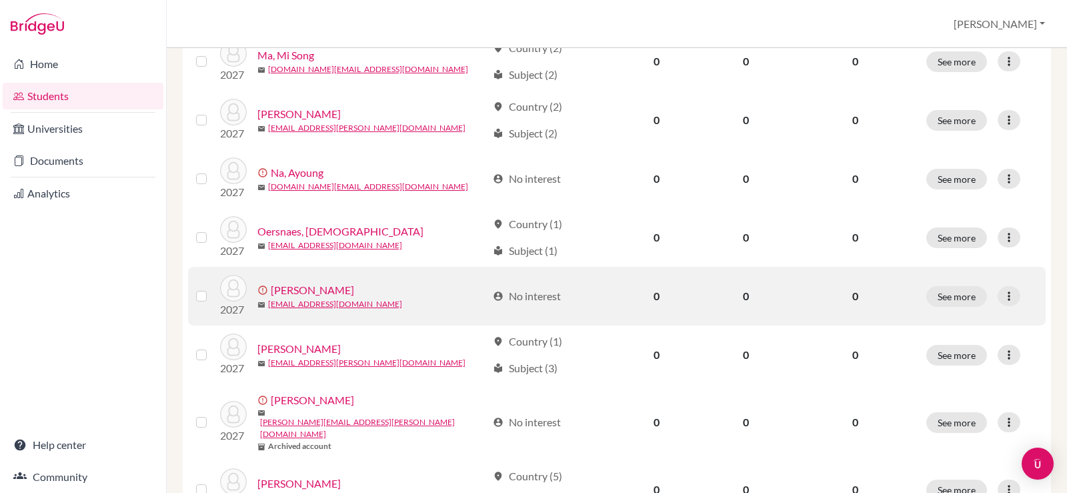
click at [307, 282] on link "[PERSON_NAME]" at bounding box center [312, 290] width 83 height 16
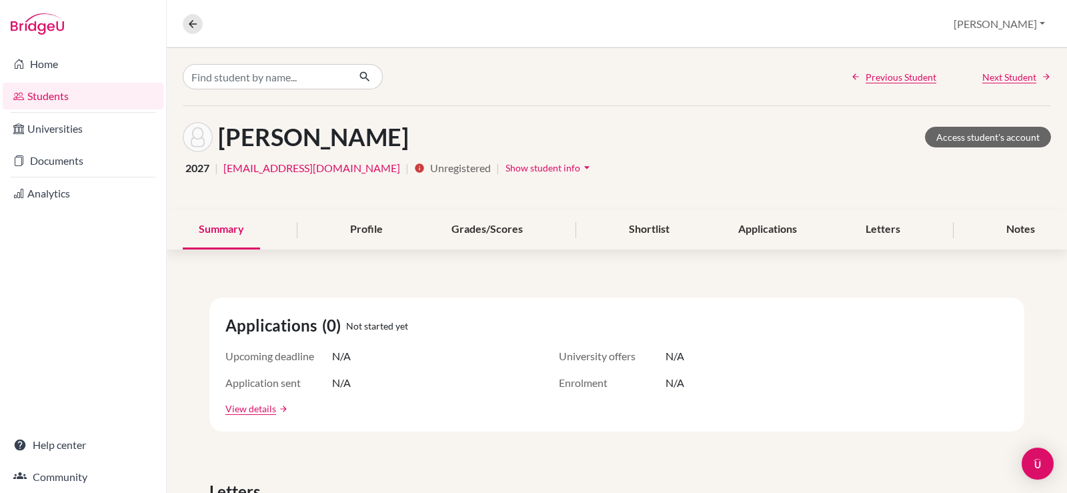
click at [506, 171] on span "Show student info" at bounding box center [543, 167] width 75 height 11
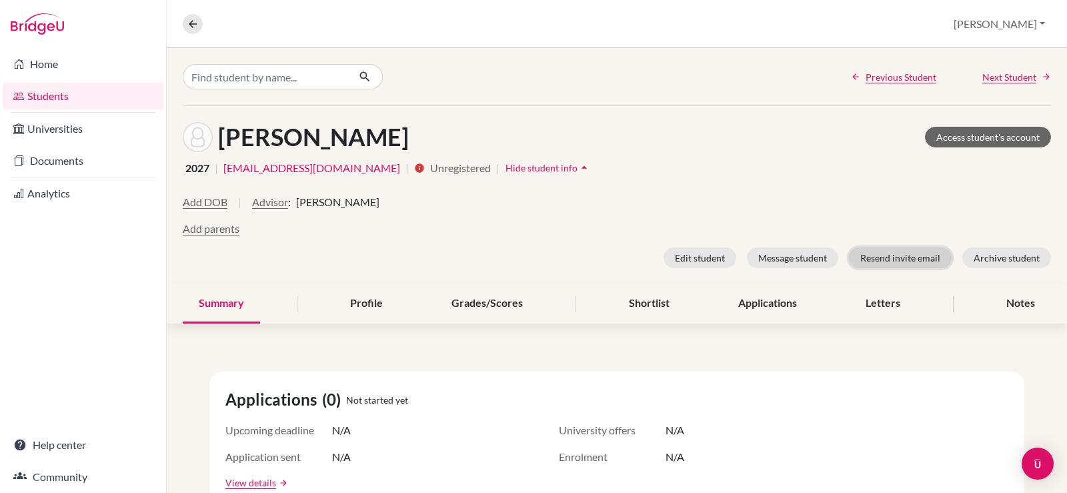
click at [879, 259] on button "Resend invite email" at bounding box center [900, 258] width 103 height 21
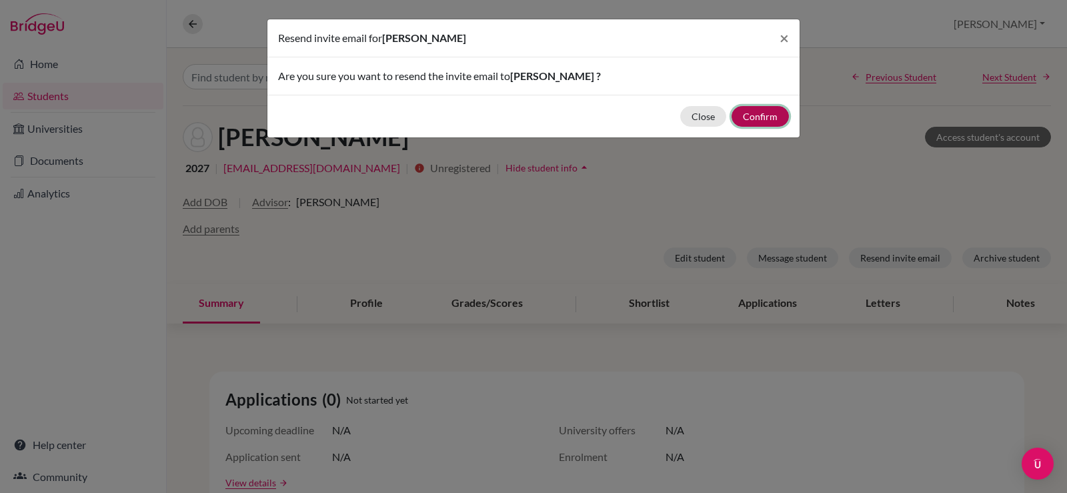
click at [743, 112] on button "Confirm" at bounding box center [760, 116] width 57 height 21
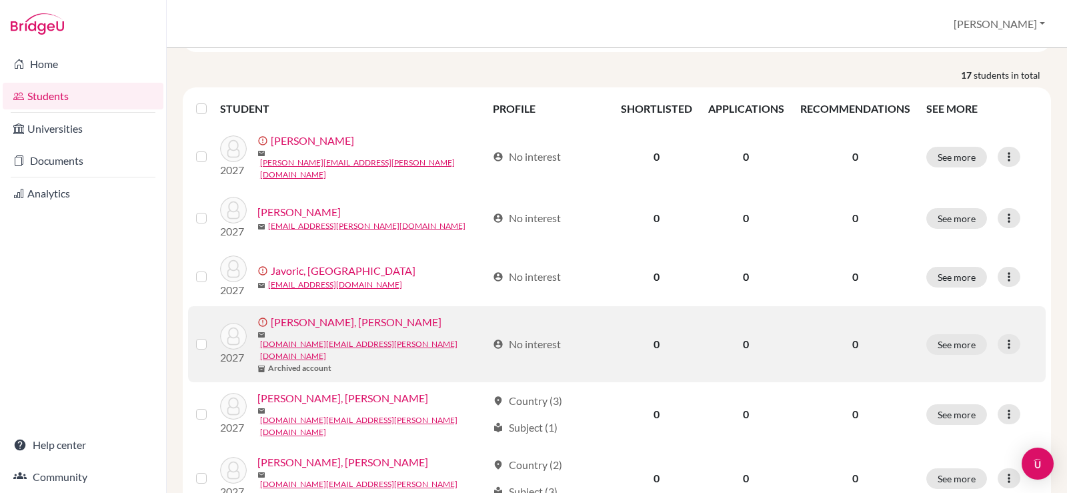
scroll to position [205, 0]
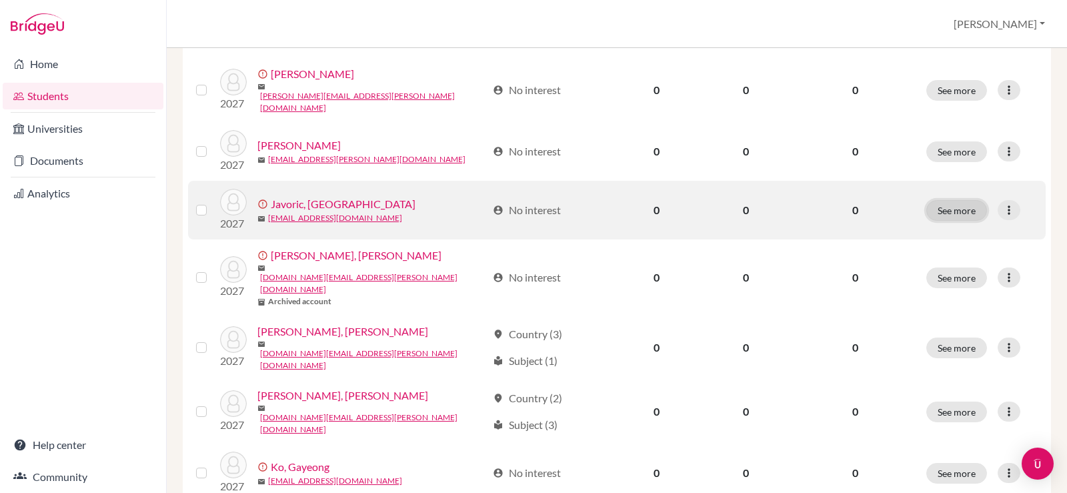
click at [933, 205] on button "See more" at bounding box center [957, 210] width 61 height 21
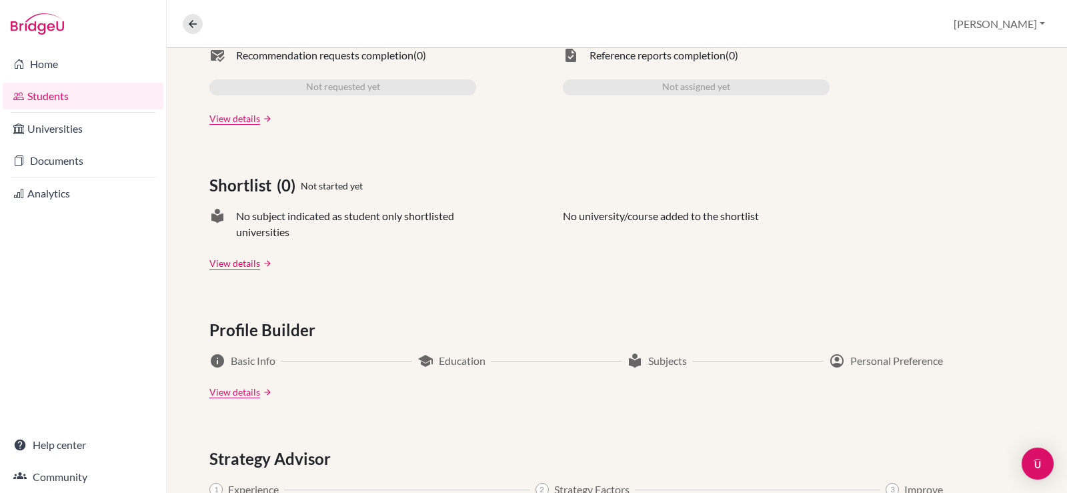
scroll to position [680, 0]
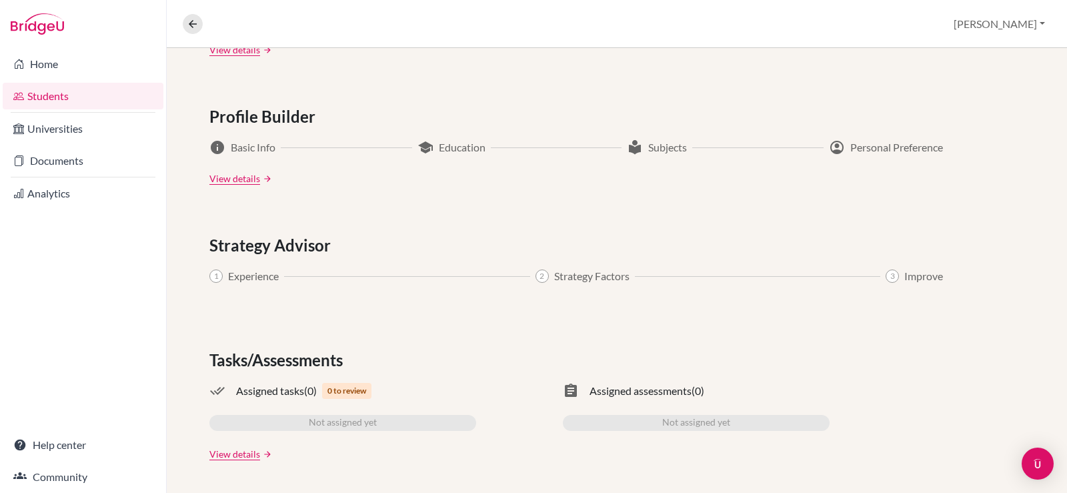
click at [32, 90] on link "Students" at bounding box center [83, 96] width 161 height 27
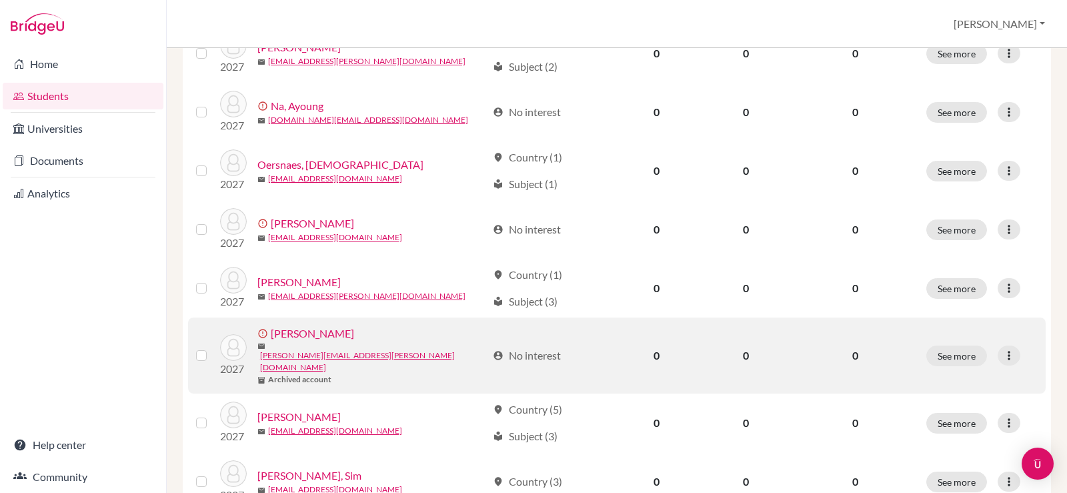
scroll to position [805, 0]
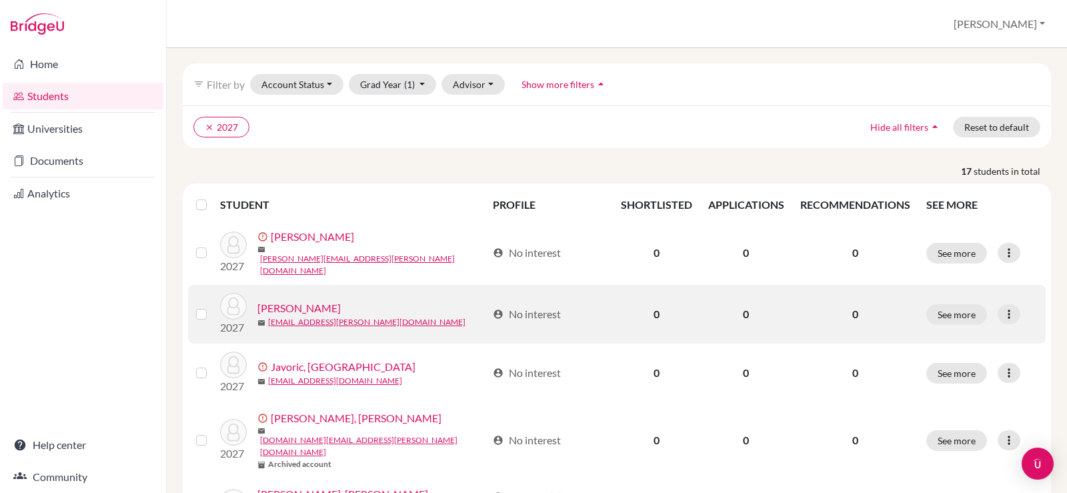
scroll to position [67, 0]
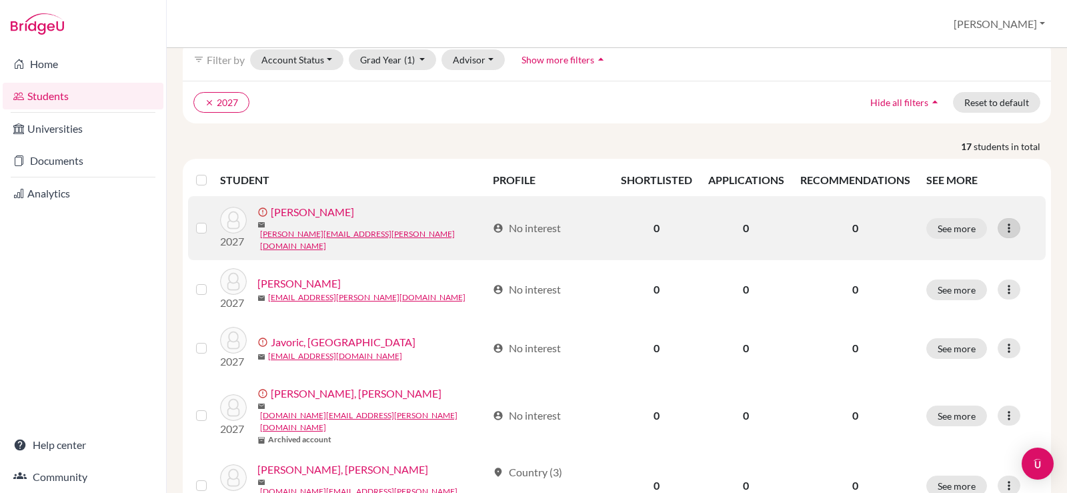
click at [1003, 223] on icon at bounding box center [1009, 227] width 13 height 13
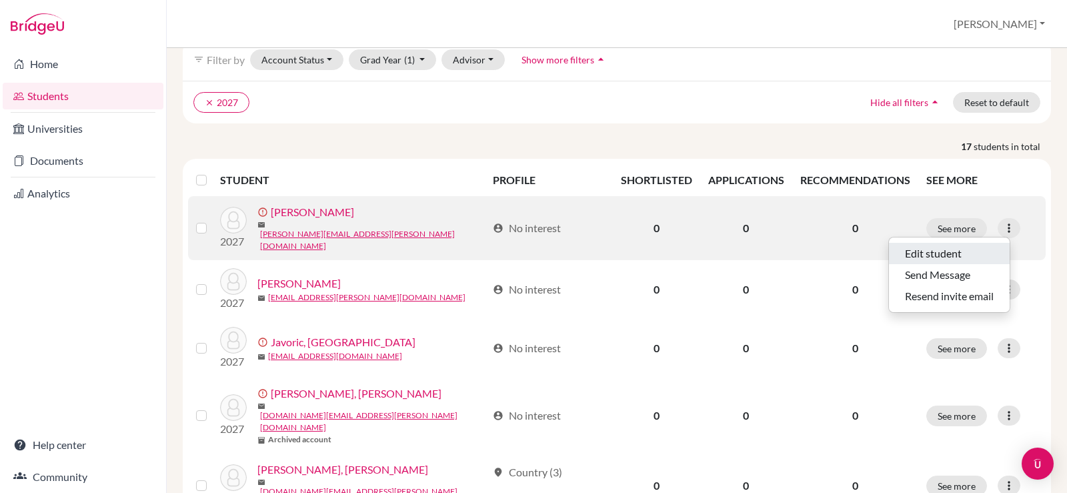
click at [969, 244] on button "Edit student" at bounding box center [949, 253] width 121 height 21
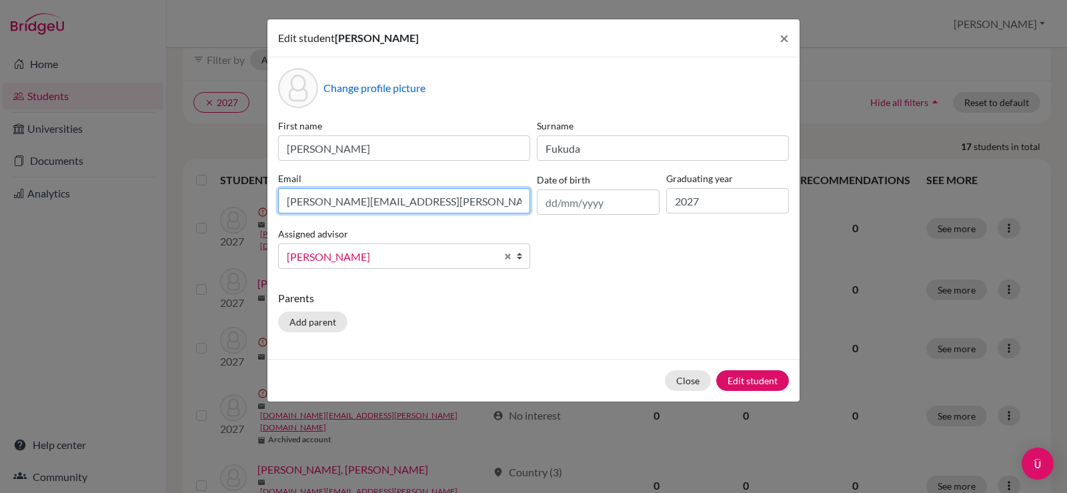
drag, startPoint x: 404, startPoint y: 199, endPoint x: 224, endPoint y: 201, distance: 180.1
click at [224, 201] on div "Edit student Ken Fukuda × Change profile picture First name Ken Surname Fukuda …" at bounding box center [533, 246] width 1067 height 493
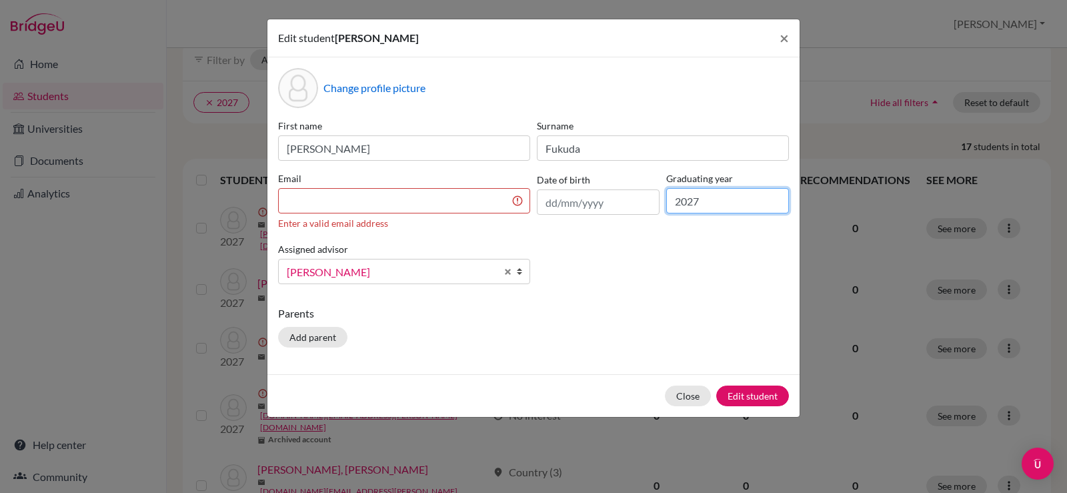
drag, startPoint x: 704, startPoint y: 203, endPoint x: 664, endPoint y: 205, distance: 39.4
click at [664, 205] on div "Graduating year 2027" at bounding box center [727, 200] width 129 height 59
click at [783, 38] on span "×" at bounding box center [784, 37] width 9 height 19
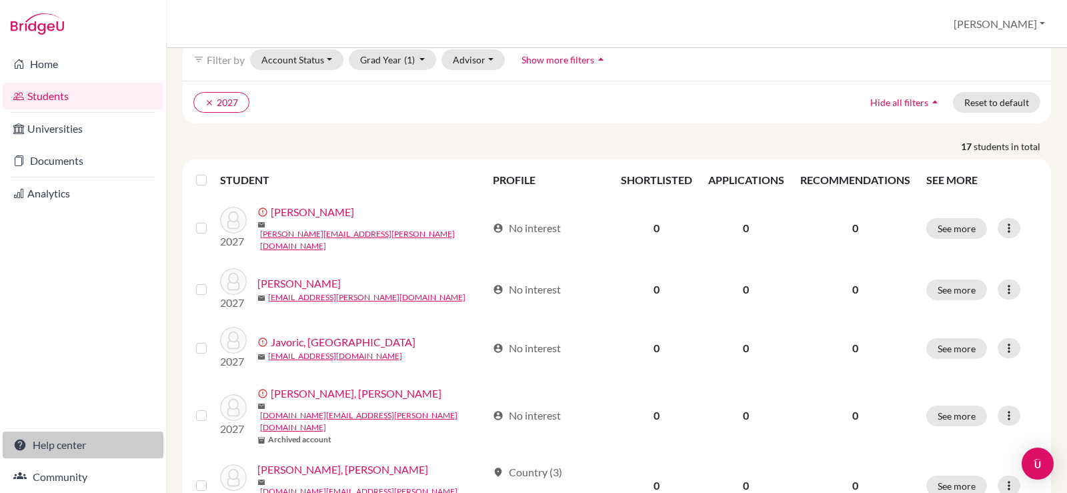
click at [67, 445] on link "Help center" at bounding box center [83, 445] width 161 height 27
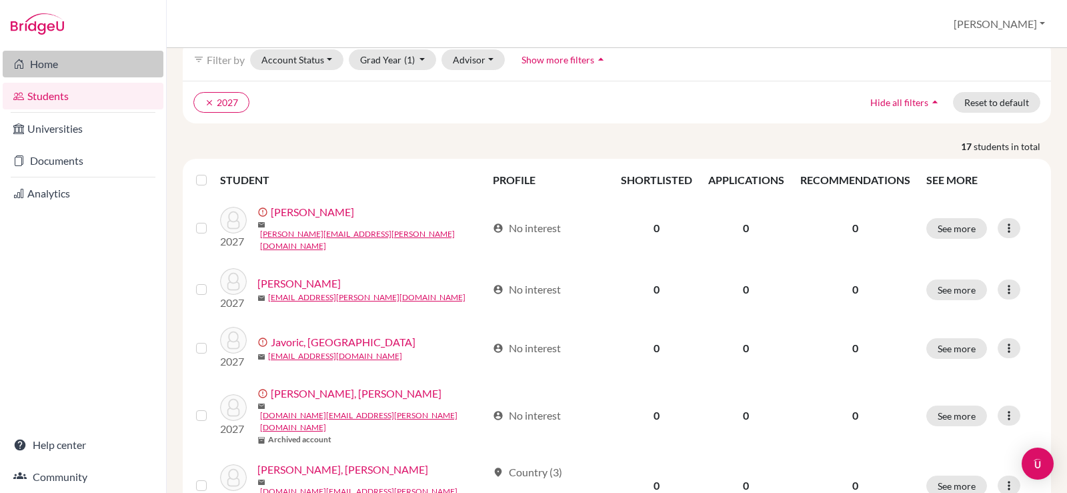
click at [63, 70] on link "Home" at bounding box center [83, 64] width 161 height 27
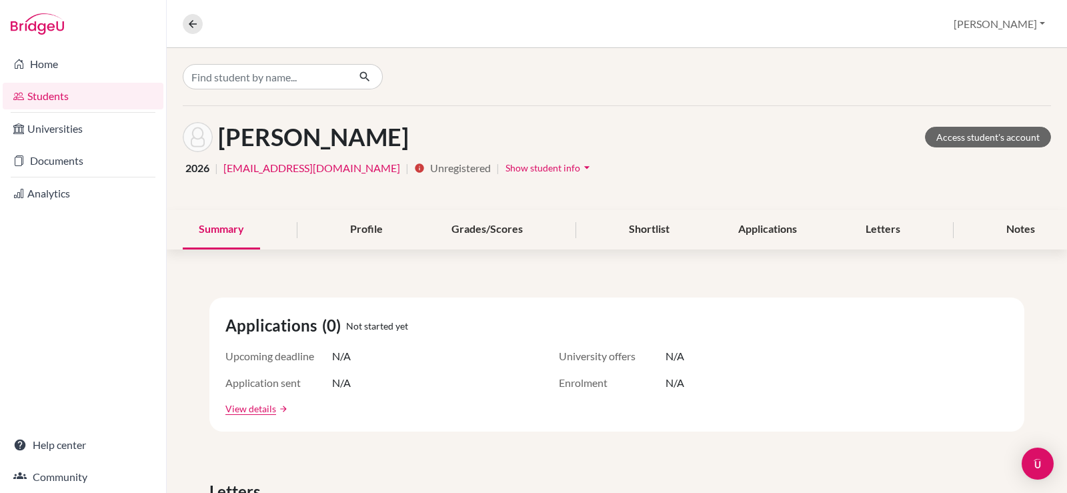
click at [580, 165] on icon "arrow_drop_down" at bounding box center [586, 167] width 13 height 13
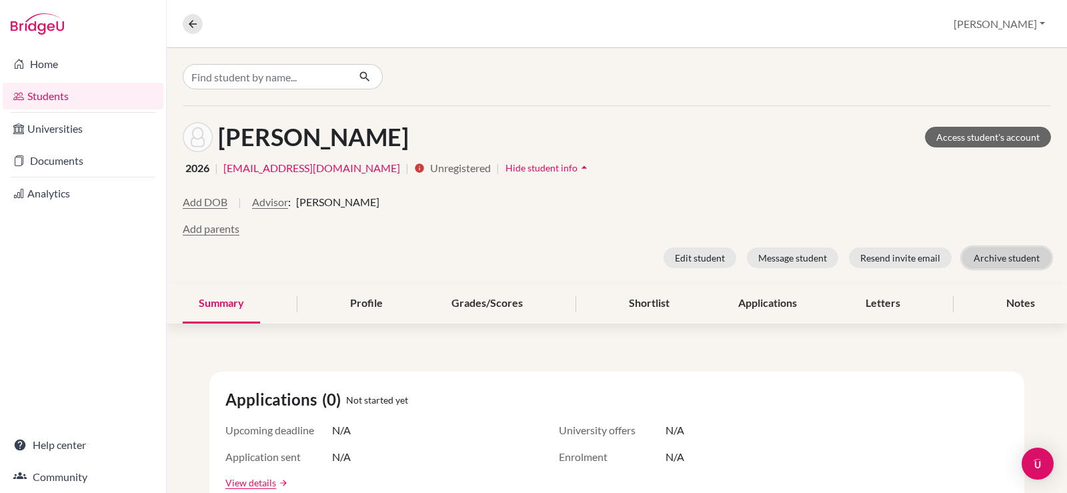
click at [993, 266] on button "Archive student" at bounding box center [1007, 258] width 89 height 21
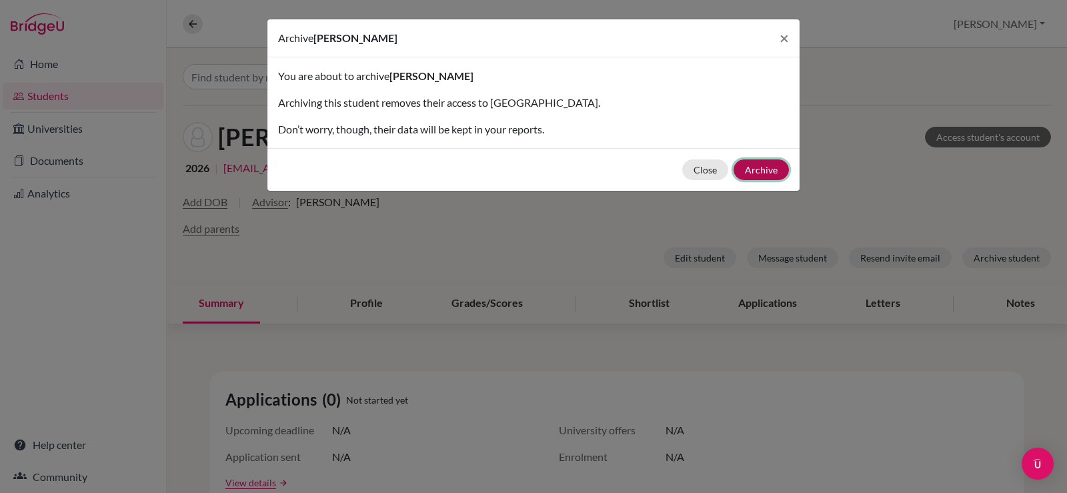
click at [753, 165] on button "Archive" at bounding box center [761, 169] width 55 height 21
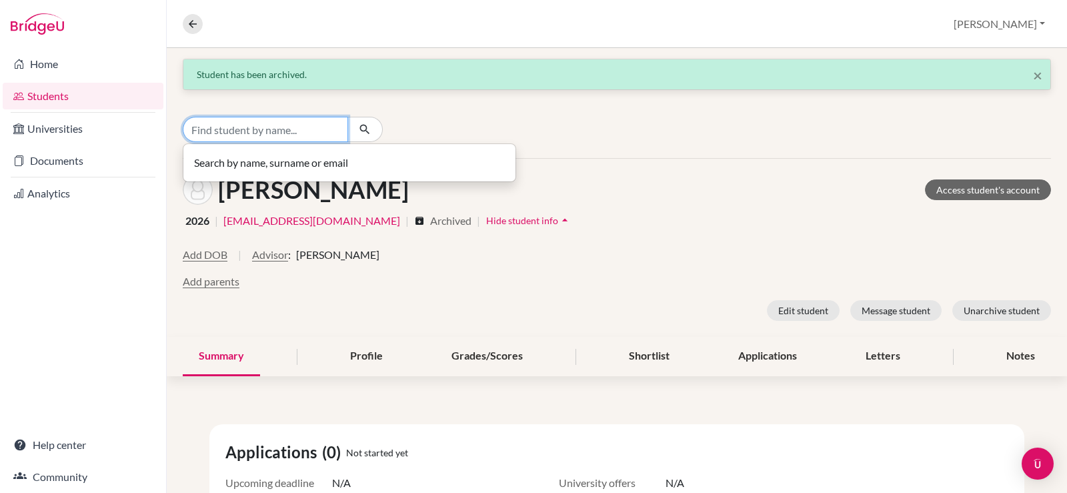
click at [263, 132] on input "Find student by name..." at bounding box center [265, 129] width 165 height 25
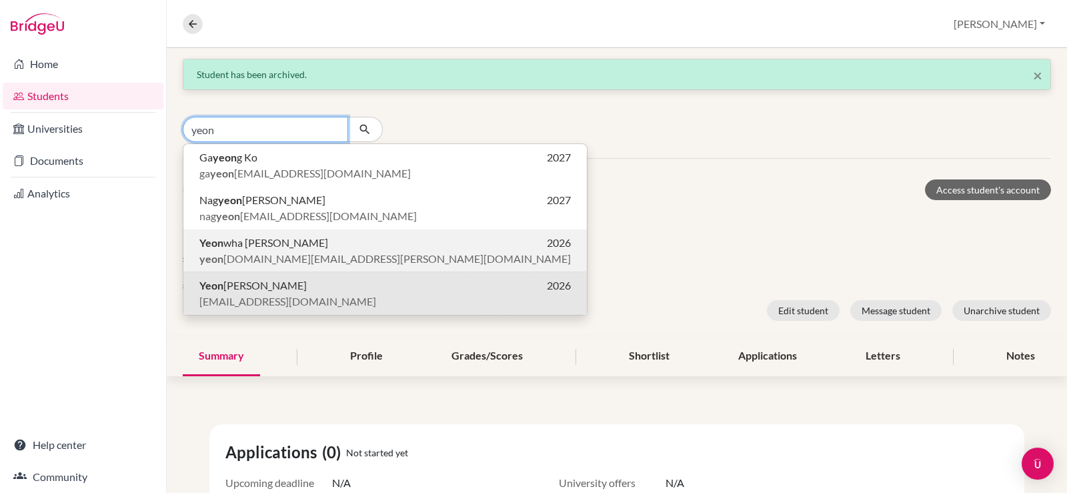
type input "yeon"
click at [358, 246] on p "Yeon wha Kim 2026" at bounding box center [385, 243] width 372 height 16
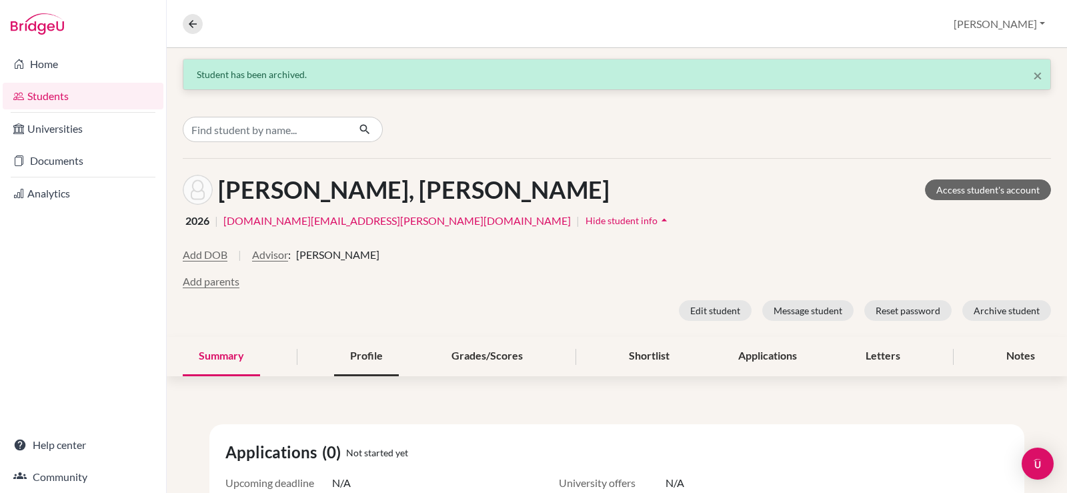
click at [371, 350] on div "Profile" at bounding box center [366, 356] width 65 height 39
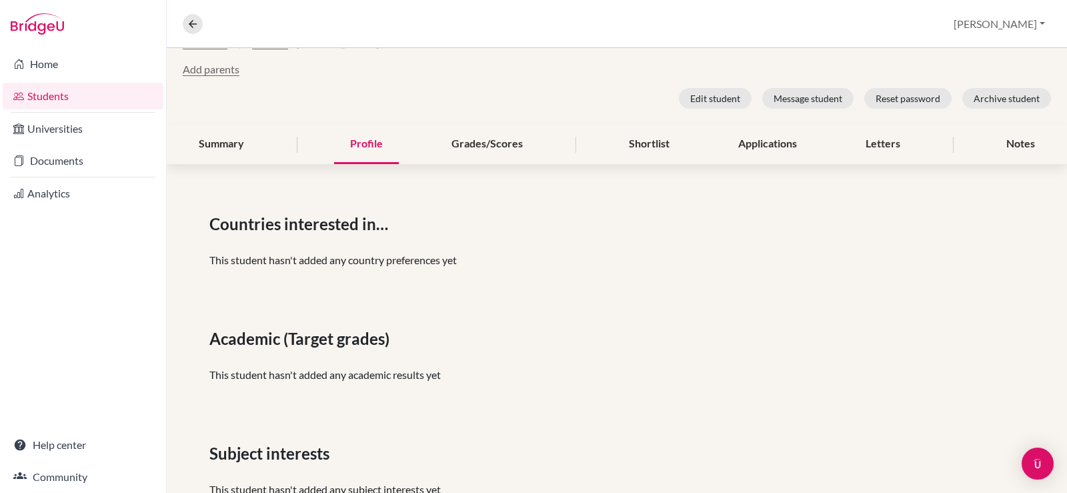
scroll to position [67, 0]
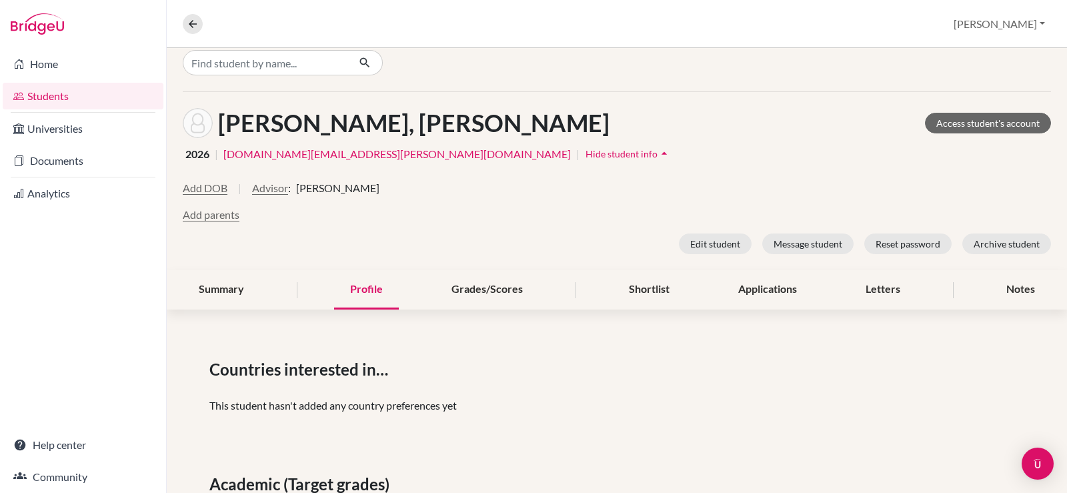
click at [73, 98] on link "Students" at bounding box center [83, 96] width 161 height 27
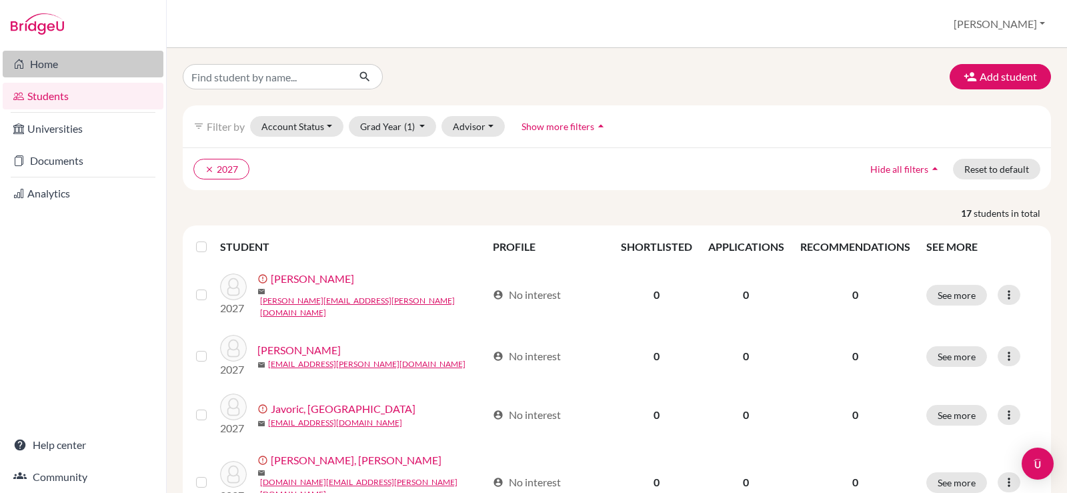
click at [87, 69] on link "Home" at bounding box center [83, 64] width 161 height 27
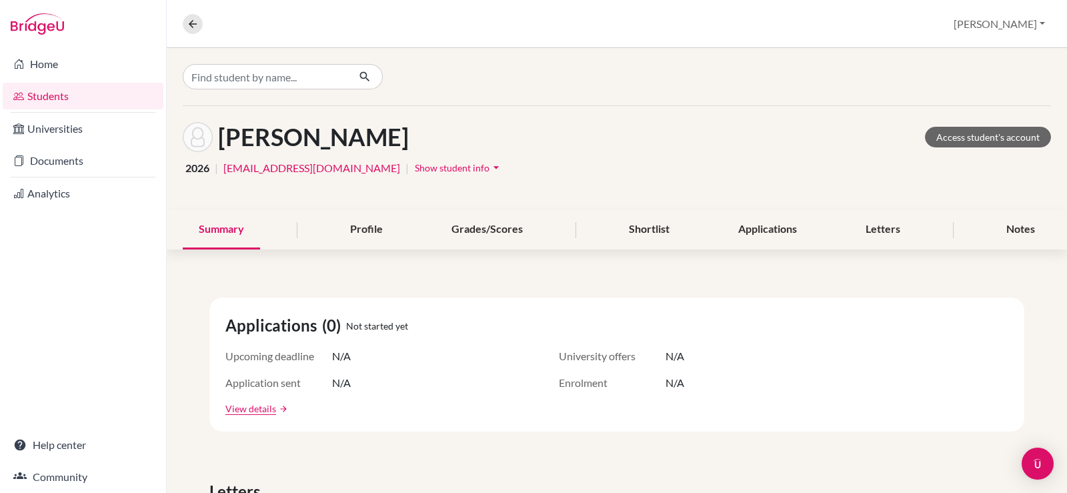
click at [490, 168] on span "Show student info" at bounding box center [452, 167] width 75 height 11
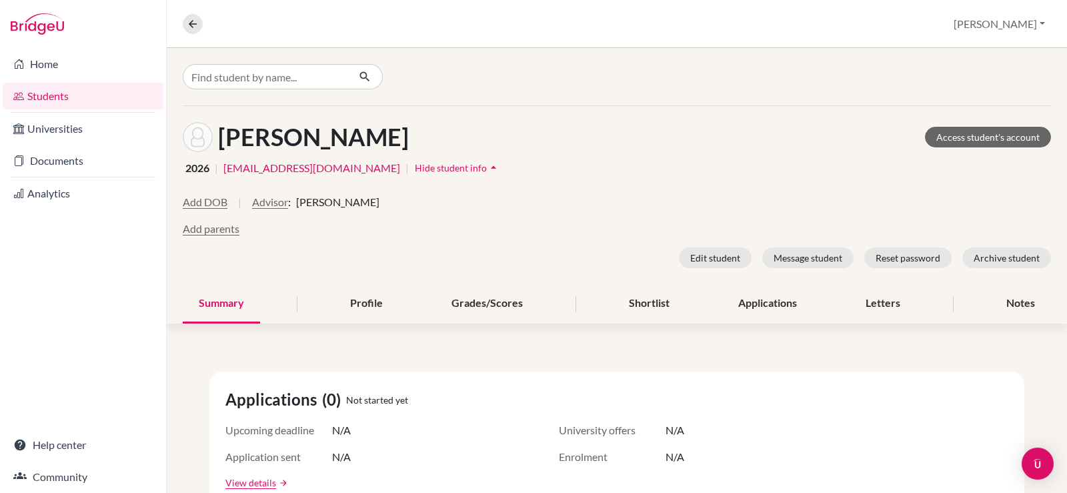
click at [57, 97] on link "Students" at bounding box center [83, 96] width 161 height 27
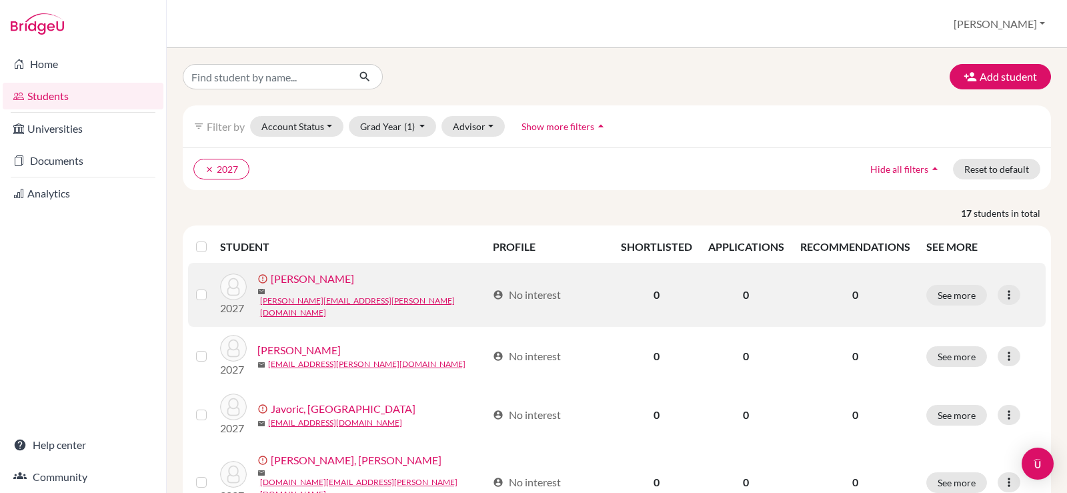
click at [307, 287] on link "[PERSON_NAME]" at bounding box center [312, 279] width 83 height 16
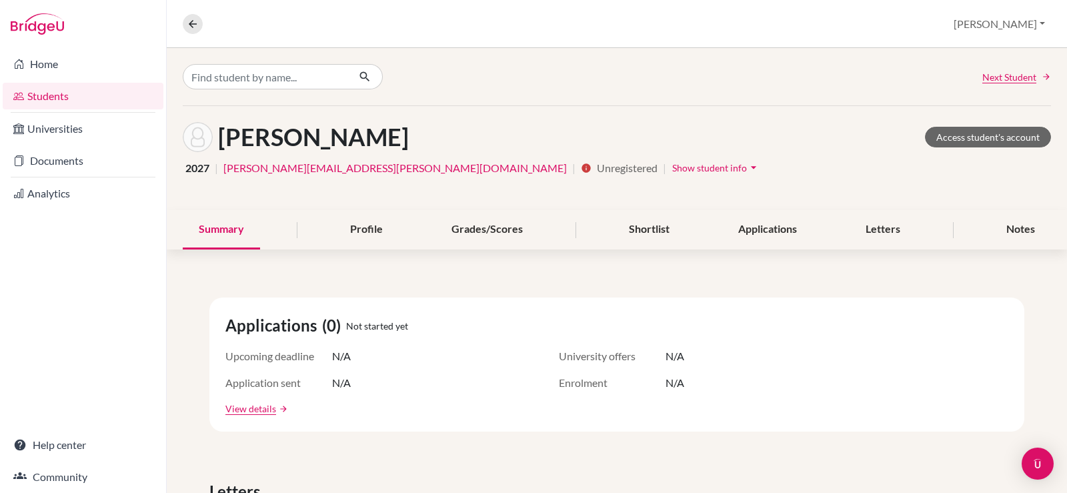
click at [672, 165] on span "Show student info" at bounding box center [709, 167] width 75 height 11
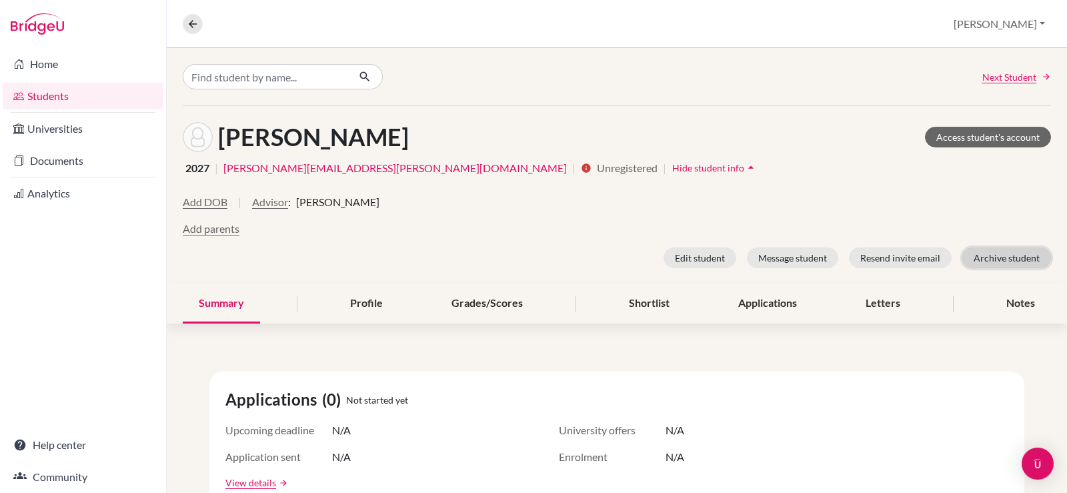
click at [1022, 262] on button "Archive student" at bounding box center [1007, 258] width 89 height 21
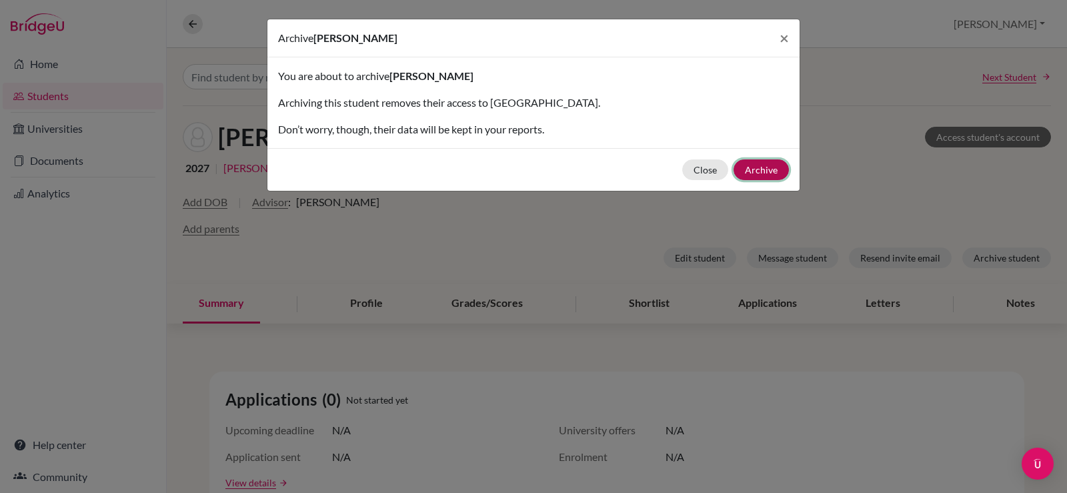
click at [760, 169] on button "Archive" at bounding box center [761, 169] width 55 height 21
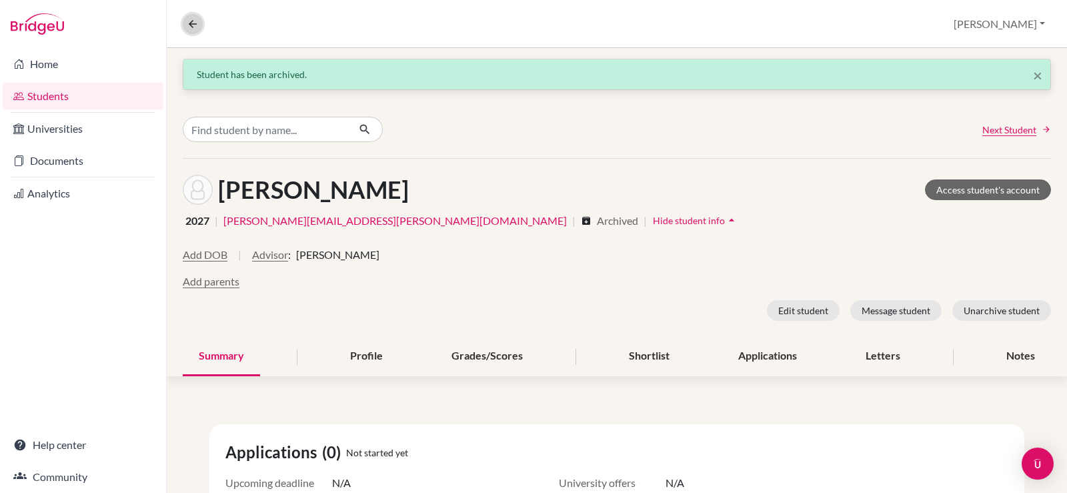
click at [199, 25] on button at bounding box center [193, 24] width 20 height 20
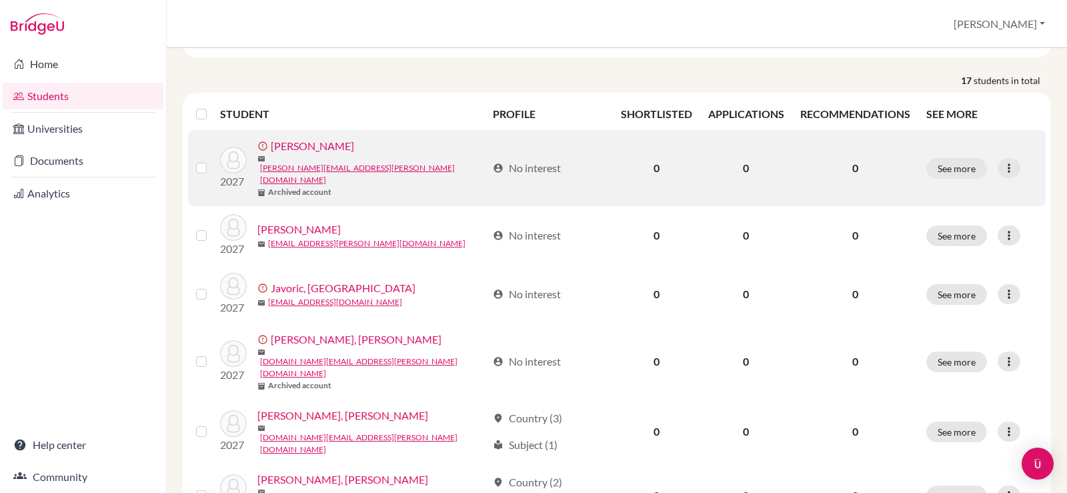
scroll to position [133, 0]
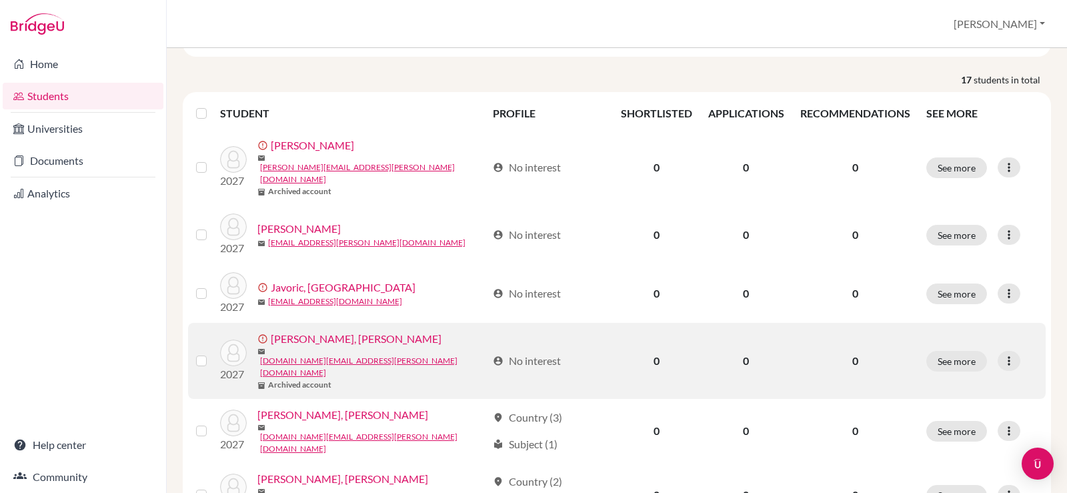
click at [400, 331] on div "error_outline [PERSON_NAME], [PERSON_NAME]" at bounding box center [373, 339] width 230 height 16
click at [288, 331] on link "[PERSON_NAME], [PERSON_NAME]" at bounding box center [356, 339] width 171 height 16
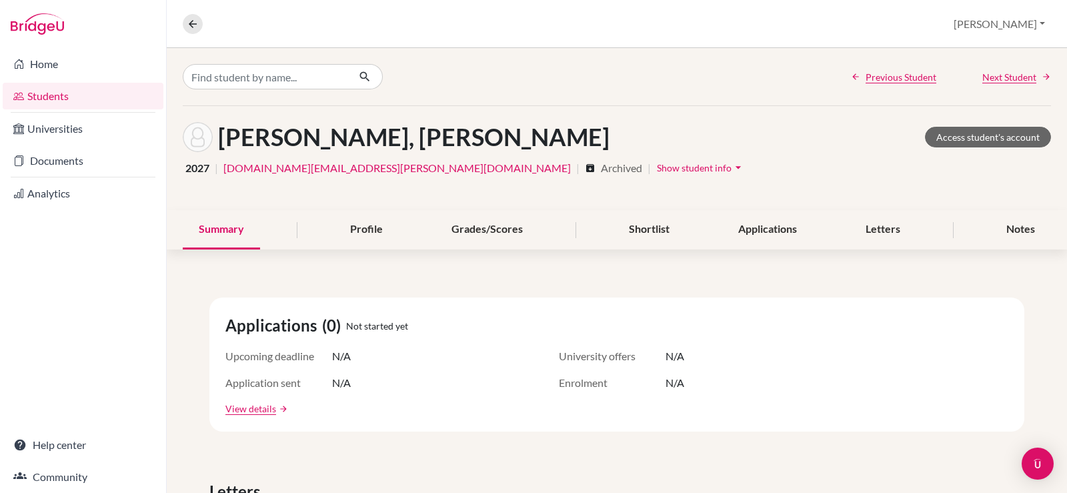
click at [657, 165] on span "Show student info" at bounding box center [694, 167] width 75 height 11
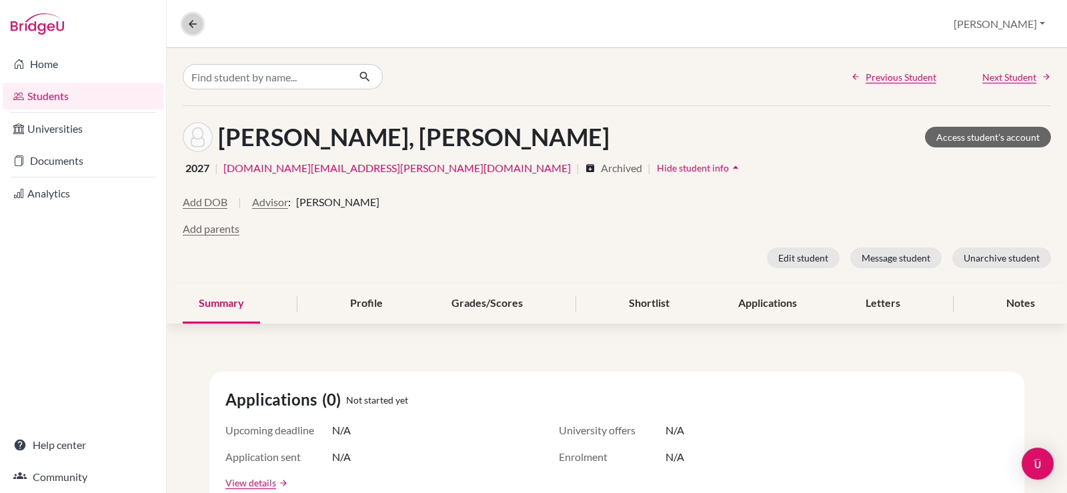
click at [189, 22] on icon at bounding box center [193, 24] width 12 height 12
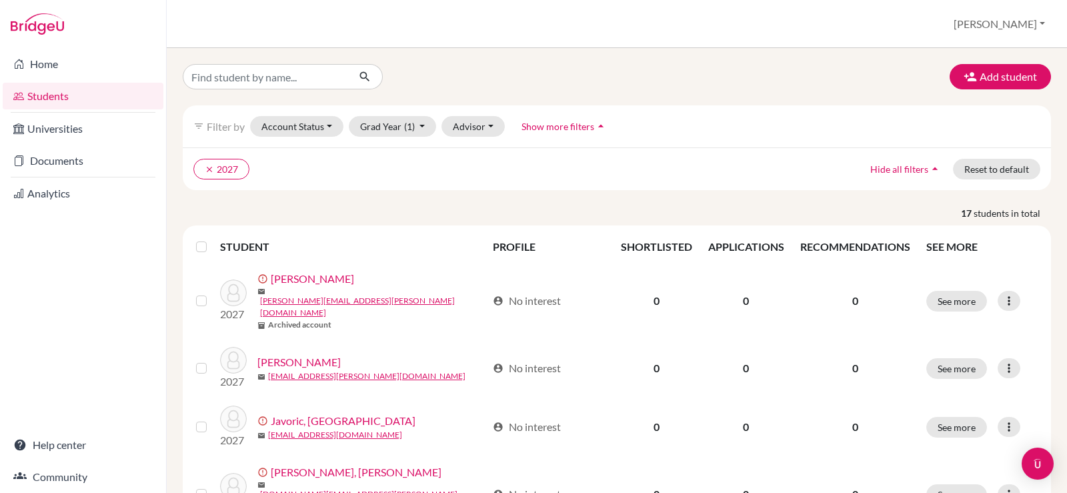
click at [542, 125] on span "Show more filters" at bounding box center [558, 126] width 73 height 11
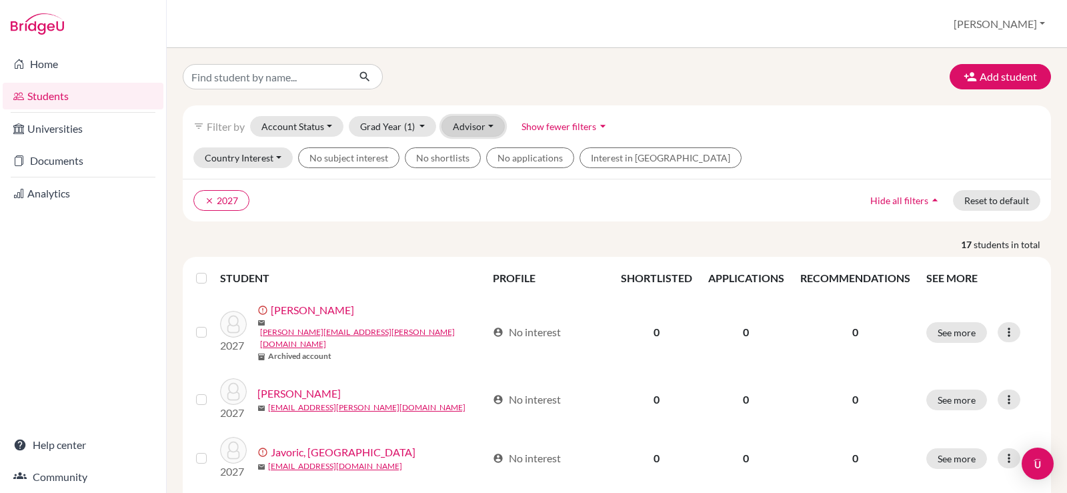
click at [479, 129] on button "Advisor" at bounding box center [473, 126] width 63 height 21
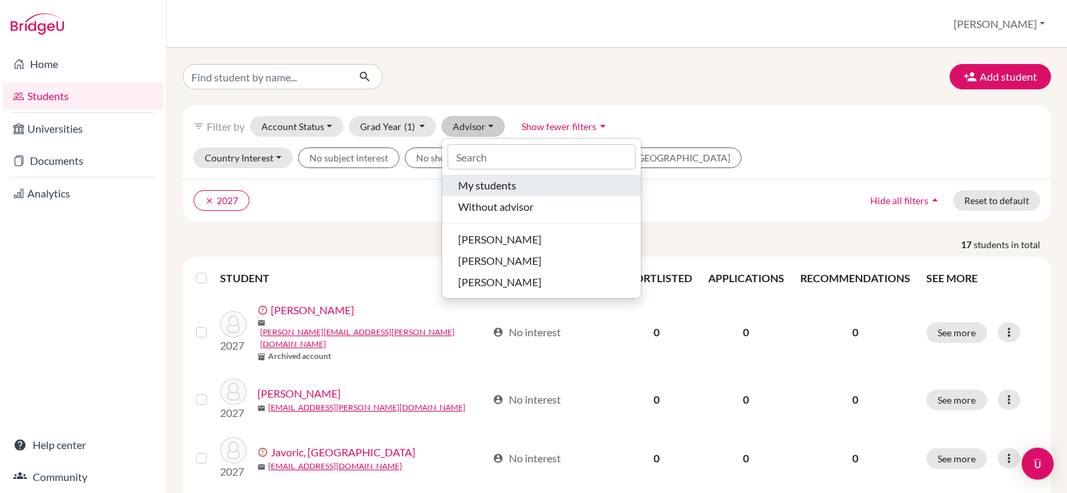
click at [478, 181] on span "My students" at bounding box center [487, 185] width 58 height 16
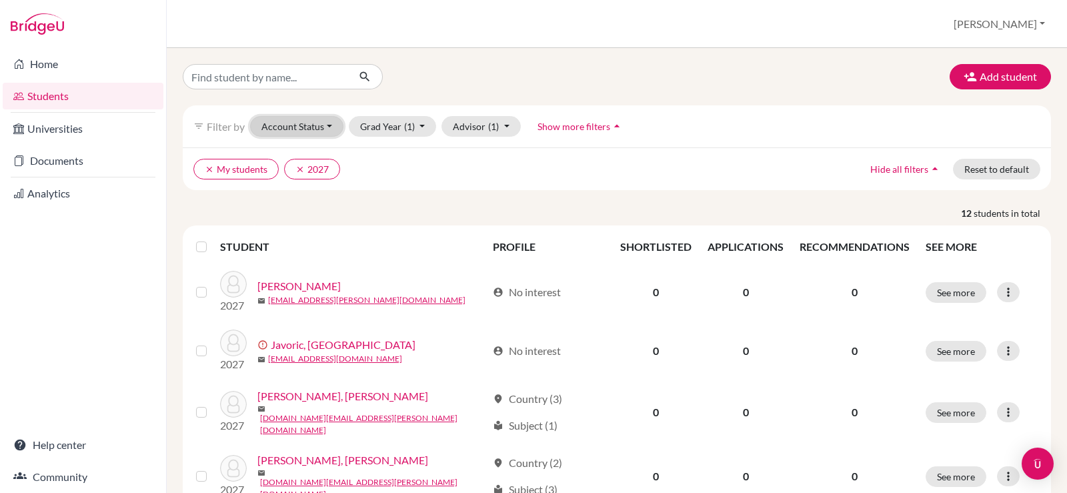
click at [332, 135] on button "Account Status" at bounding box center [296, 126] width 93 height 21
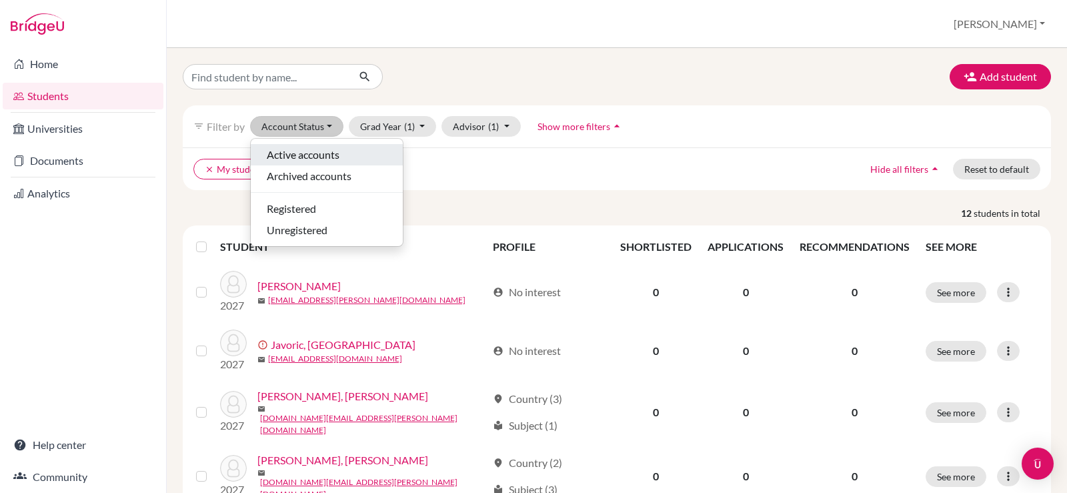
click at [328, 159] on span "Active accounts" at bounding box center [303, 155] width 73 height 16
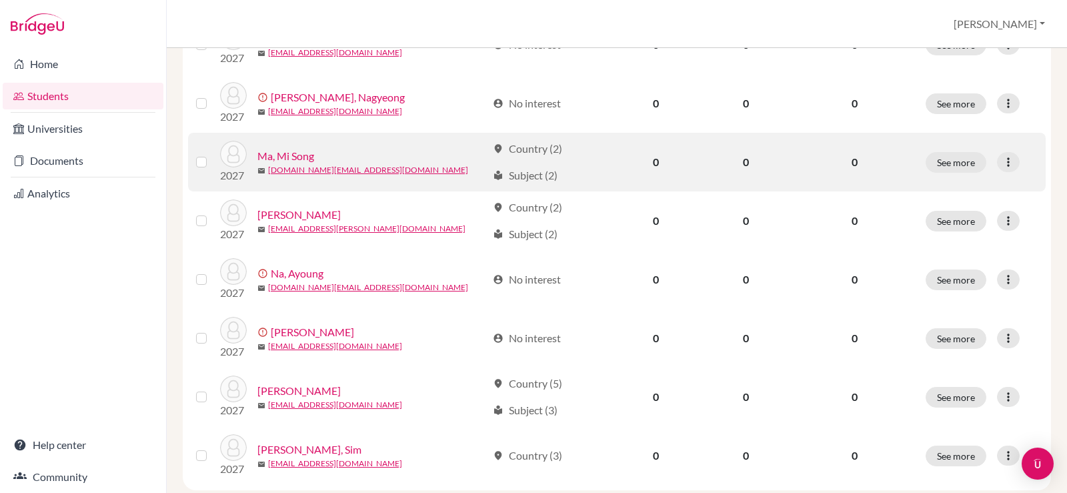
scroll to position [512, 0]
